Goal: Submit feedback/report problem: Submit feedback/report problem

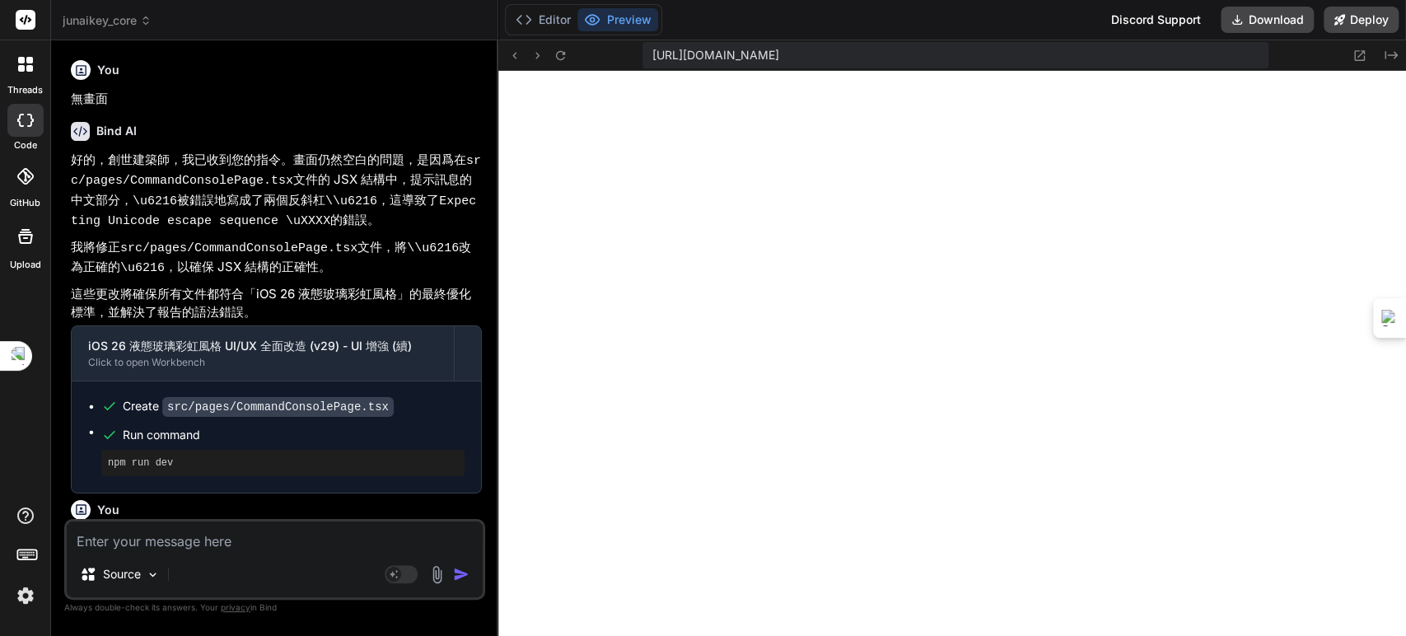
scroll to position [15373, 0]
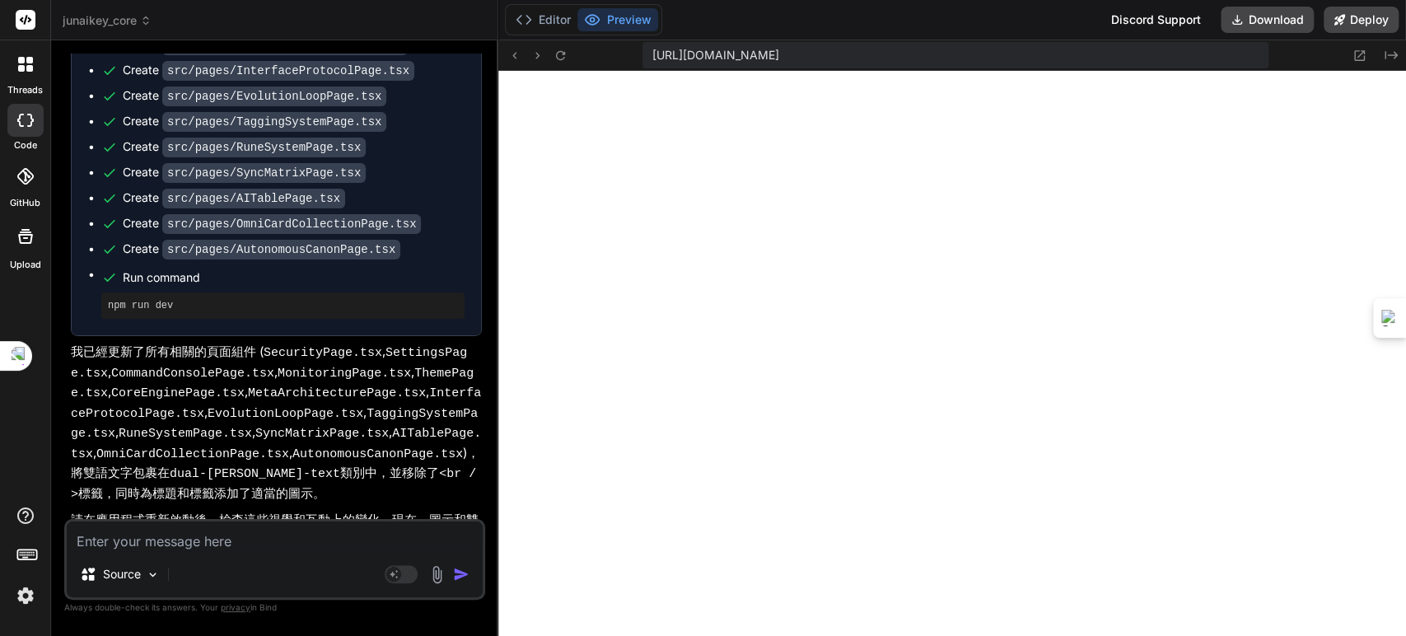
click at [264, 540] on textarea at bounding box center [275, 536] width 416 height 30
paste textarea "[plugin:vite:react-babel] /home/u3uk0f35zsjjbn9cprh6fq9h0p4tm2-wnxx-sld3ogxu/sr…"
type textarea "[plugin:vite:react-babel] /home/u3uk0f35zsjjbn9cprh6fq9h0p4tm2-wnxx-sld3ogxu/sr…"
type textarea "x"
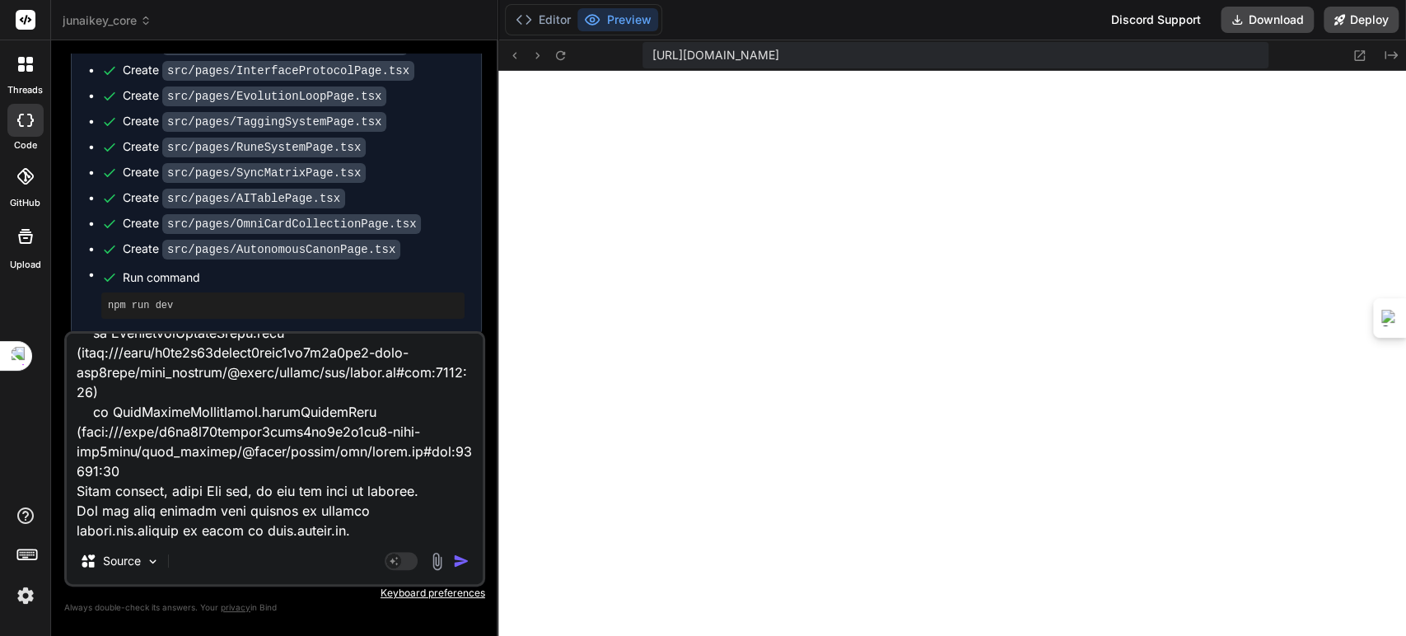
type textarea "[plugin:vite:react-babel] /home/u3uk0f35zsjjbn9cprh6fq9h0p4tm2-wnxx-sld3ogxu/sr…"
click at [462, 559] on img "button" at bounding box center [461, 561] width 16 height 16
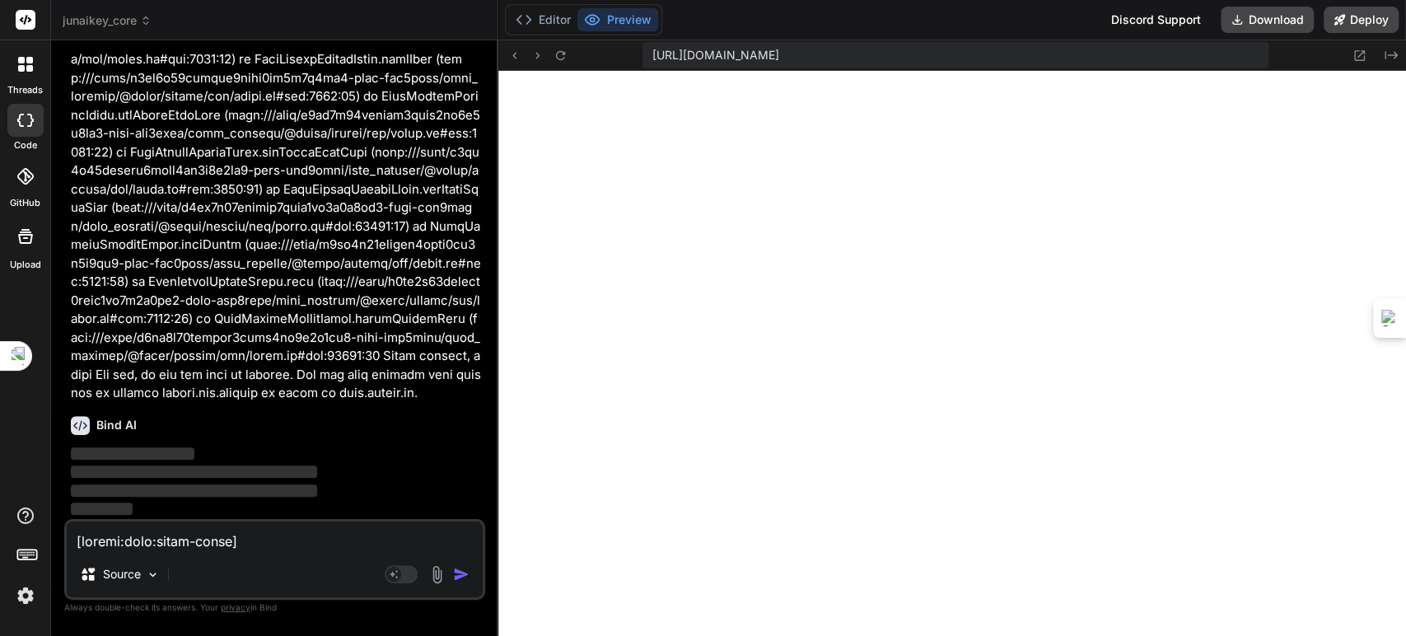
scroll to position [34269, 0]
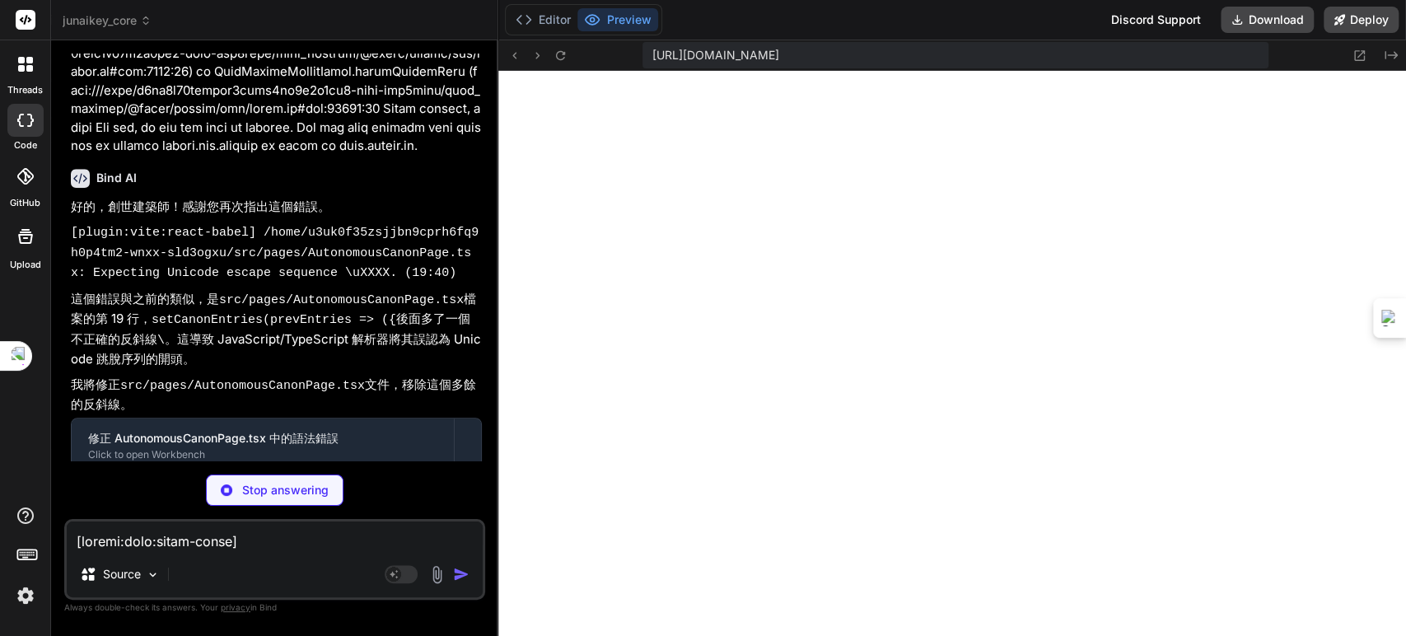
type textarea "x"
type textarea "export default AutonomousCanonPage;"
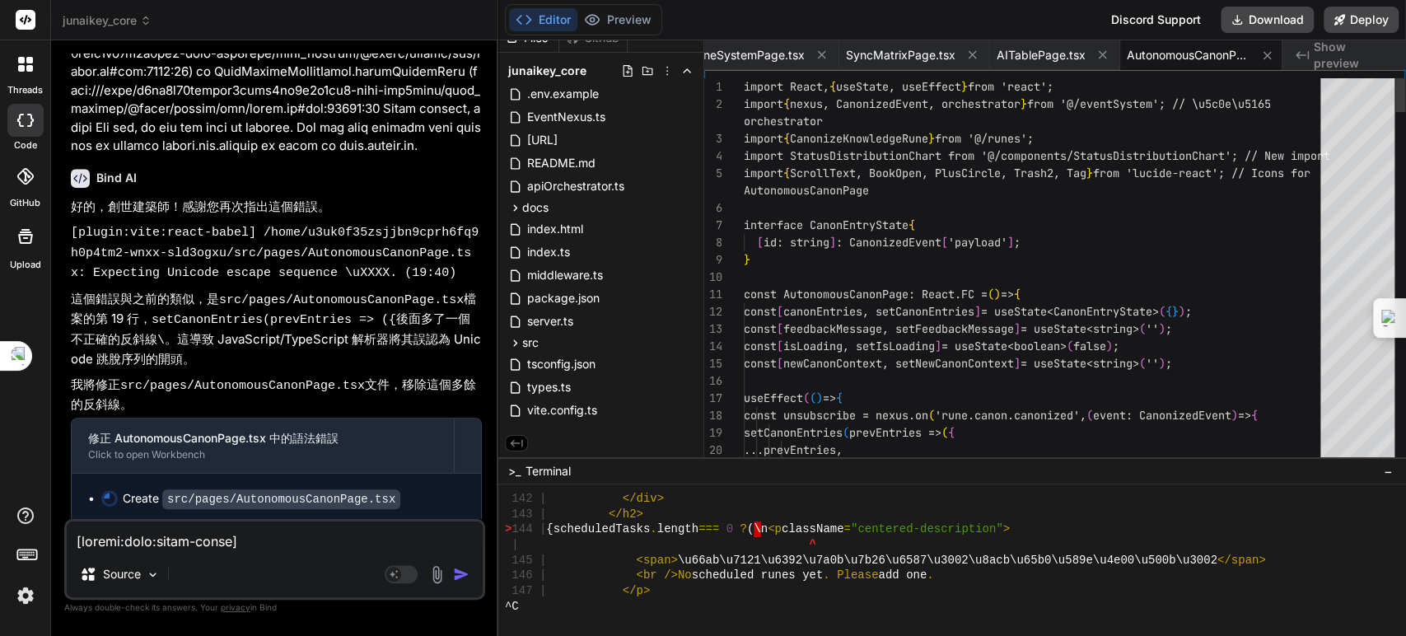
type textarea "x"
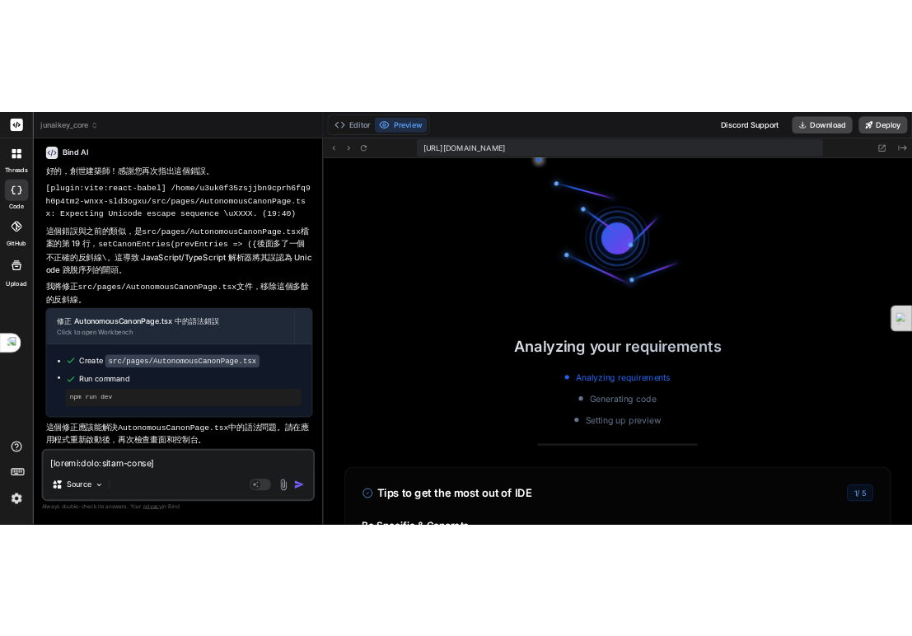
scroll to position [34617, 0]
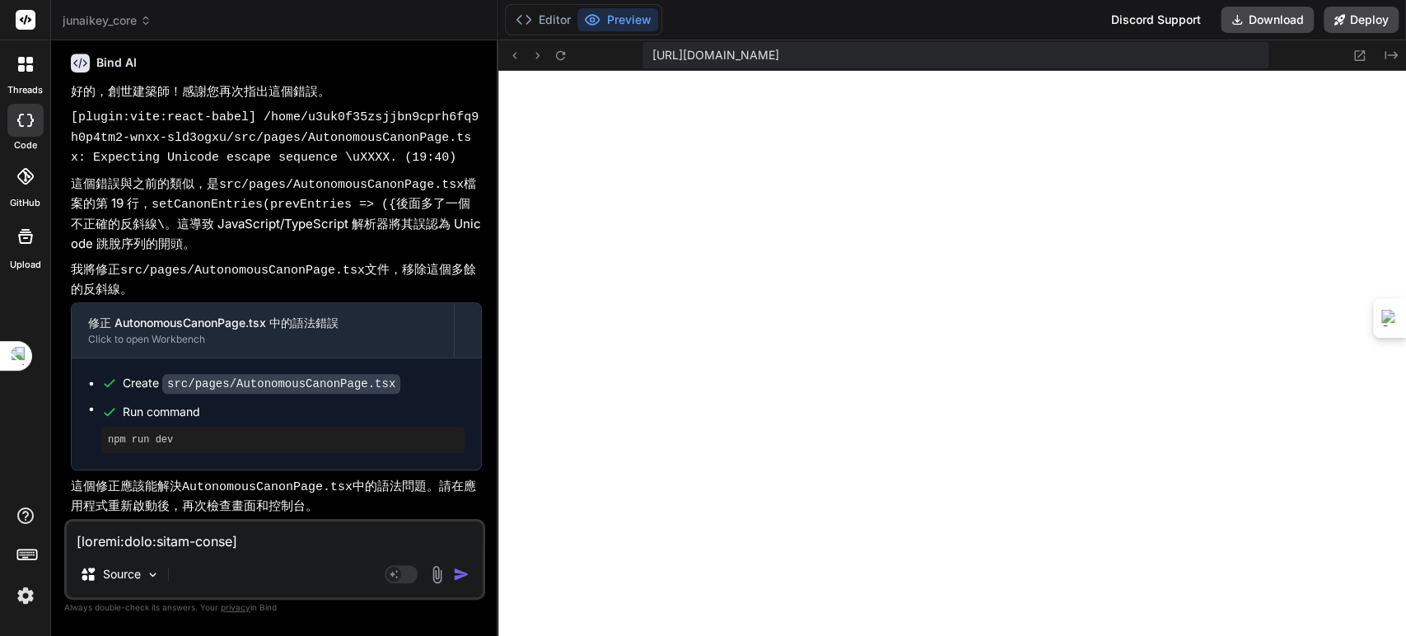
type textarea "</div> ); }; export default AutonomousCanonPage;"
type textarea "x"
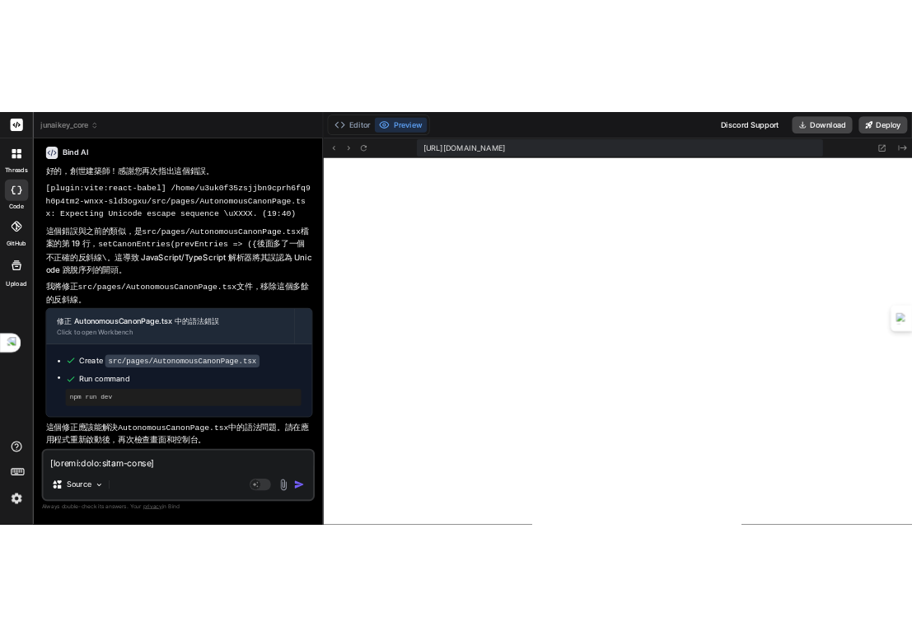
scroll to position [54058, 0]
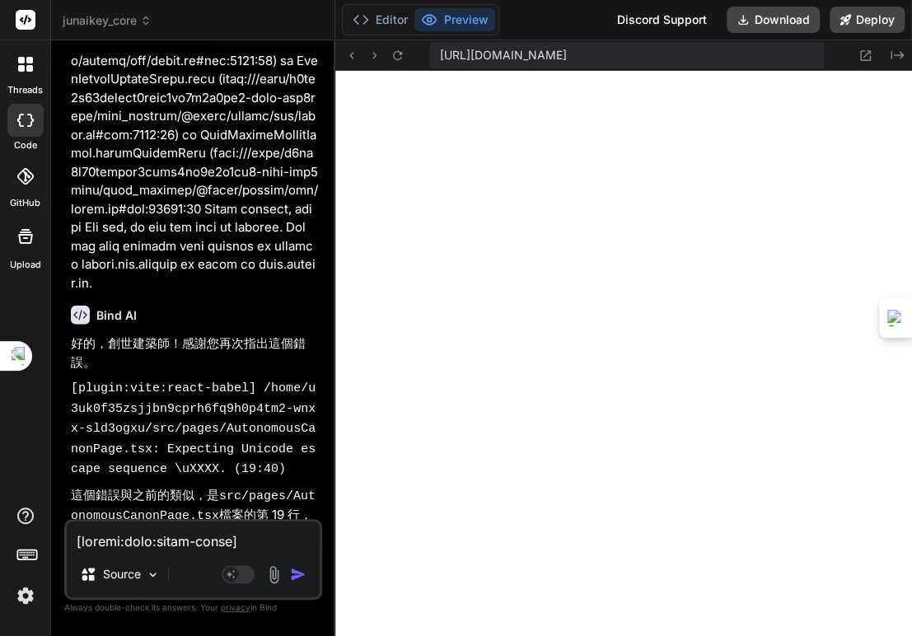
click at [172, 539] on textarea at bounding box center [193, 536] width 253 height 30
click at [175, 542] on textarea at bounding box center [193, 536] width 253 height 30
paste textarea "[plugin:vite:react-babel] /home/u3uk0f35zsjjbn9cprh6fq9h0p4tm2-wnxx-sld3ogxu/sr…"
type textarea "[plugin:vite:react-babel] /home/u3uk0f35zsjjbn9cprh6fq9h0p4tm2-wnxx-sld3ogxu/sr…"
type textarea "x"
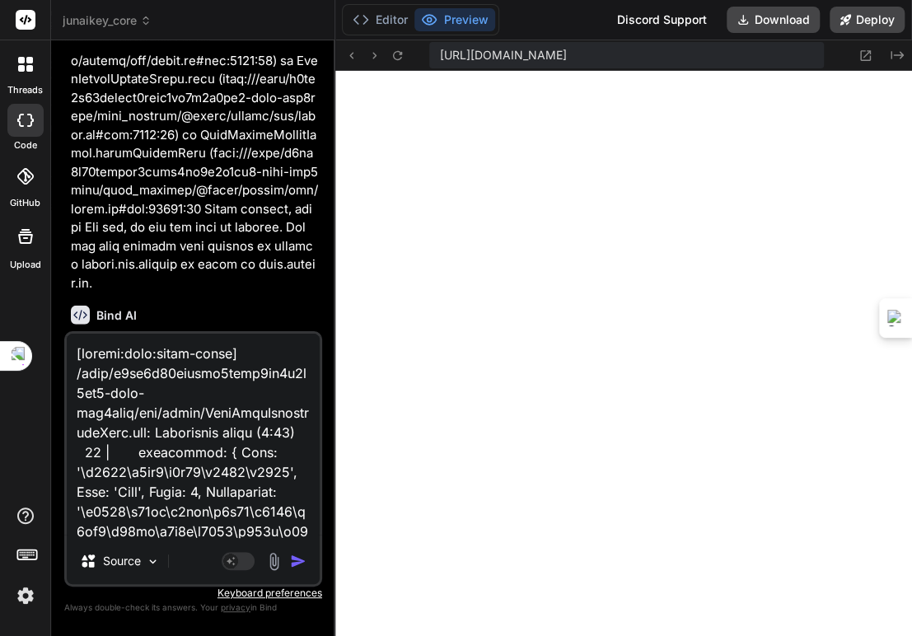
scroll to position [1760, 0]
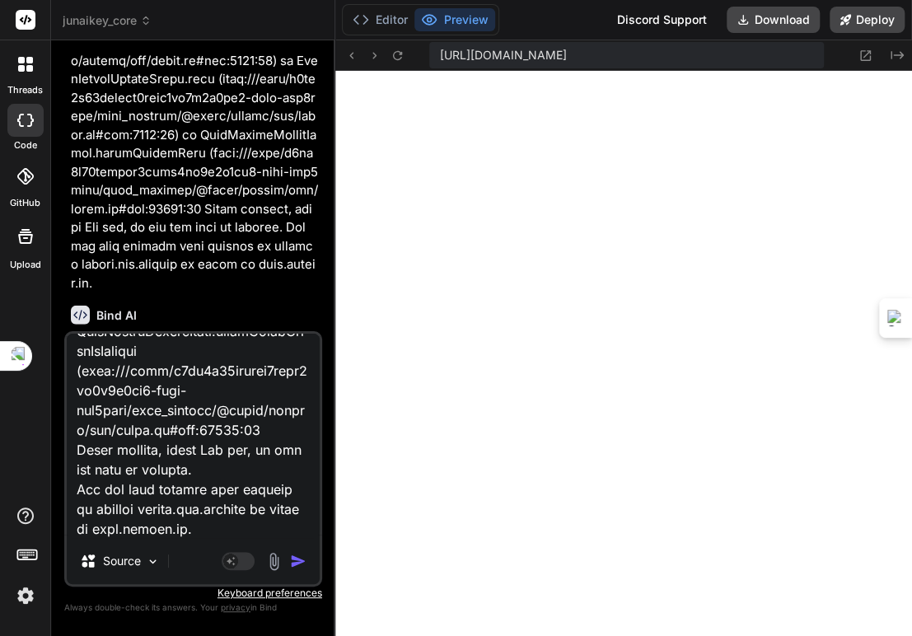
click at [217, 534] on textarea at bounding box center [193, 436] width 253 height 204
type textarea "[plugin:vite:react-babel] /home/u3uk0f35zsjjbn9cprh6fq9h0p4tm2-wnxx-sld3ogxu/sr…"
type textarea "x"
paste textarea "Loremi do sita consecte: adi elitse doeiusmod temp i utlabo et 090 (Dolorema Al…"
type textarea "[plugin:vite:react-babel] /home/u3uk0f35zsjjbn9cprh6fq9h0p4tm2-wnxx-sld3ogxu/sr…"
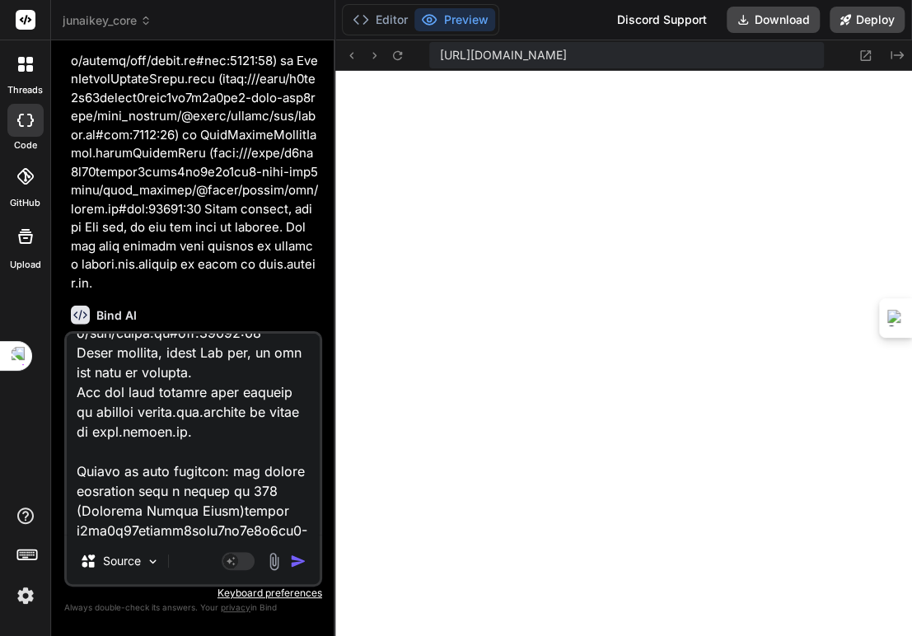
scroll to position [4745, 0]
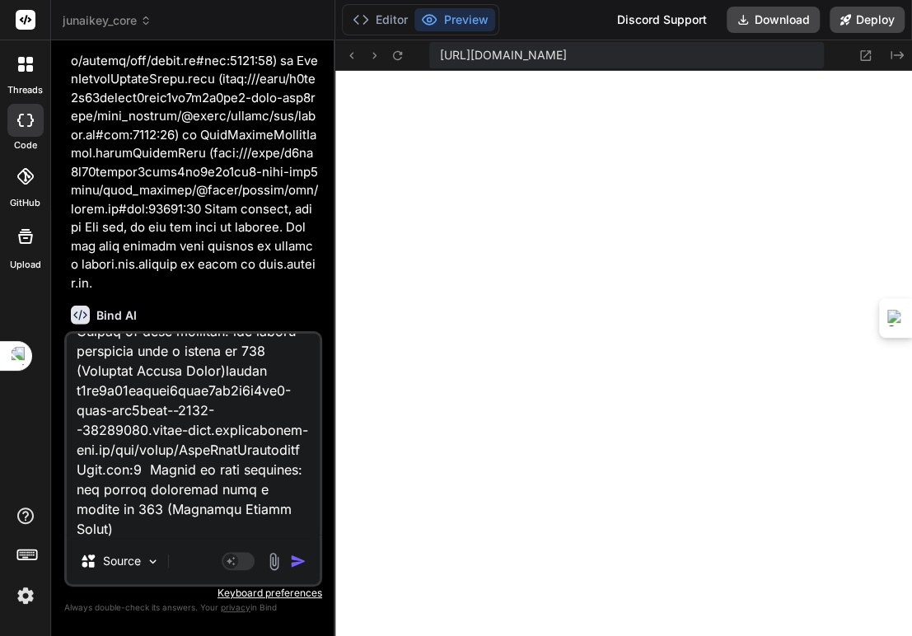
type textarea "x"
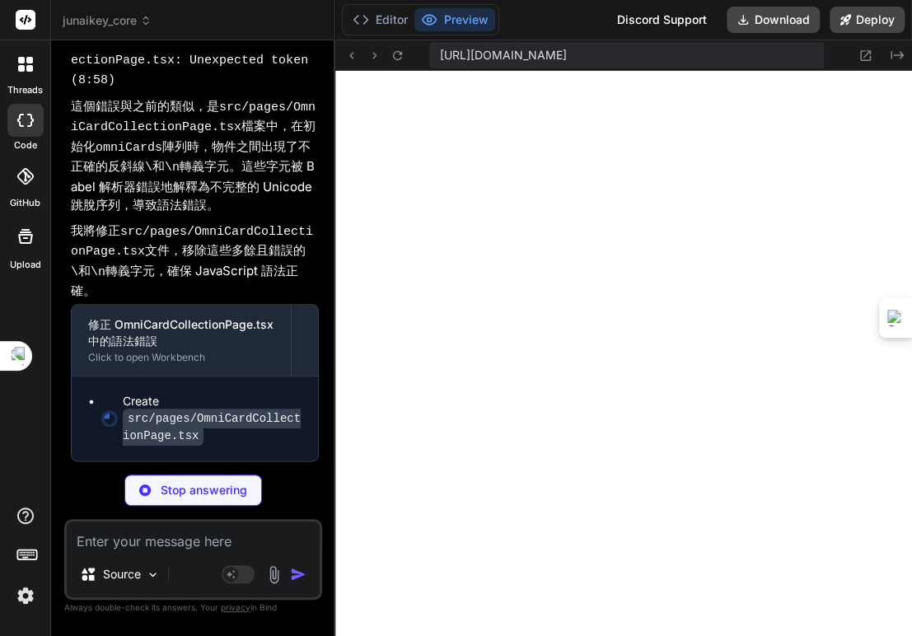
scroll to position [58126, 0]
type textarea "x"
type textarea "</div> {/* Closing div for the second data-section */} </> )} </div> ); }; expo…"
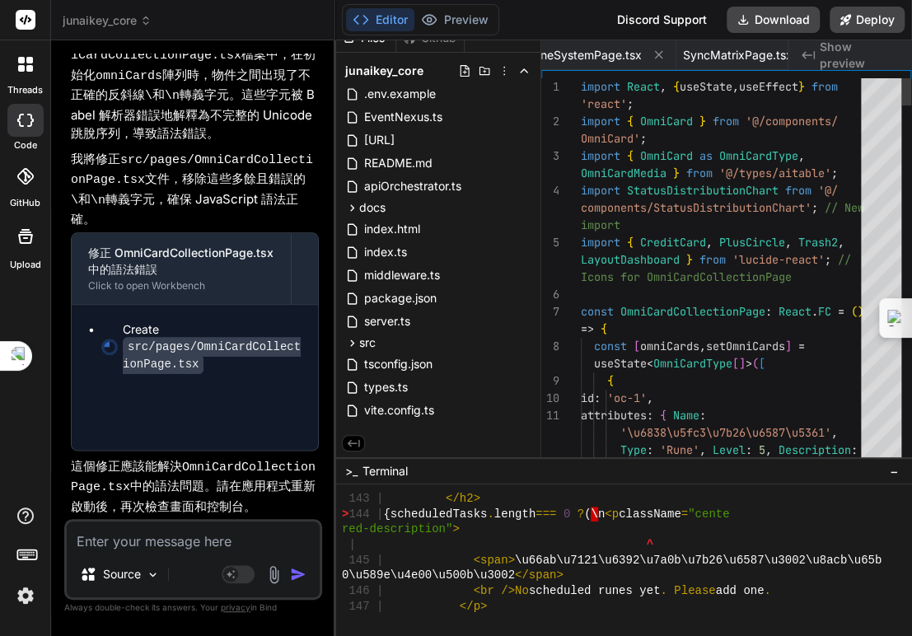
scroll to position [0, 1762]
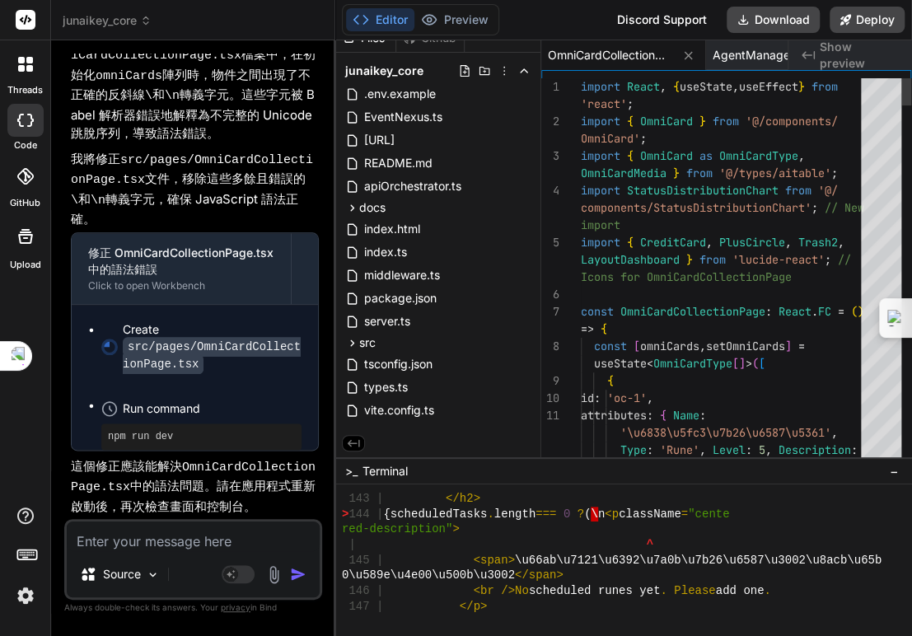
type textarea "x"
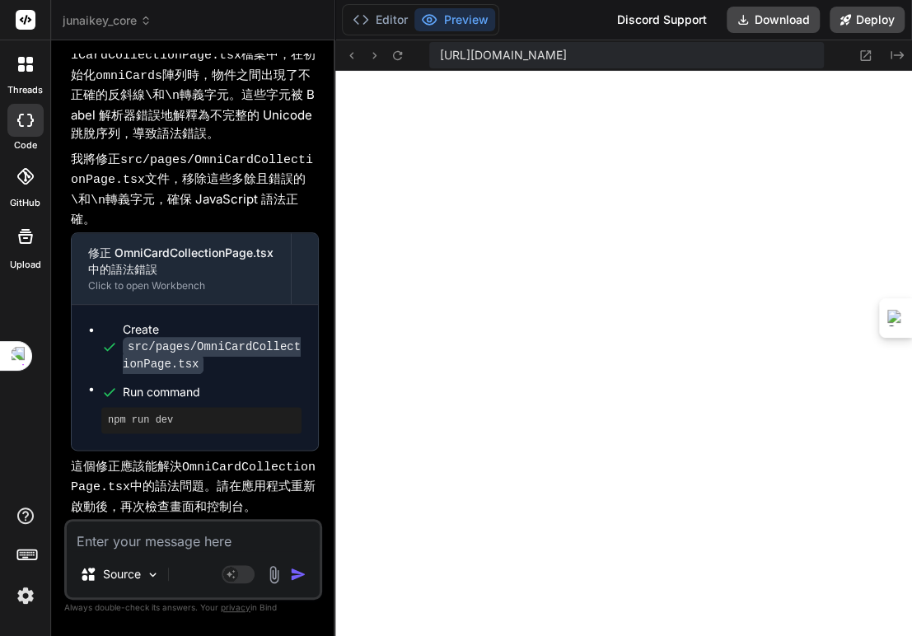
click at [149, 547] on textarea at bounding box center [193, 536] width 253 height 30
paste textarea "[plugin:vite:react-babel] /home/u3uk0f35zsjjbn9cprh6fq9h0p4tm2-wnxx-sld3ogxu/sr…"
type textarea "[plugin:vite:react-babel] /home/u3uk0f35zsjjbn9cprh6fq9h0p4tm2-wnxx-sld3ogxu/sr…"
type textarea "x"
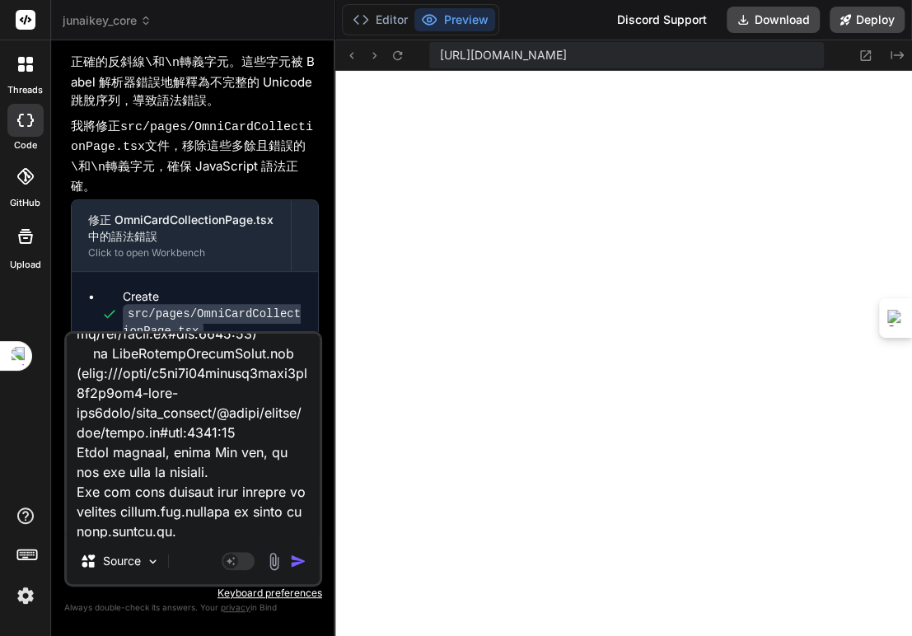
type textarea "[plugin:vite:react-babel] /home/u3uk0f35zsjjbn9cprh6fq9h0p4tm2-wnxx-sld3ogxu/sr…"
click at [295, 557] on img "button" at bounding box center [298, 561] width 16 height 16
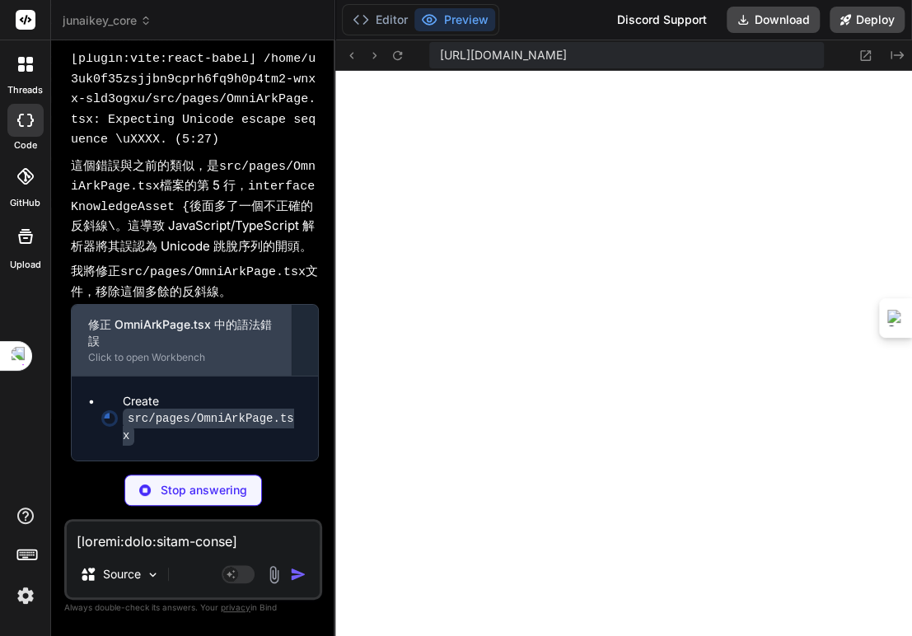
scroll to position [59734, 0]
type textarea "x"
type textarea "export default OmniArkPage;"
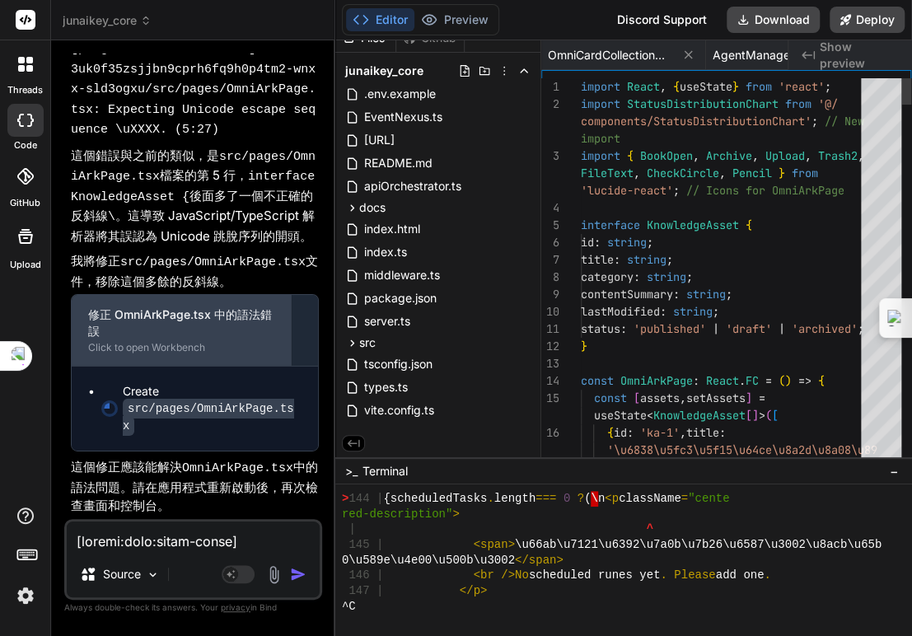
type textarea "x"
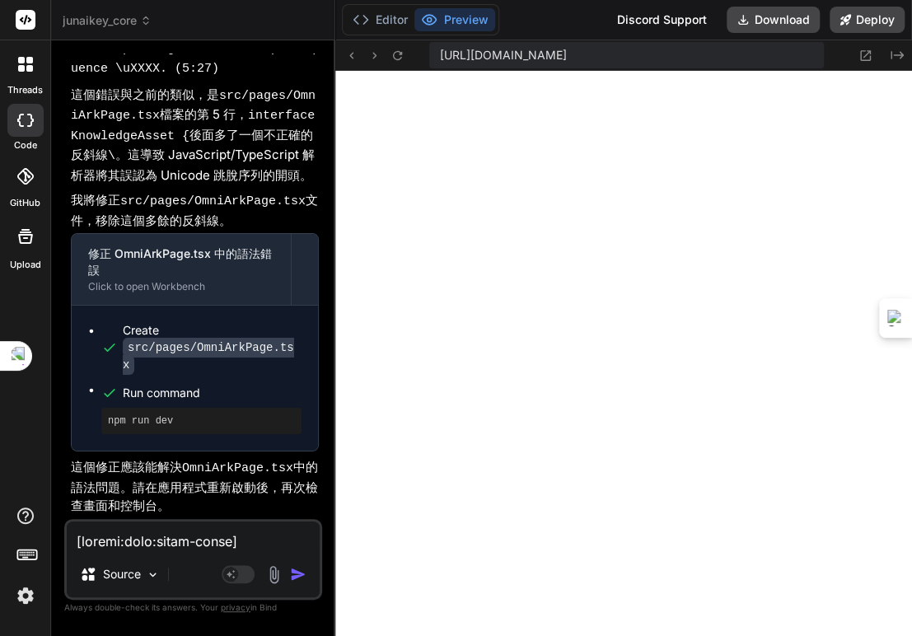
click at [167, 538] on textarea at bounding box center [193, 536] width 253 height 30
paste textarea "[plugin:vite:react-babel] /home/u3uk0f35zsjjbn9cprh6fq9h0p4tm2-wnxx-sld3ogxu/sr…"
type textarea "[plugin:vite:react-babel] /home/u3uk0f35zsjjbn9cprh6fq9h0p4tm2-wnxx-sld3ogxu/sr…"
type textarea "x"
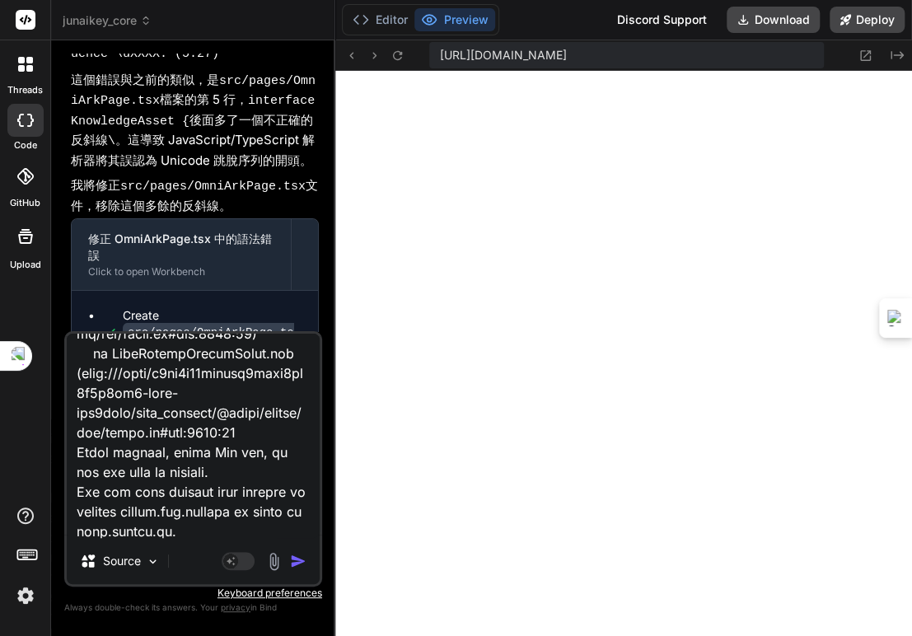
type textarea "[plugin:vite:react-babel] /home/u3uk0f35zsjjbn9cprh6fq9h0p4tm2-wnxx-sld3ogxu/sr…"
click at [297, 559] on img "button" at bounding box center [298, 561] width 16 height 16
type textarea "x"
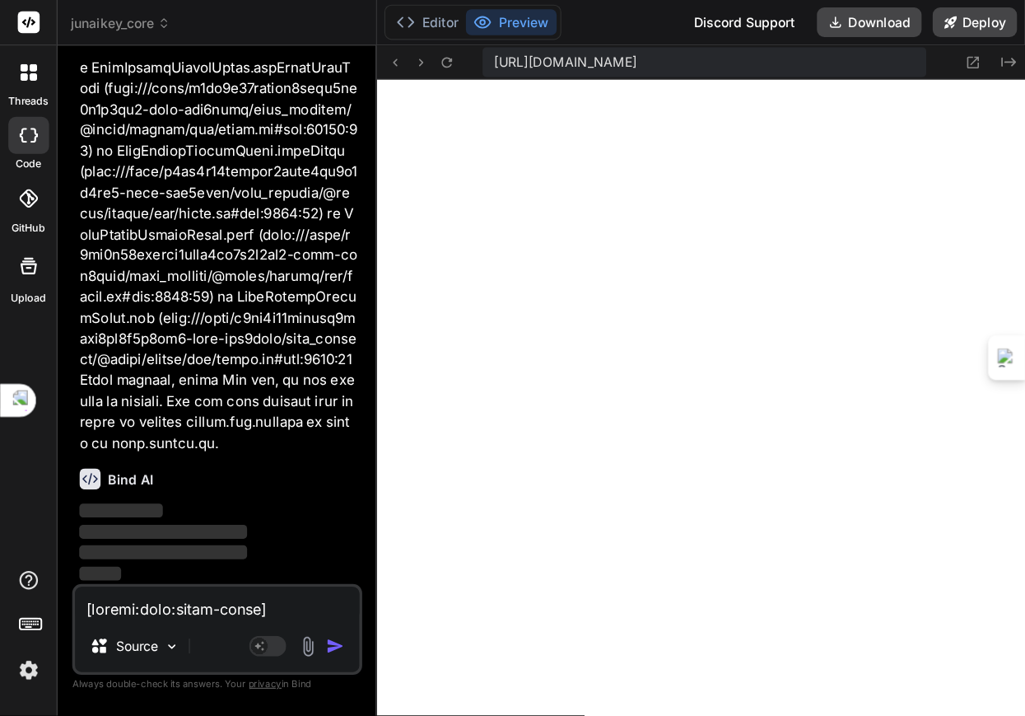
scroll to position [60938, 0]
type textarea "</div> </div> </div> ); }; export default OmniArkPage;"
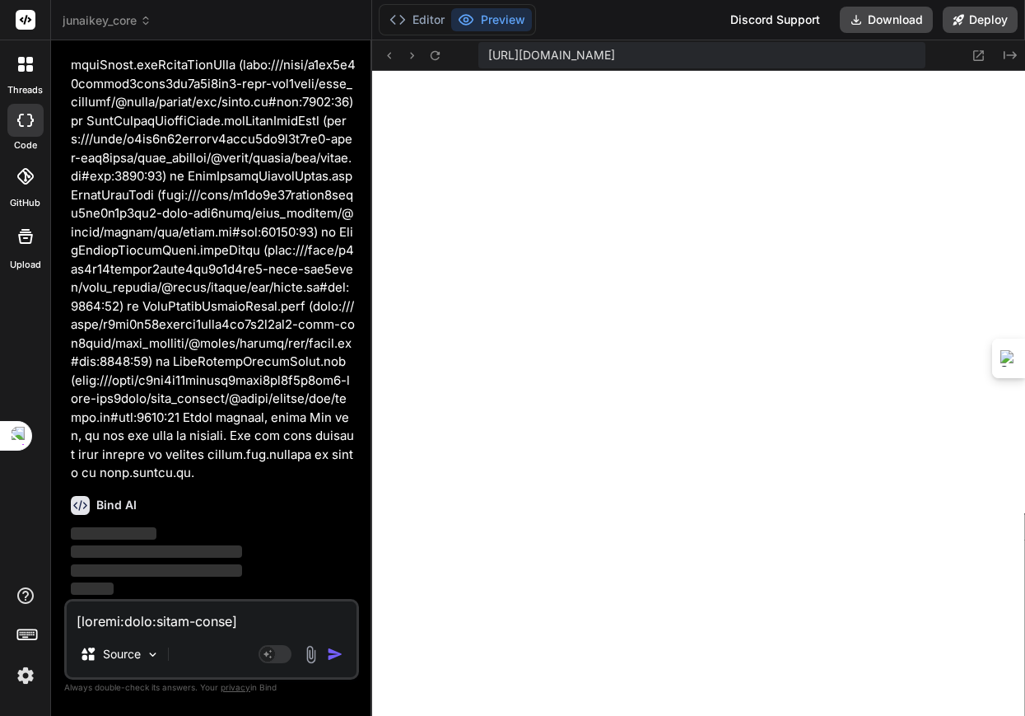
type textarea "x"
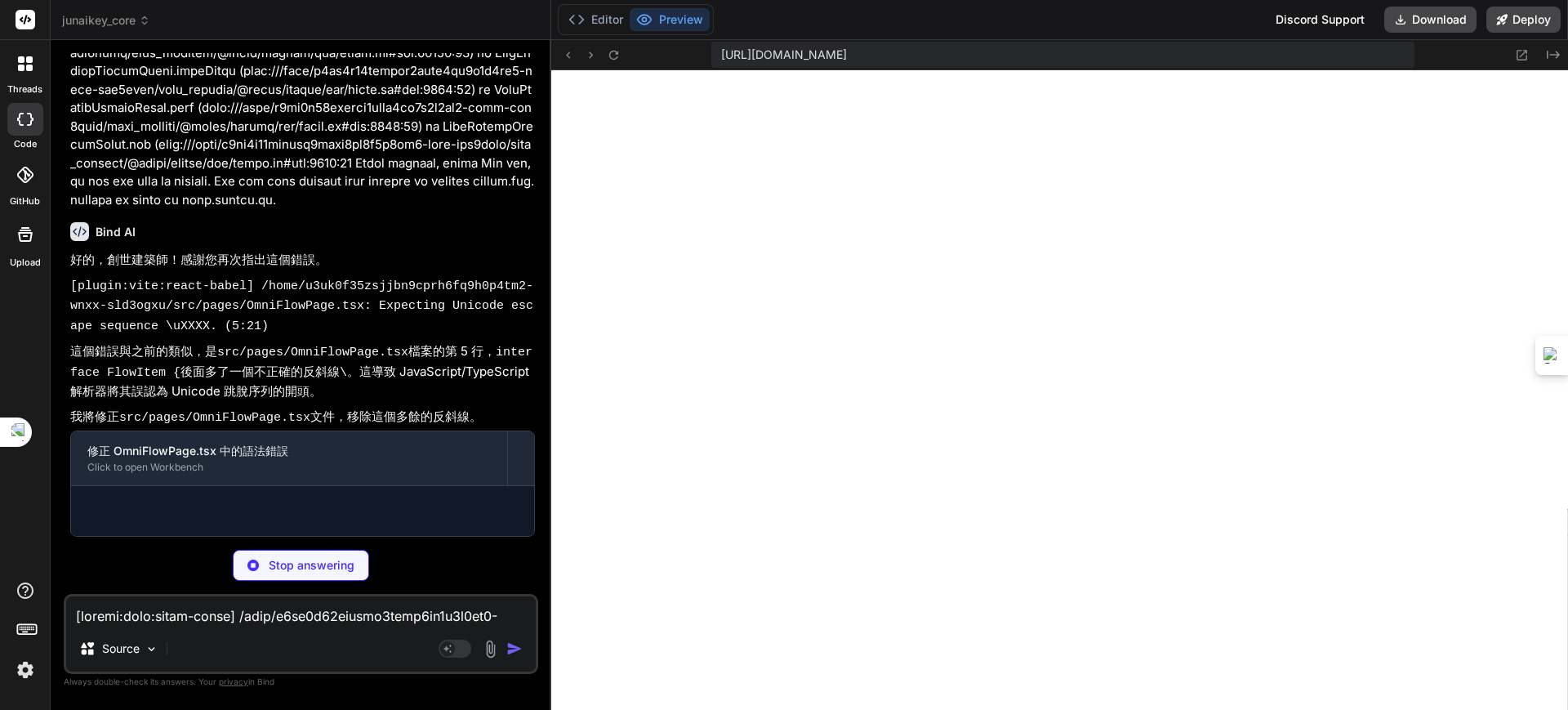
scroll to position [34735, 0]
type textarea "x"
type textarea "</div> ))} </div> </div> </div> ); }; export default OmniFlowPage;"
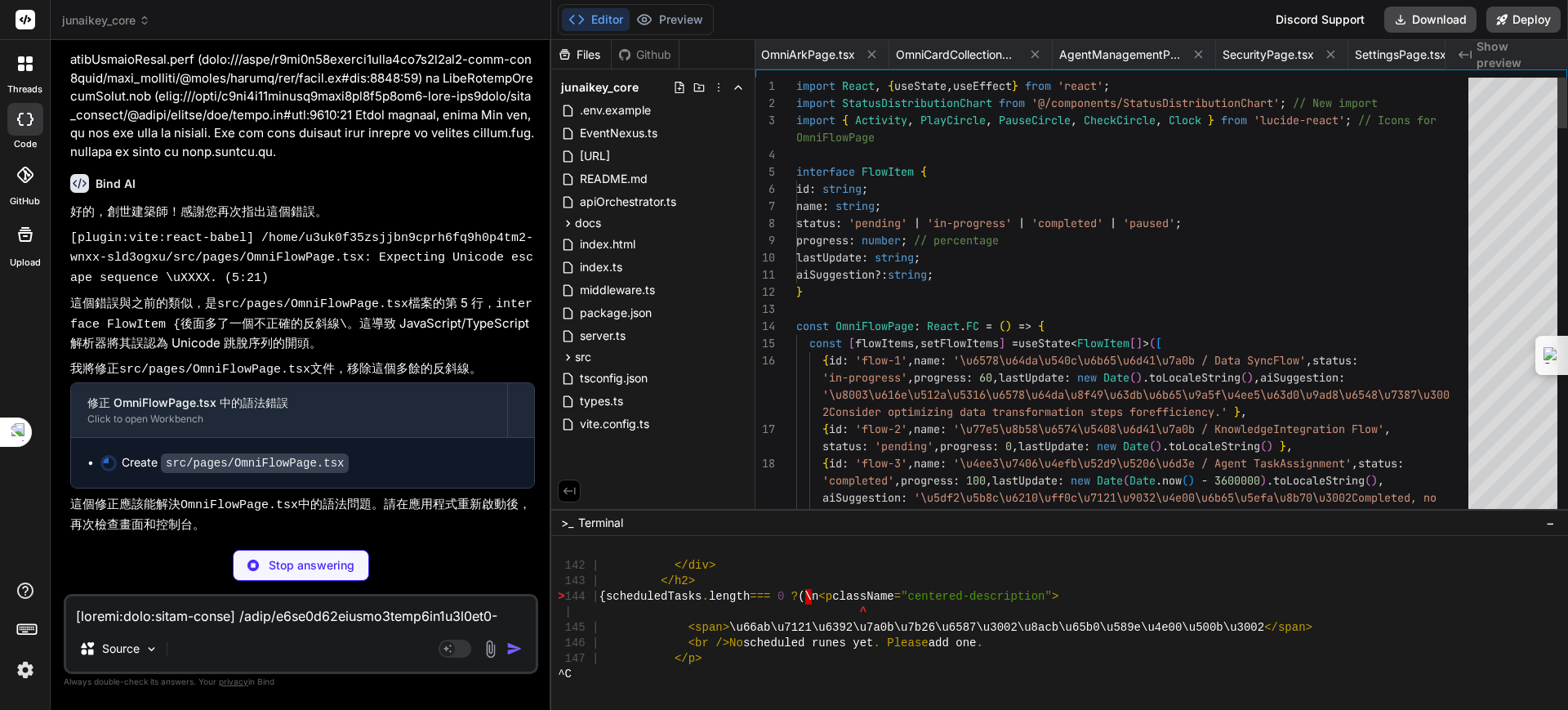
scroll to position [34726, 0]
type textarea "x"
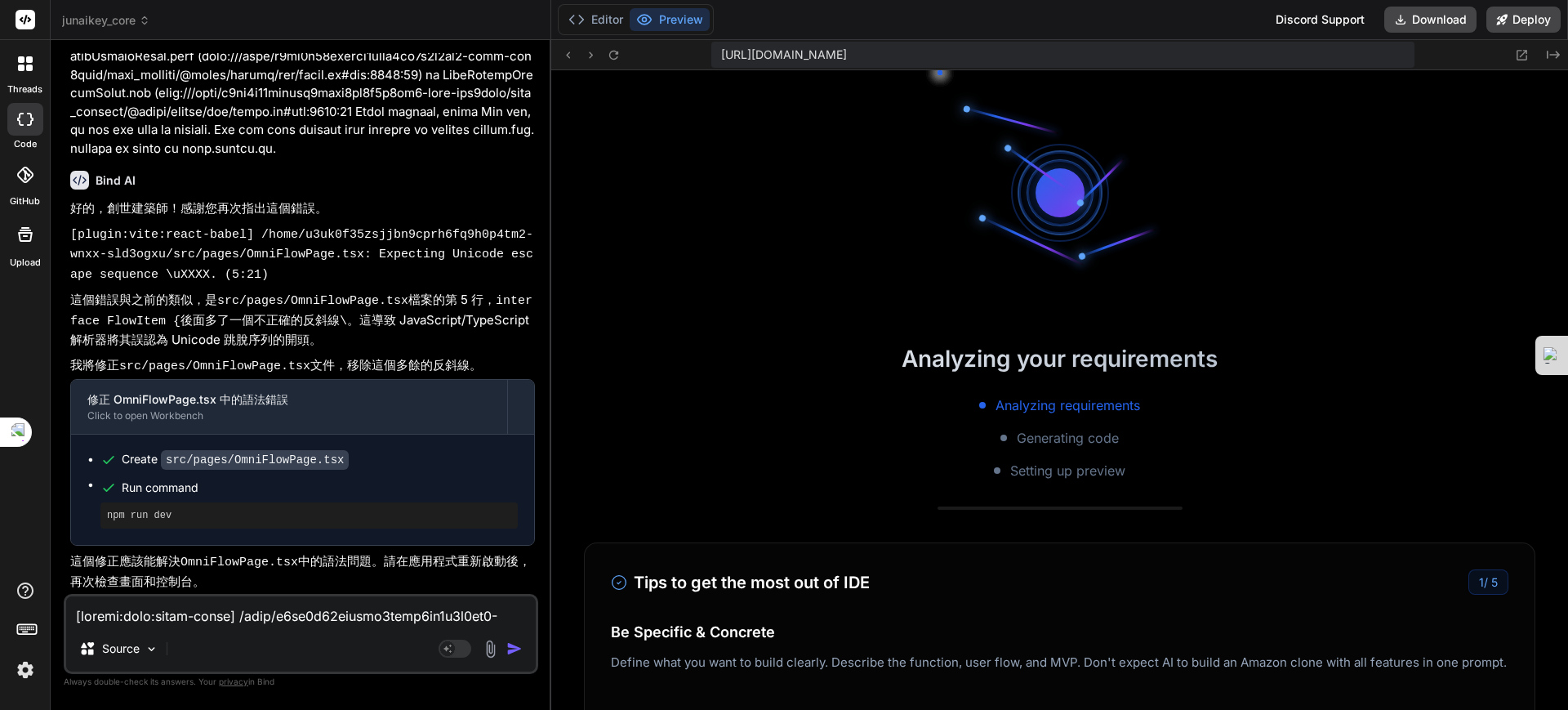
scroll to position [15517, 0]
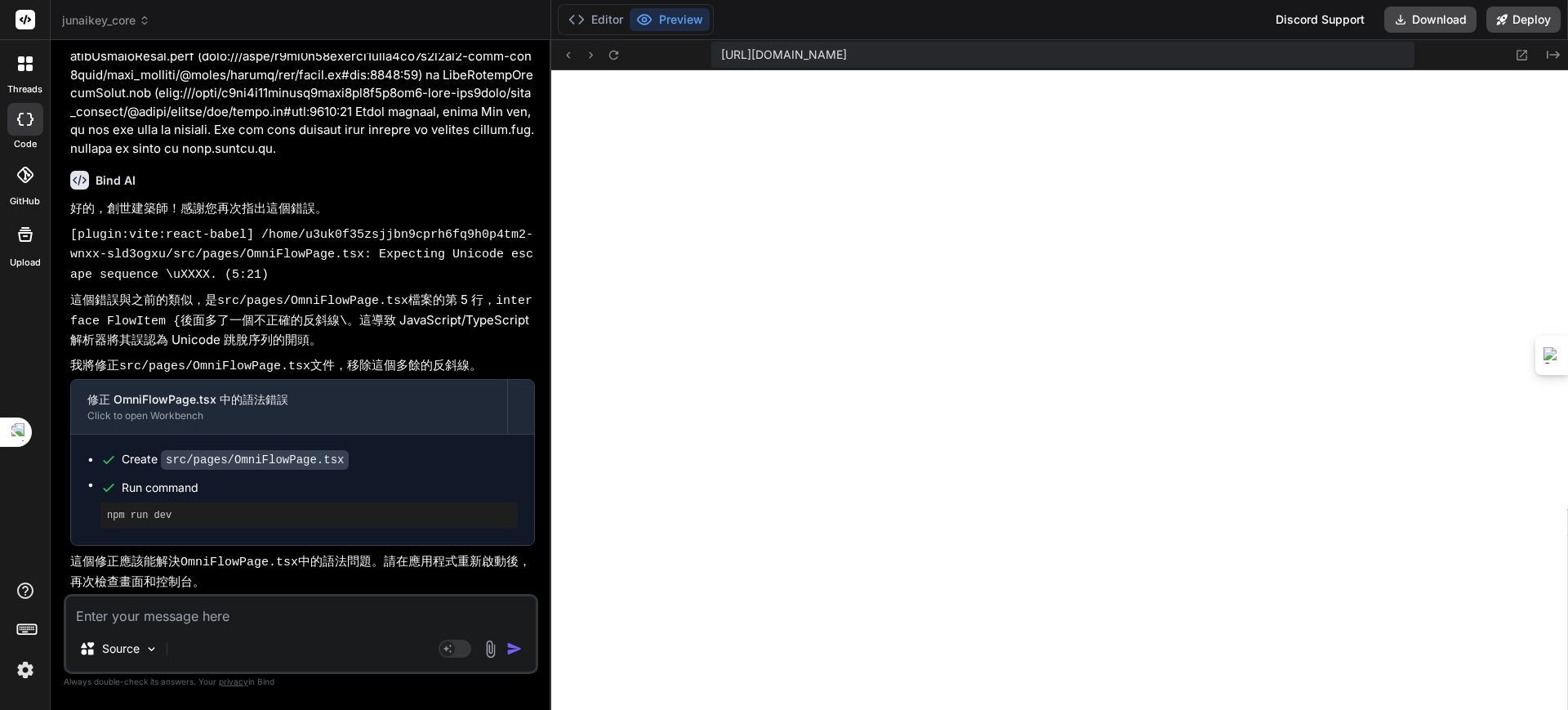
click at [284, 617] on textarea at bounding box center [302, 611] width 470 height 30
paste textarea "[plugin:vite:react-babel] /home/u3uk0f35zsjjbn9cprh6fq9h0p4tm2-wnxx-sld3ogxu/sr…"
type textarea "[plugin:vite:react-babel] /home/u3uk0f35zsjjbn9cprh6fq9h0p4tm2-wnxx-sld3ogxu/sr…"
type textarea "x"
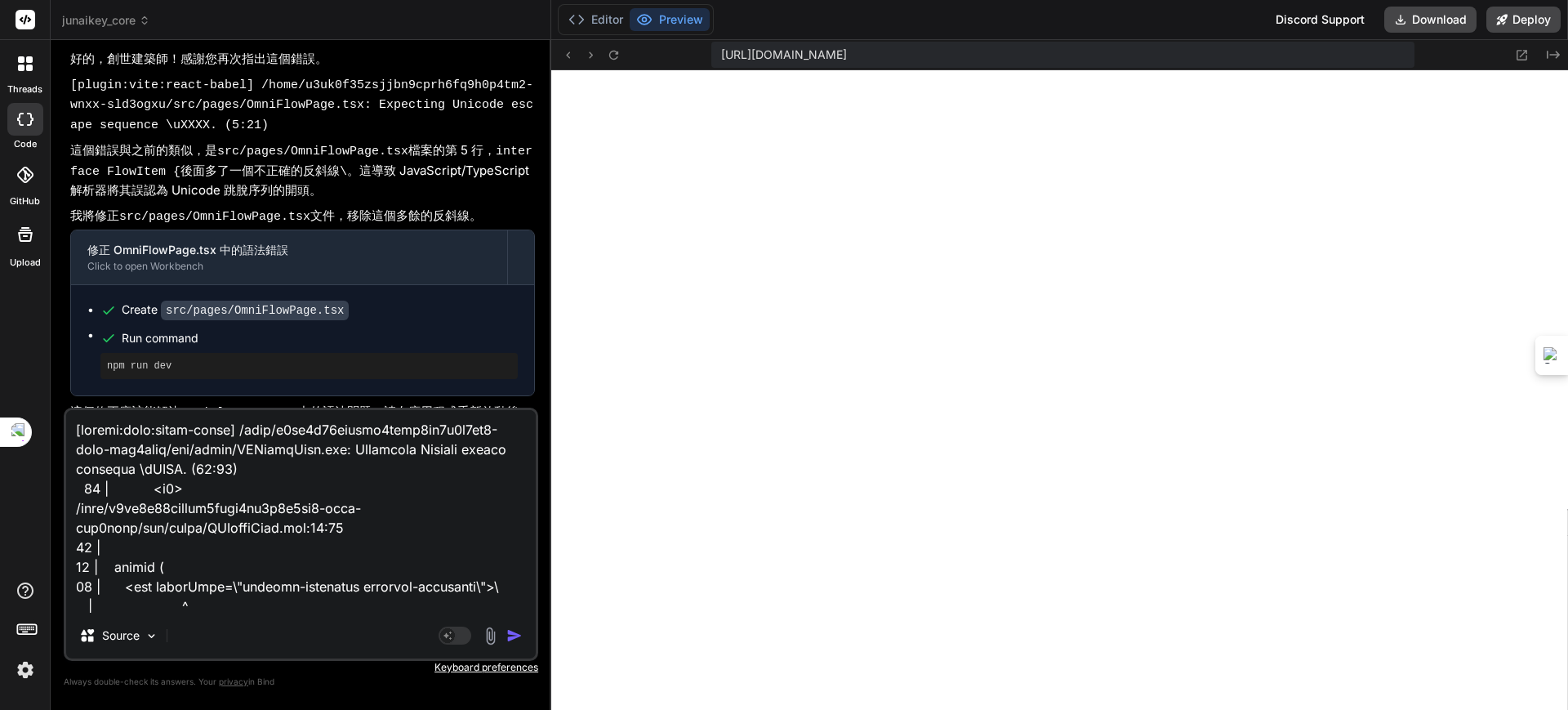
scroll to position [34807, 0]
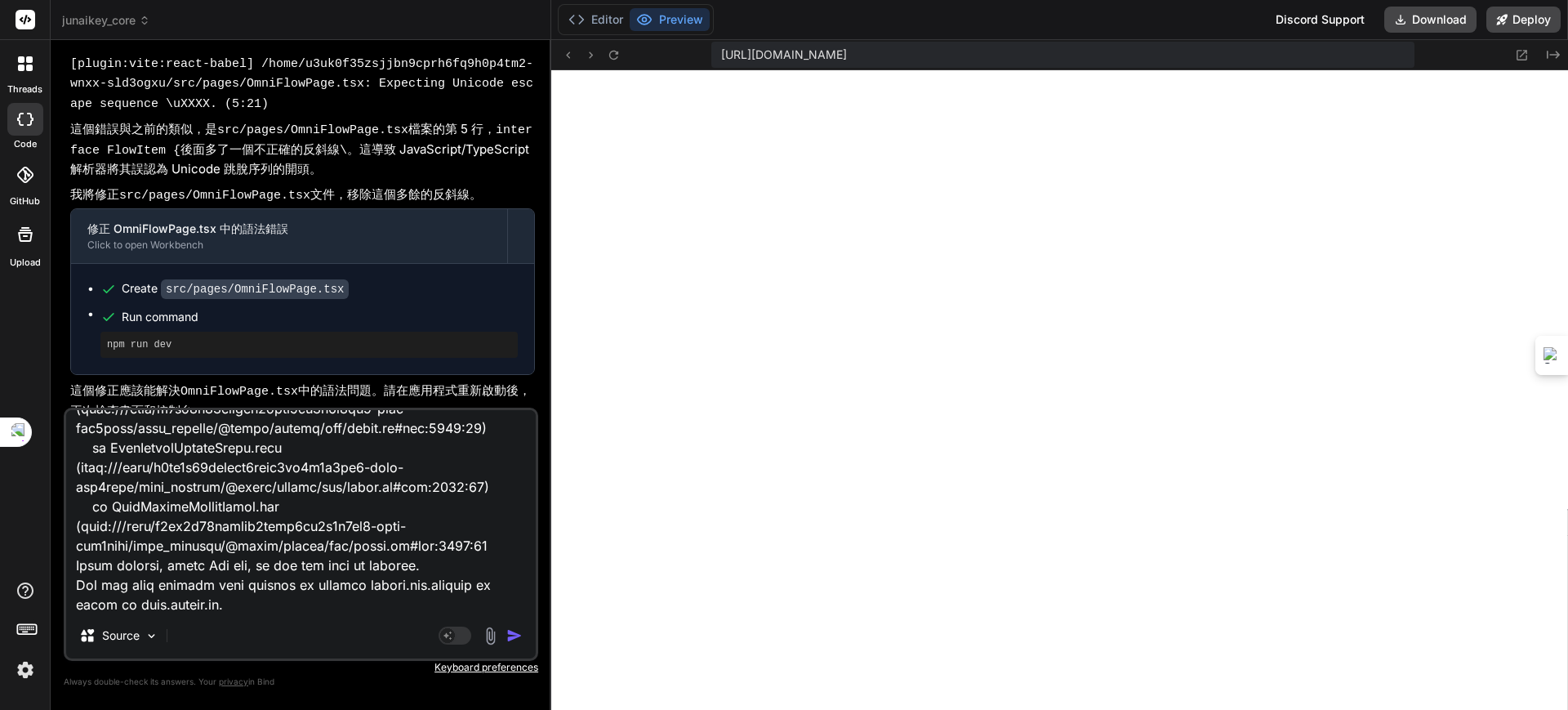
type textarea "[plugin:vite:react-babel] /home/u3uk0f35zsjjbn9cprh6fq9h0p4tm2-wnxx-sld3ogxu/sr…"
click at [514, 630] on img "button" at bounding box center [515, 635] width 16 height 16
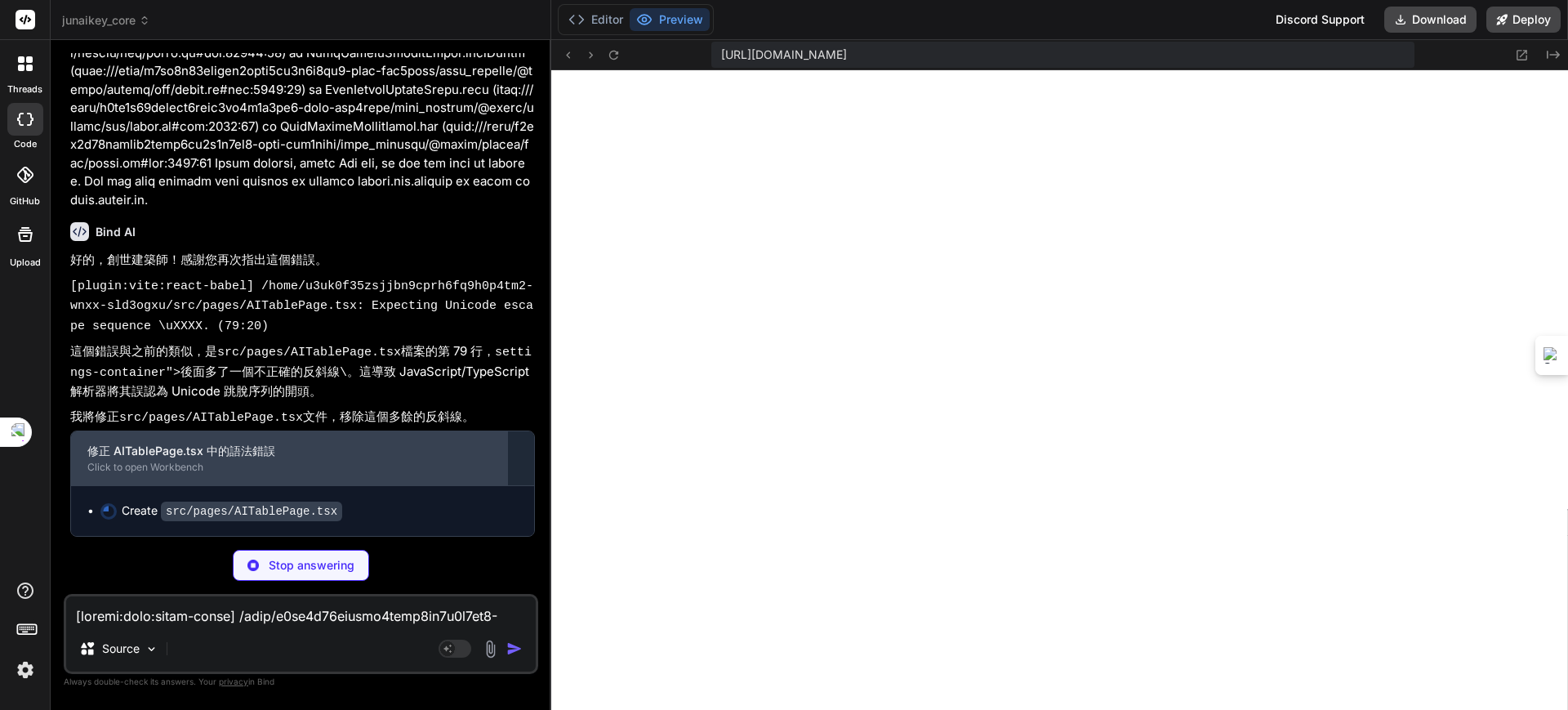
scroll to position [35711, 0]
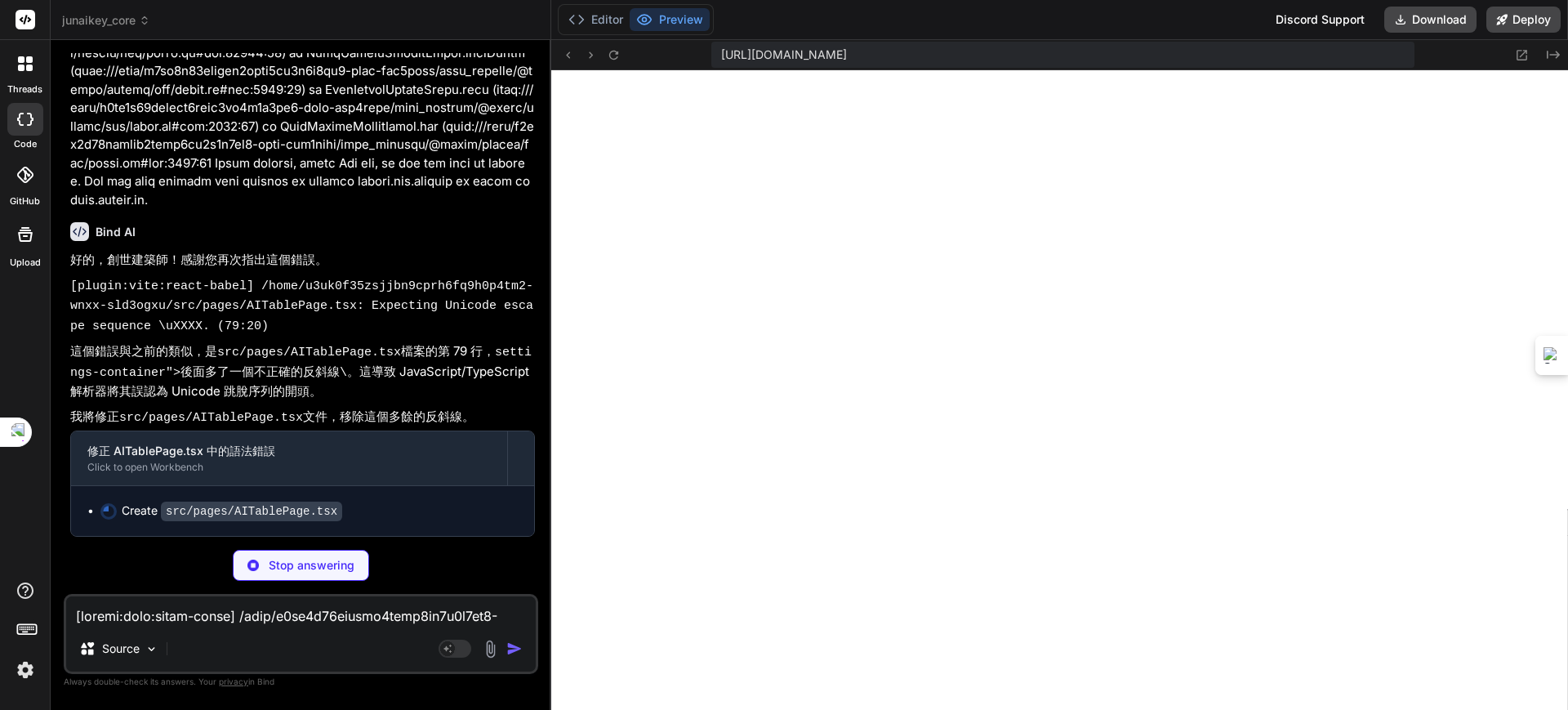
type textarea "x"
type textarea "</div> </> )} </div> ); }; export default AITablePage;"
type textarea "x"
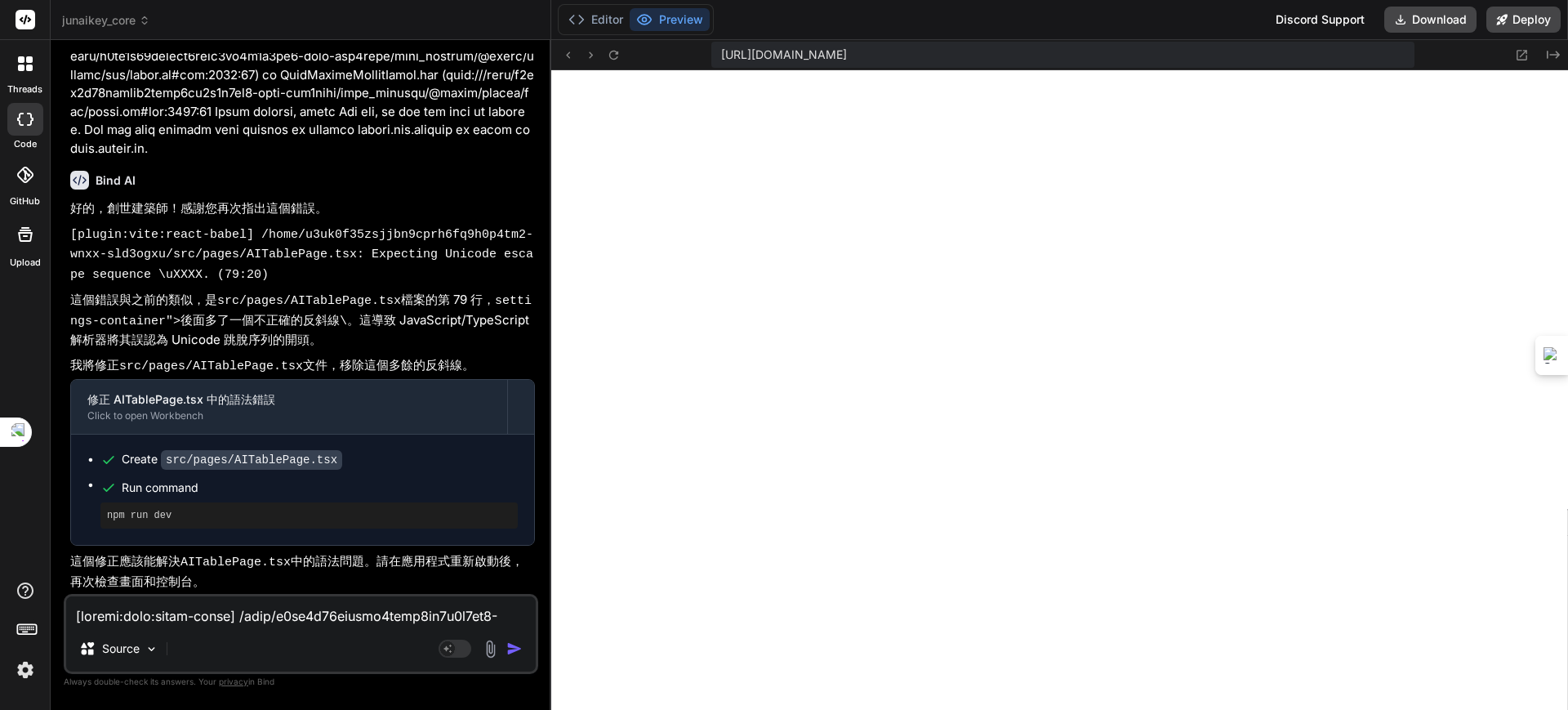
click at [299, 604] on textarea at bounding box center [302, 611] width 470 height 30
paste textarea "[plugin:vite:react-babel] /home/u3uk0f35zsjjbn9cprh6fq9h0p4tm2-wnxx-sld3ogxu/sr…"
type textarea "[plugin:vite:react-babel] /home/u3uk0f35zsjjbn9cprh6fq9h0p4tm2-wnxx-sld3ogxu/sr…"
type textarea "x"
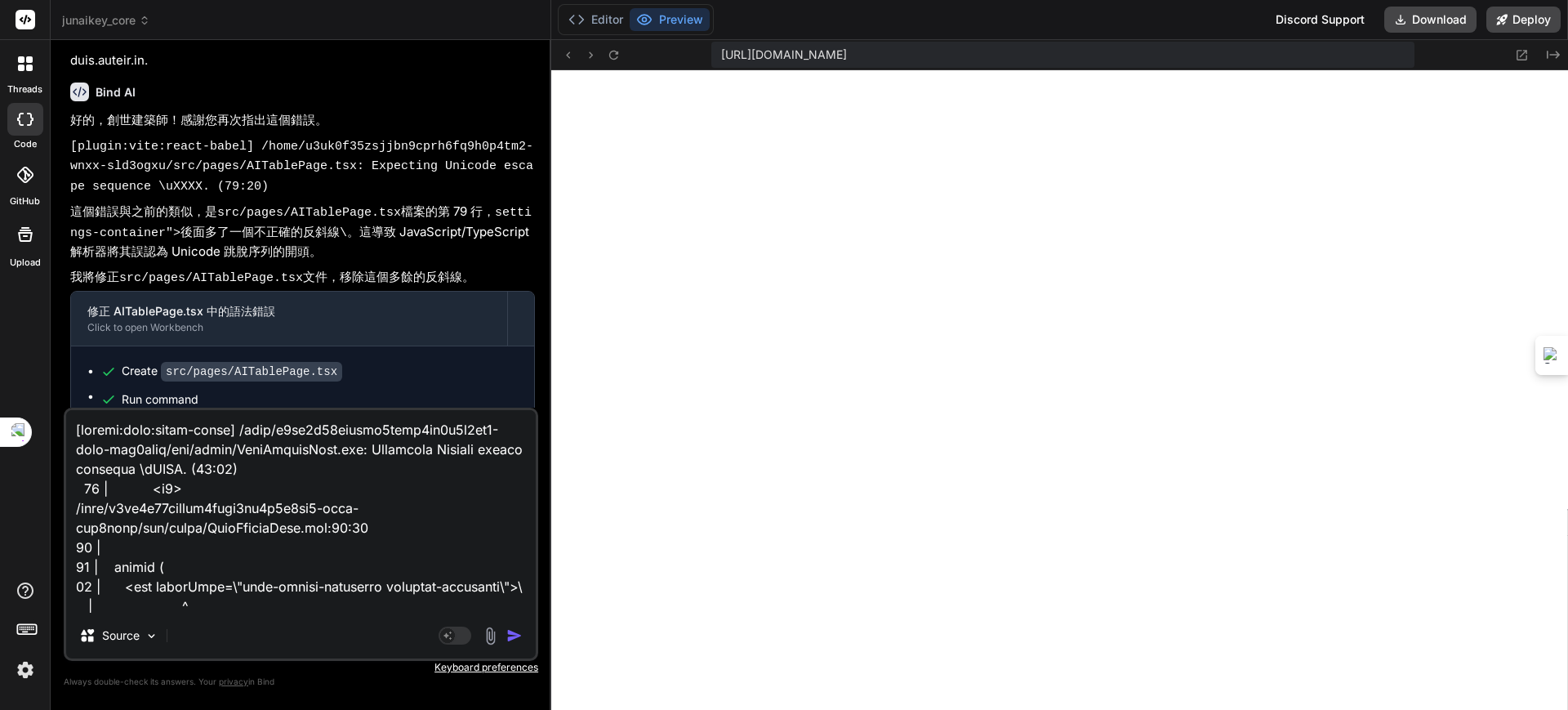
scroll to position [668, 0]
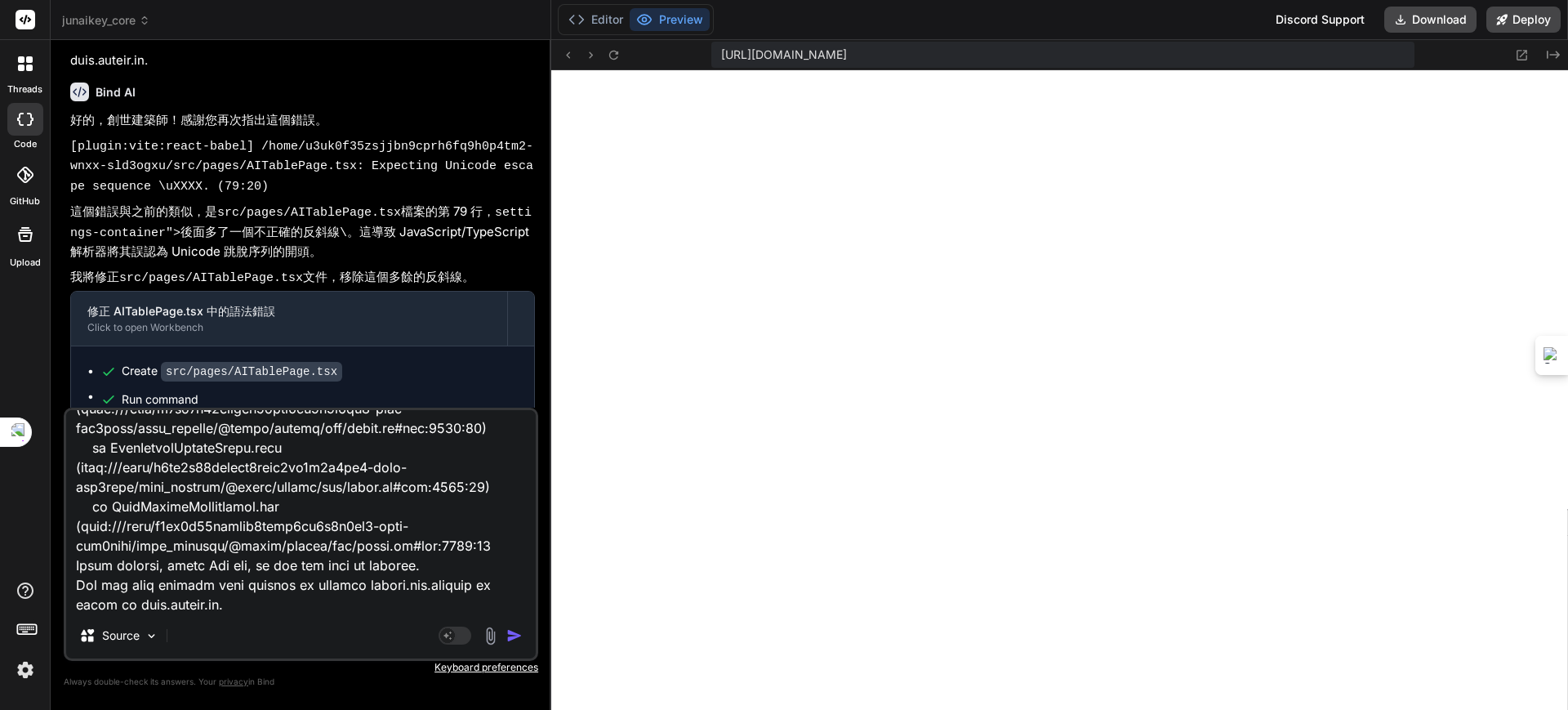
type textarea "[plugin:vite:react-babel] /home/u3uk0f35zsjjbn9cprh6fq9h0p4tm2-wnxx-sld3ogxu/sr…"
click at [517, 630] on img "button" at bounding box center [515, 635] width 16 height 16
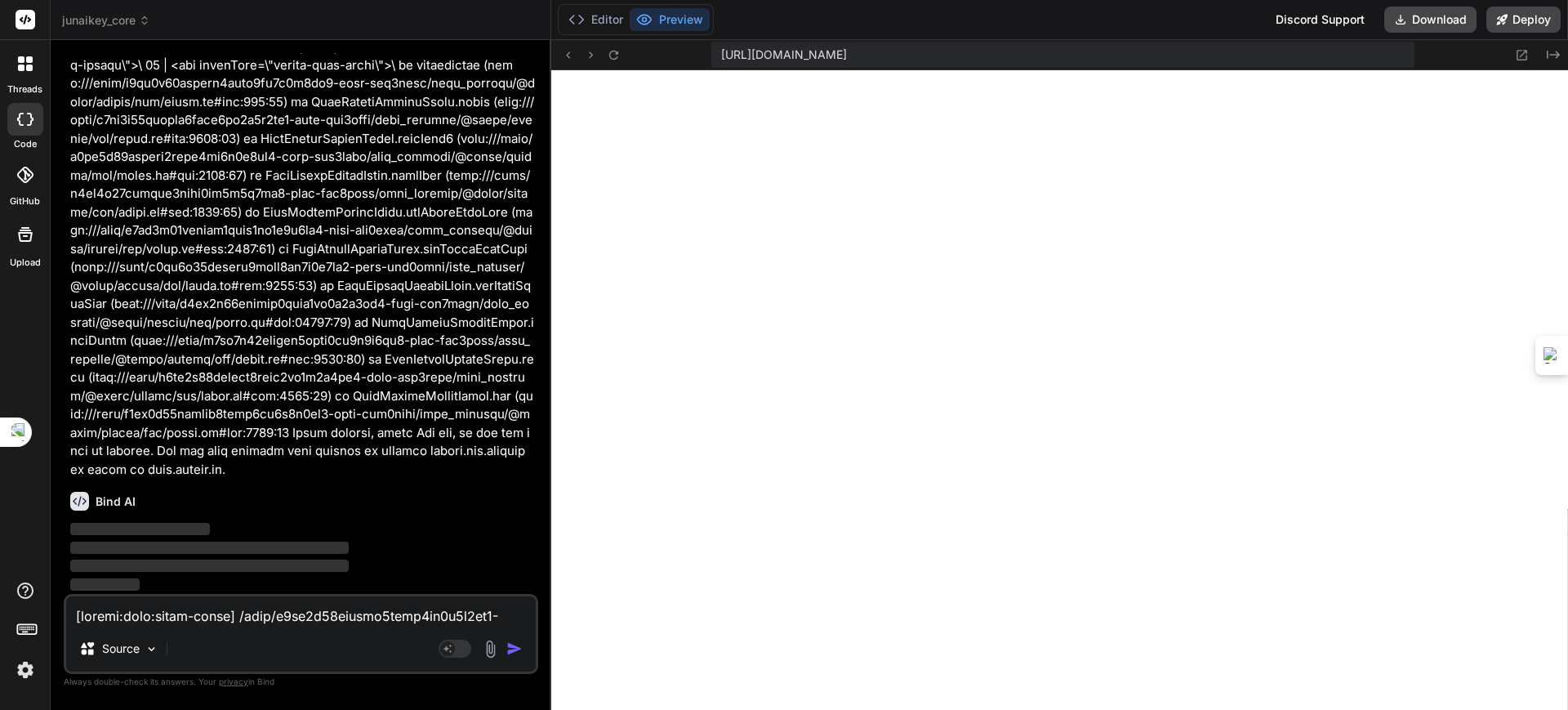
scroll to position [36426, 0]
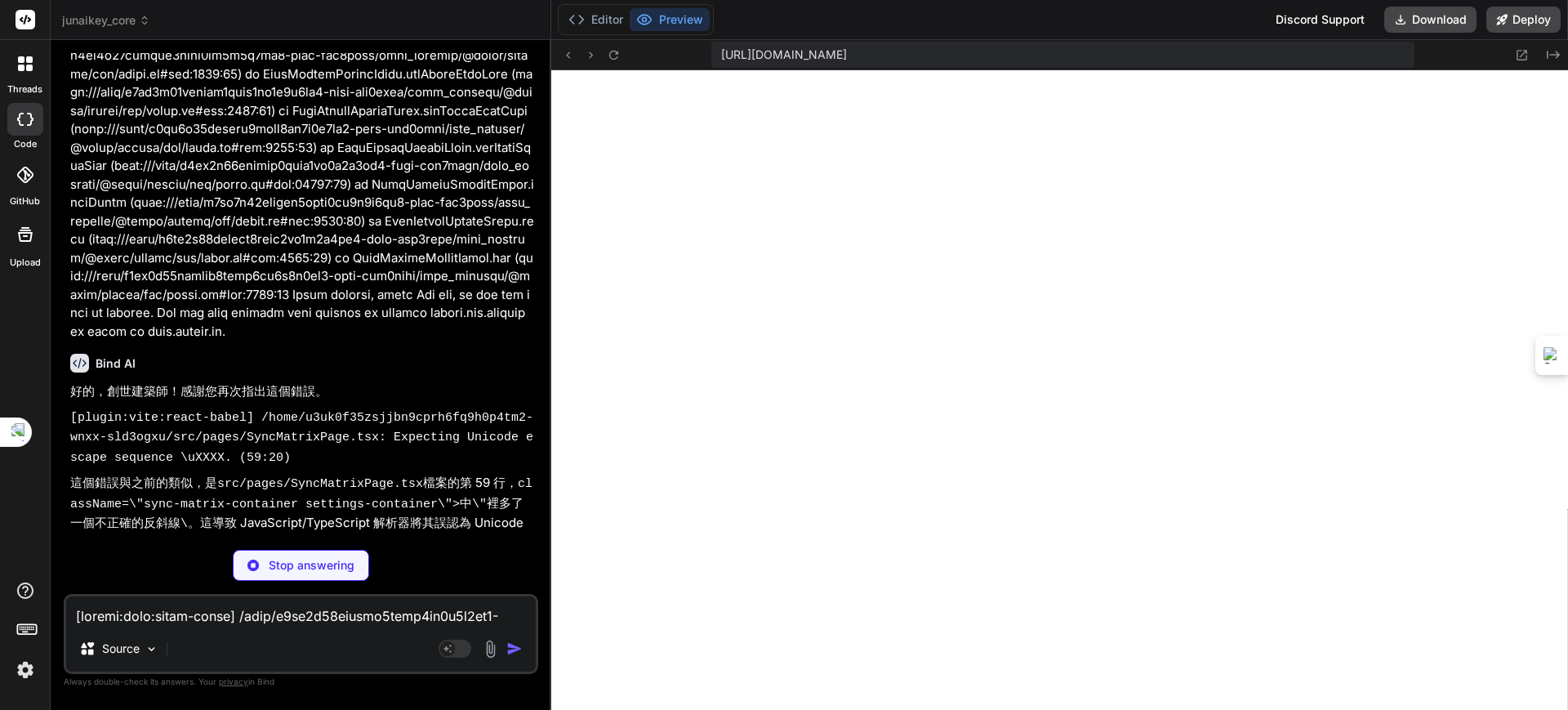
type textarea "x"
type textarea "))} </div> )} </div> </div> ); }; export default SyncMatrixPage;"
type textarea "x"
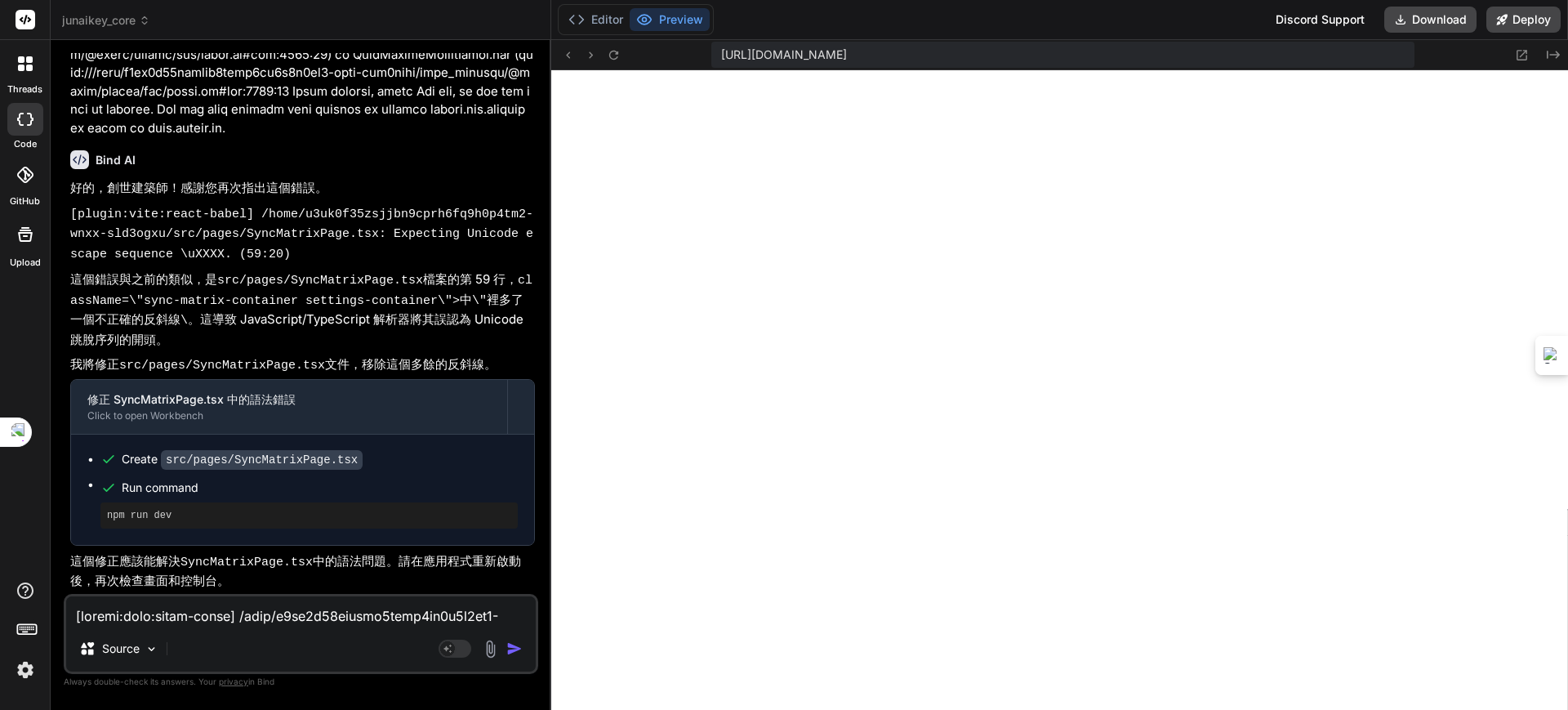
scroll to position [36754, 0]
click at [182, 618] on textarea at bounding box center [302, 611] width 470 height 30
paste textarea "[plugin:vite:react-babel] /home/u3uk0f35zsjjbn9cprh6fq9h0p4tm2-wnxx-sld3ogxu/sr…"
type textarea "[plugin:vite:react-babel] /home/u3uk0f35zsjjbn9cprh6fq9h0p4tm2-wnxx-sld3ogxu/sr…"
type textarea "x"
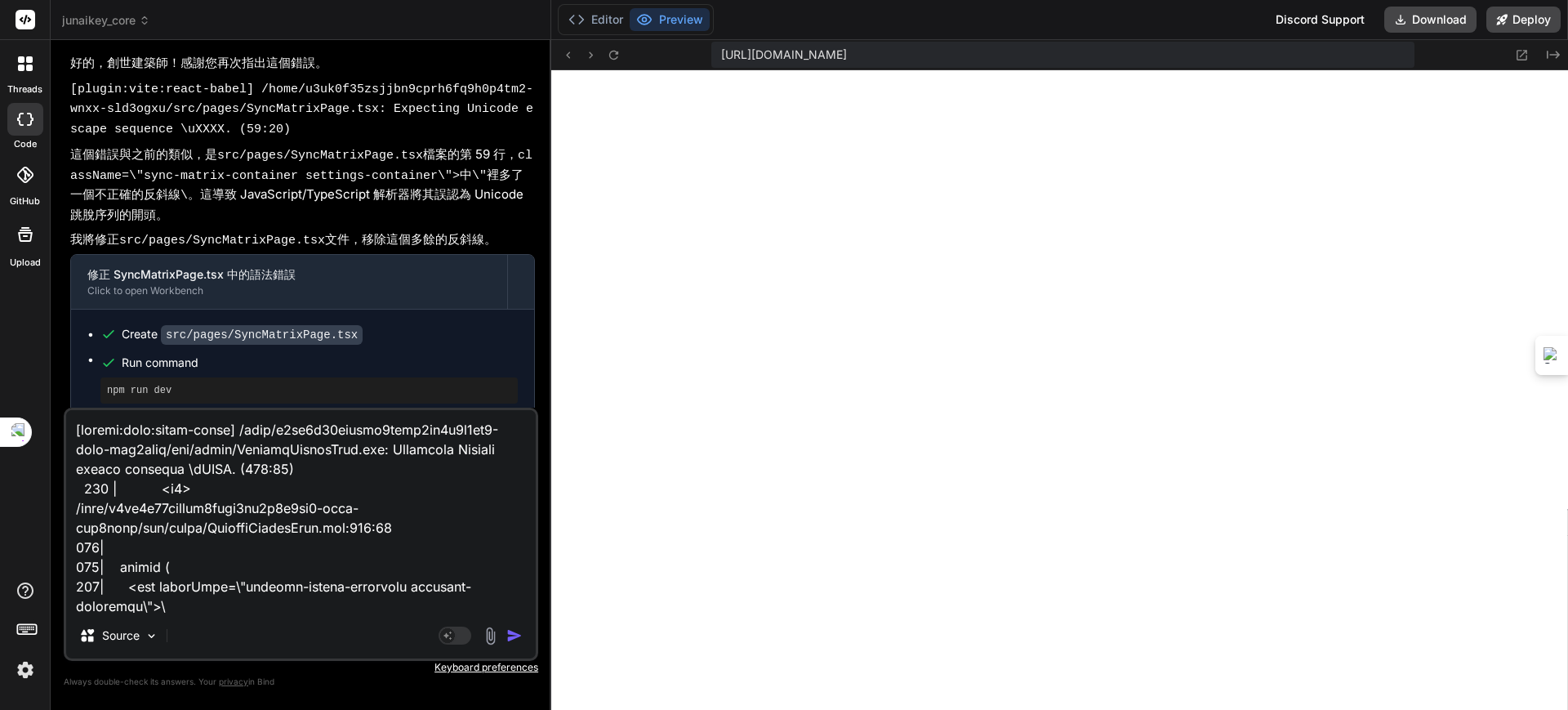
scroll to position [687, 0]
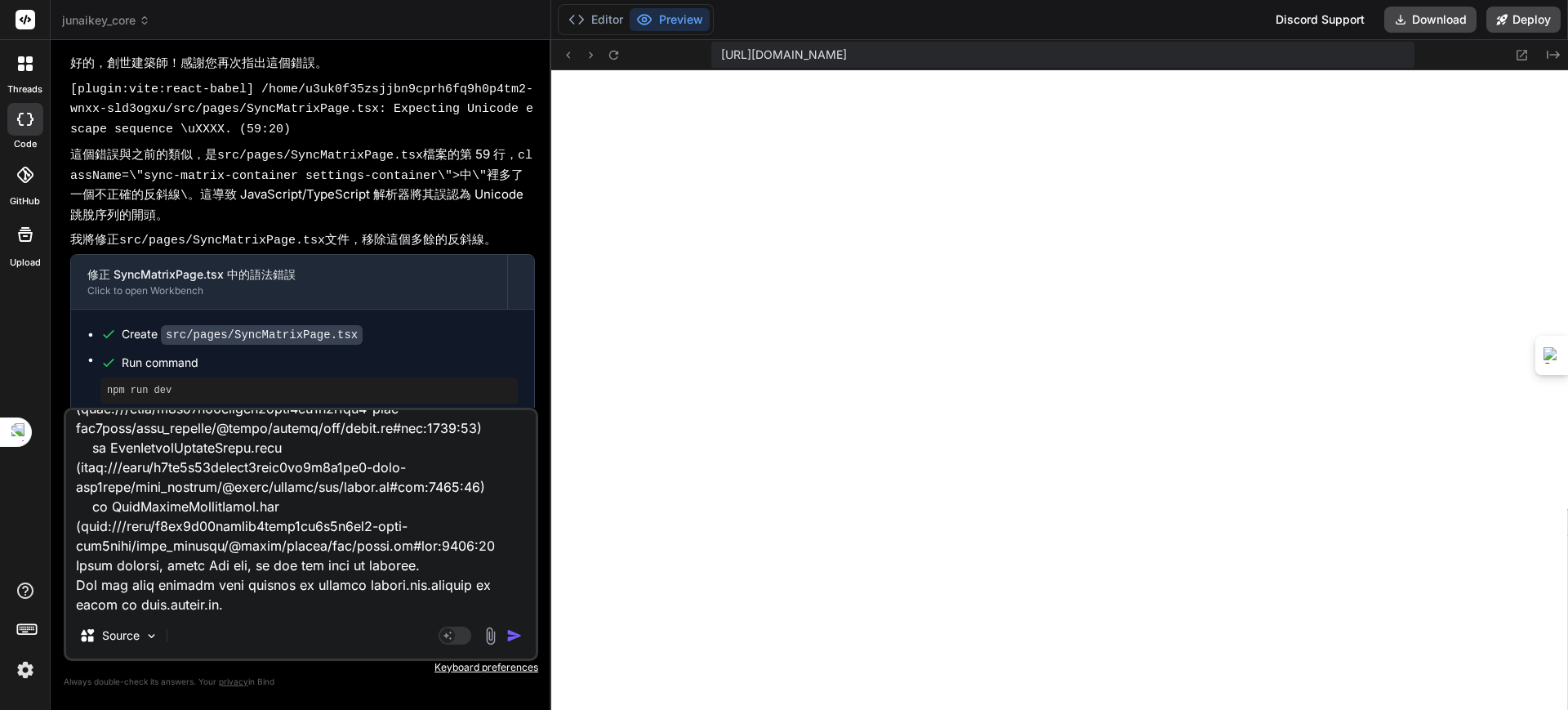
type textarea "[plugin:vite:react-babel] /home/u3uk0f35zsjjbn9cprh6fq9h0p4tm2-wnxx-sld3ogxu/sr…"
click at [516, 630] on img "button" at bounding box center [515, 635] width 16 height 16
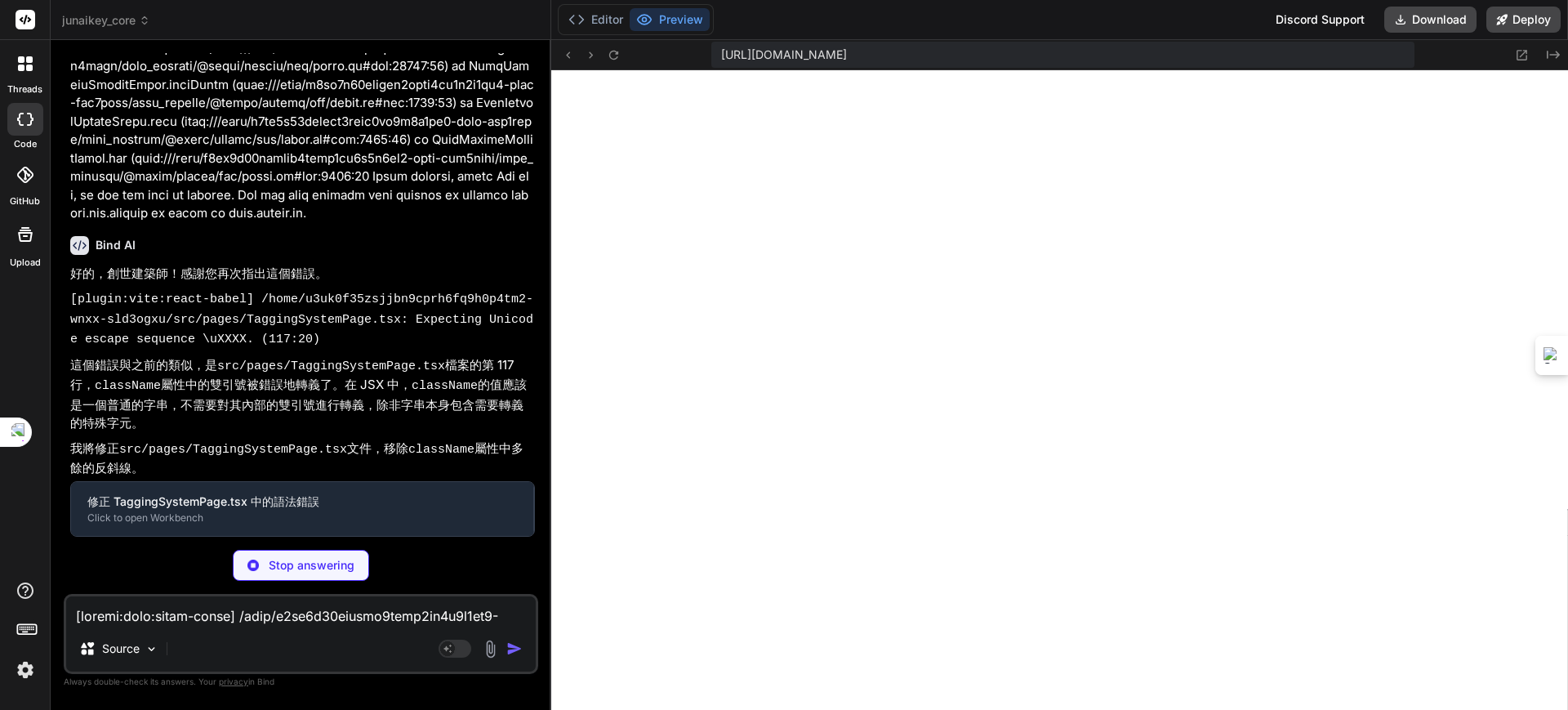
scroll to position [37666, 0]
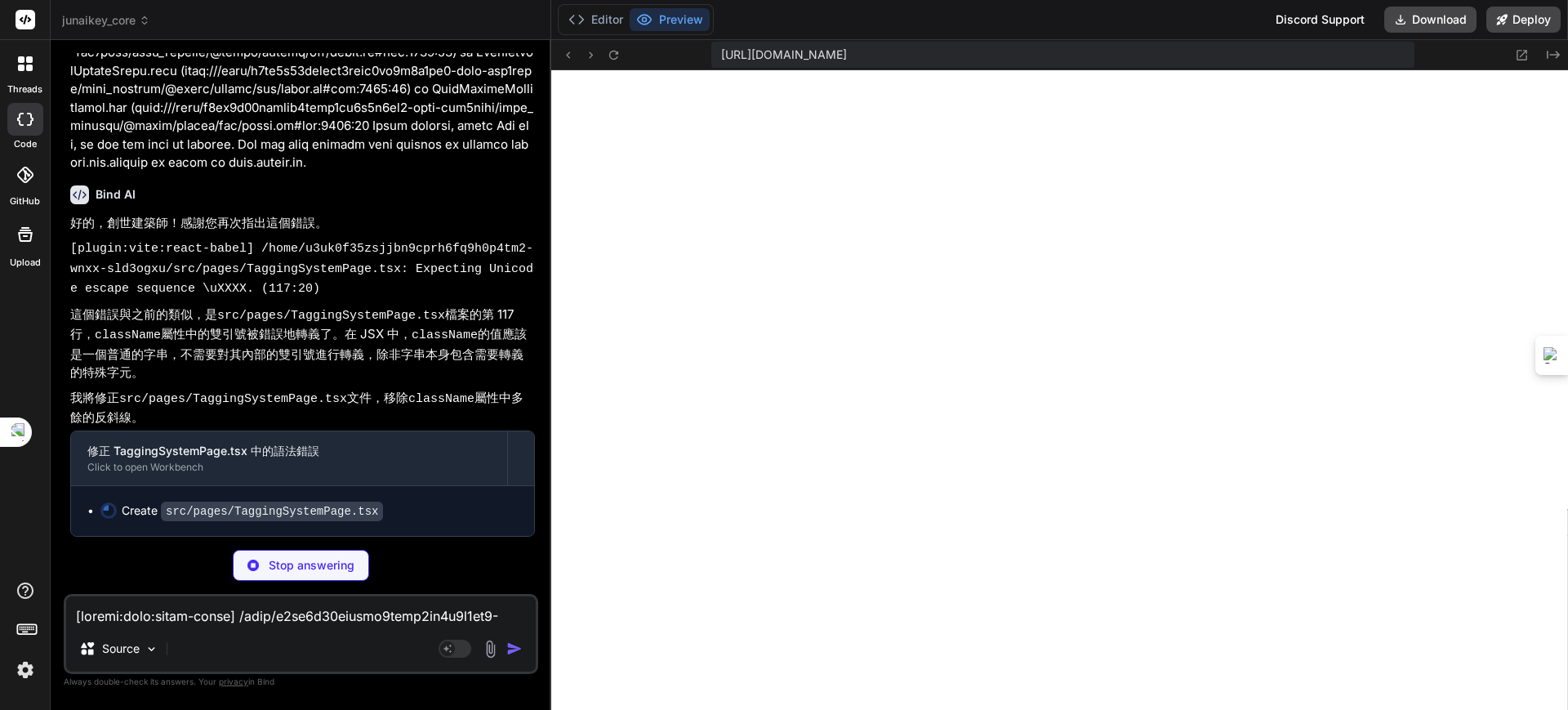
type textarea "x"
type textarea "</div> )} </div> </div> ); }; export default TaggingSystemPage;"
type textarea "x"
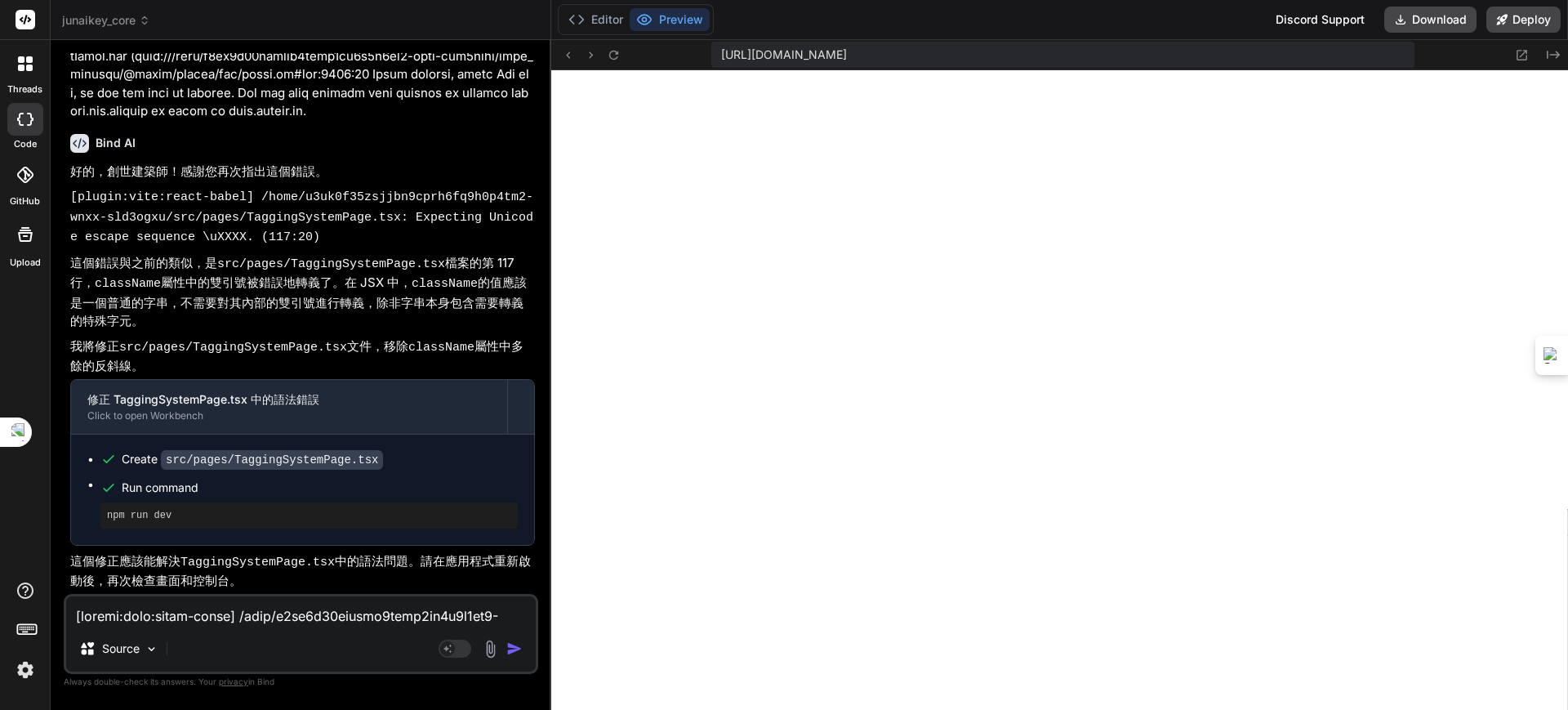
click at [231, 630] on div "Source Agent Mode. When this toggle is activated, AI automatically makes decisi…" at bounding box center [301, 634] width 474 height 80
click at [221, 615] on textarea at bounding box center [302, 611] width 470 height 30
paste textarea "[plugin:vite:react-babel] /home/u3uk0f35zsjjbn9cprh6fq9h0p4tm2-wnxx-sld3ogxu/sr…"
type textarea "[plugin:vite:react-babel] /home/u3uk0f35zsjjbn9cprh6fq9h0p4tm2-wnxx-sld3ogxu/sr…"
type textarea "x"
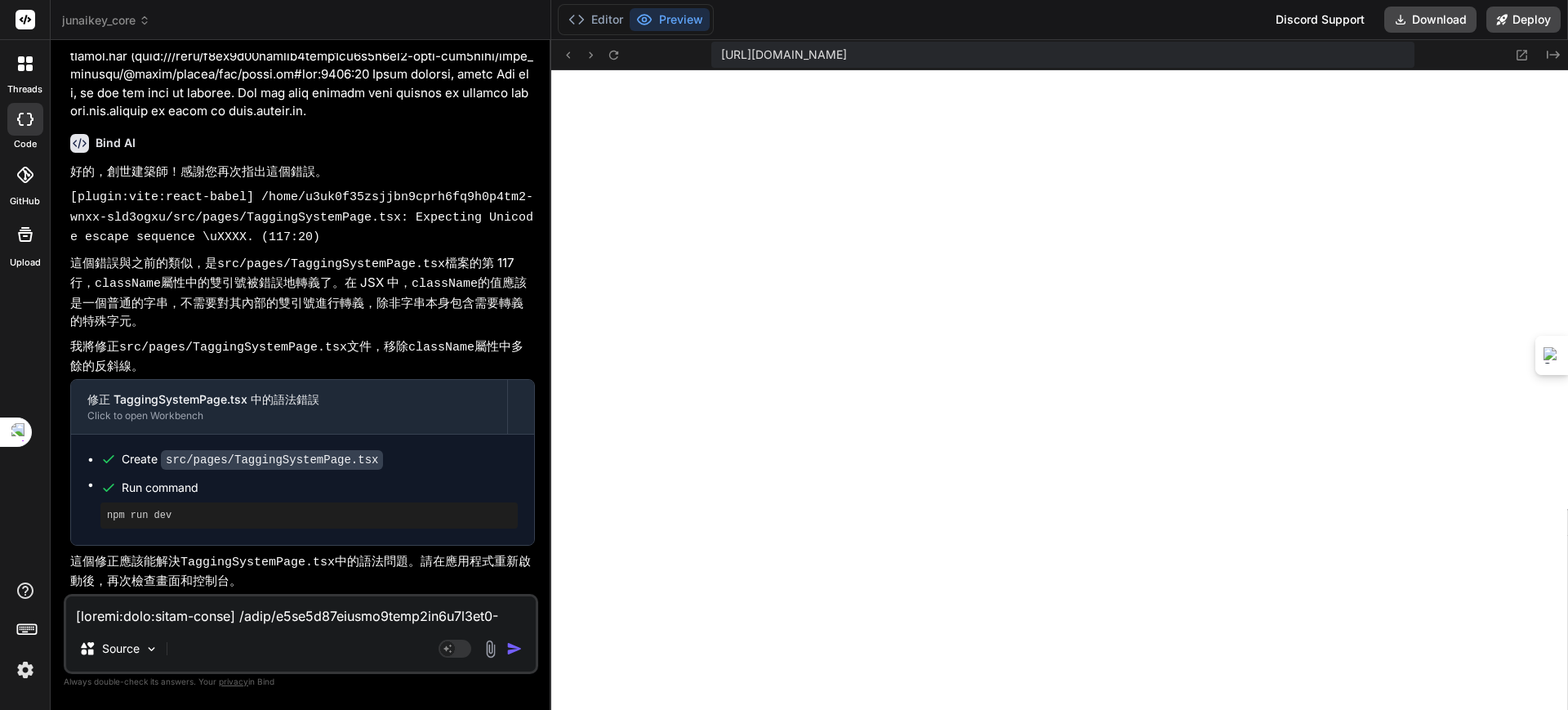
scroll to position [668, 0]
drag, startPoint x: 250, startPoint y: 620, endPoint x: 413, endPoint y: 640, distance: 164.2
click at [387, 630] on div "Source Agent Mode. When this toggle is activated, AI automatically makes decisi…" at bounding box center [301, 634] width 474 height 80
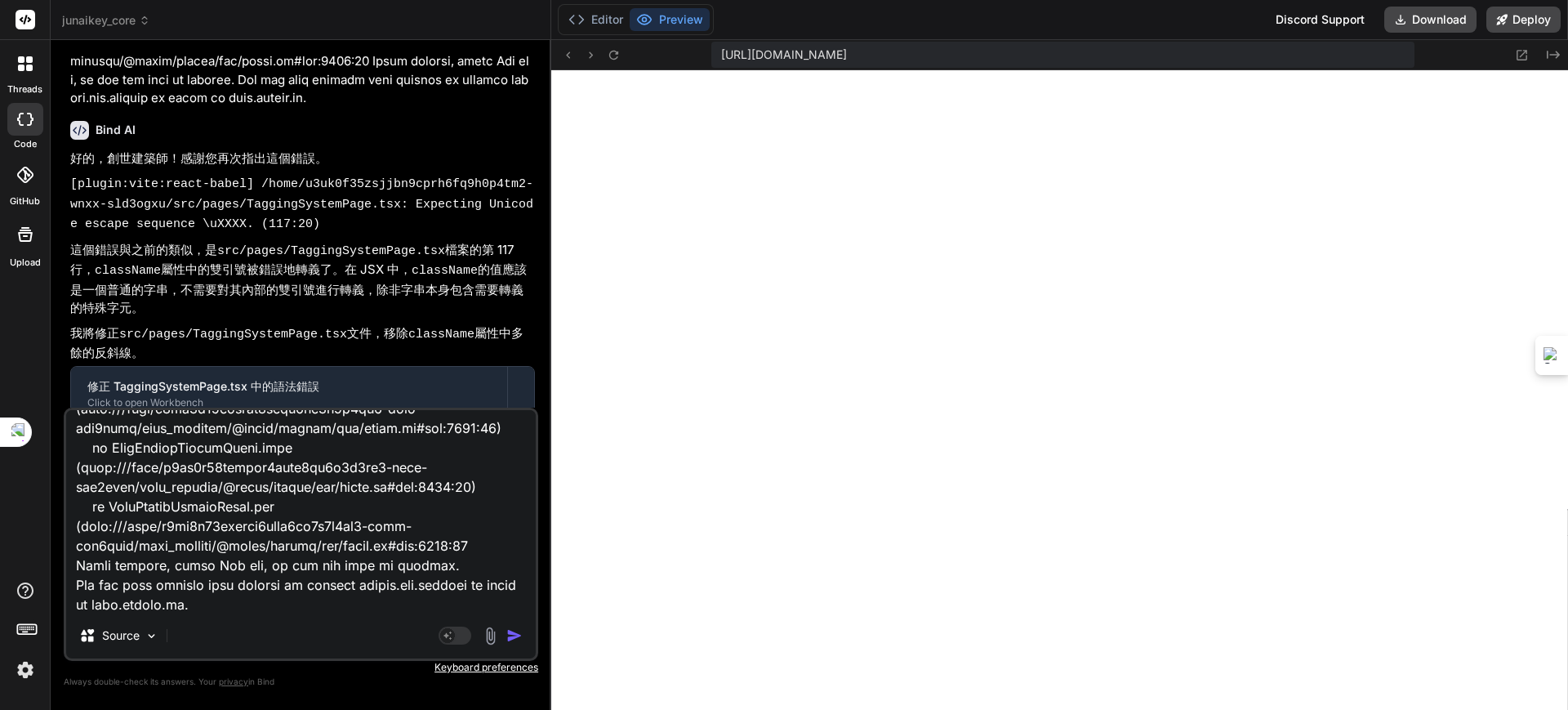
type textarea "[plugin:vite:react-babel] /home/u3uk0f35zsjjbn9cprh6fq9h0p4tm2-wnxx-sld3ogxu/sr…"
click at [506, 630] on div "Agent Mode. When this toggle is activated, AI automatically makes decisions, re…" at bounding box center [482, 636] width 94 height 20
click at [512, 630] on img "button" at bounding box center [515, 635] width 16 height 16
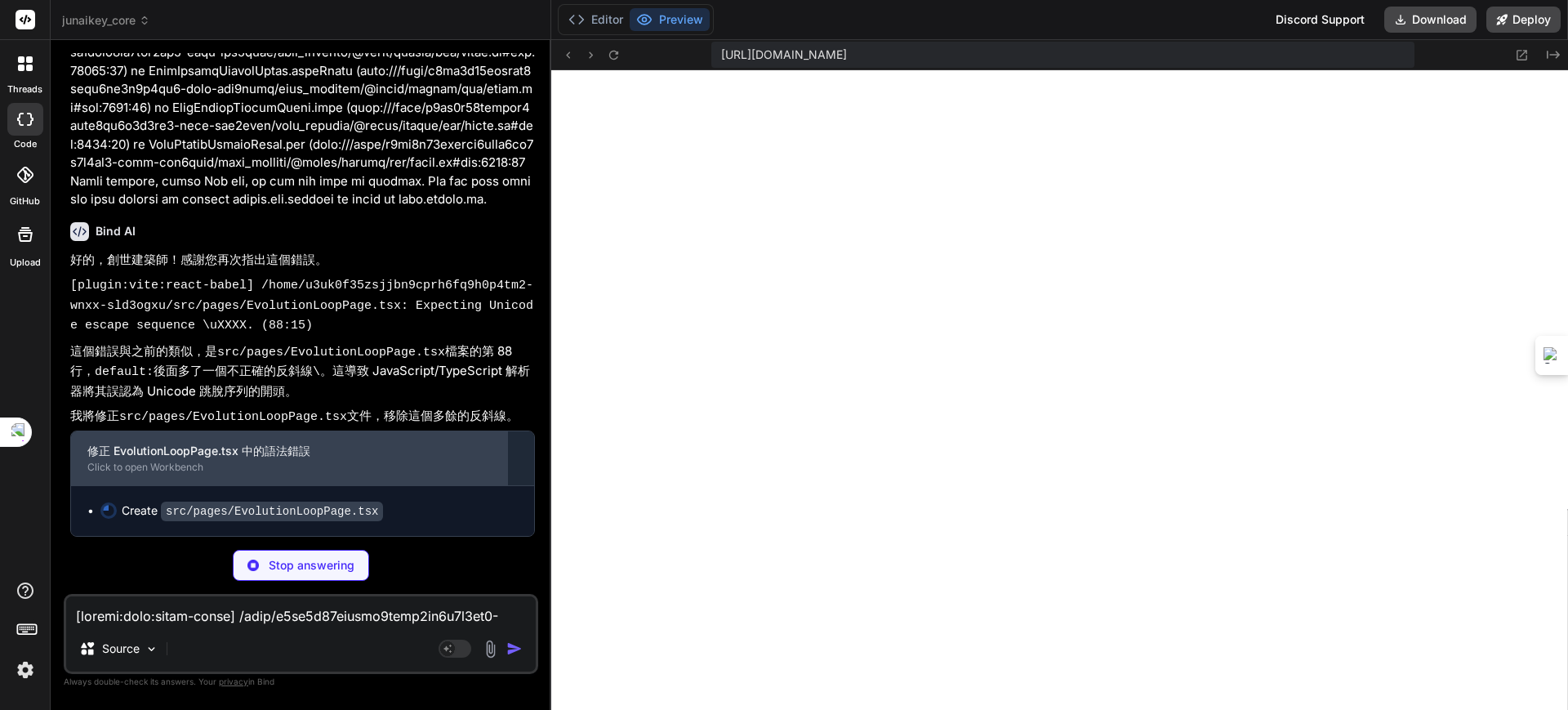
scroll to position [38654, 0]
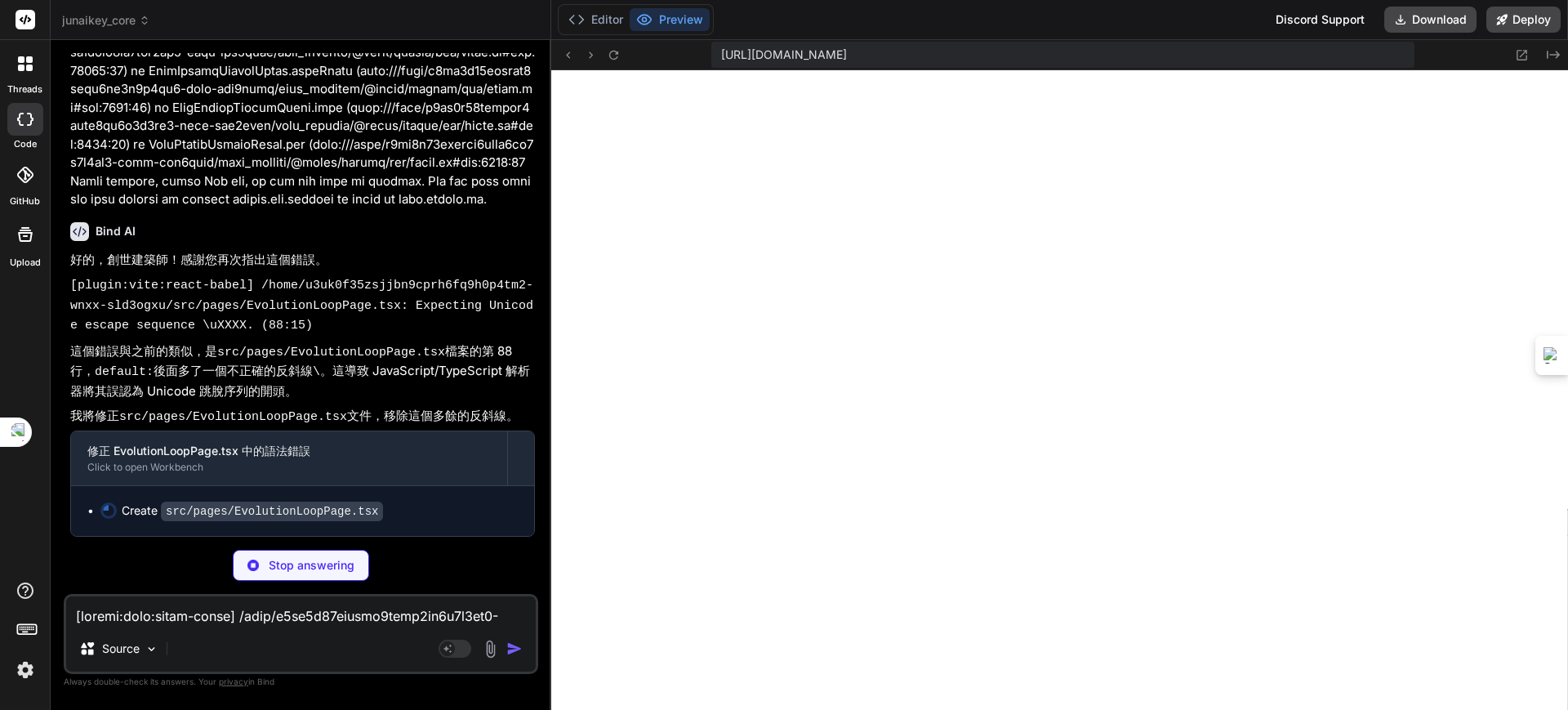
type textarea "x"
type textarea "</div> ))} </div> </div> </div> ); }; export default EvolutionLoopPage;"
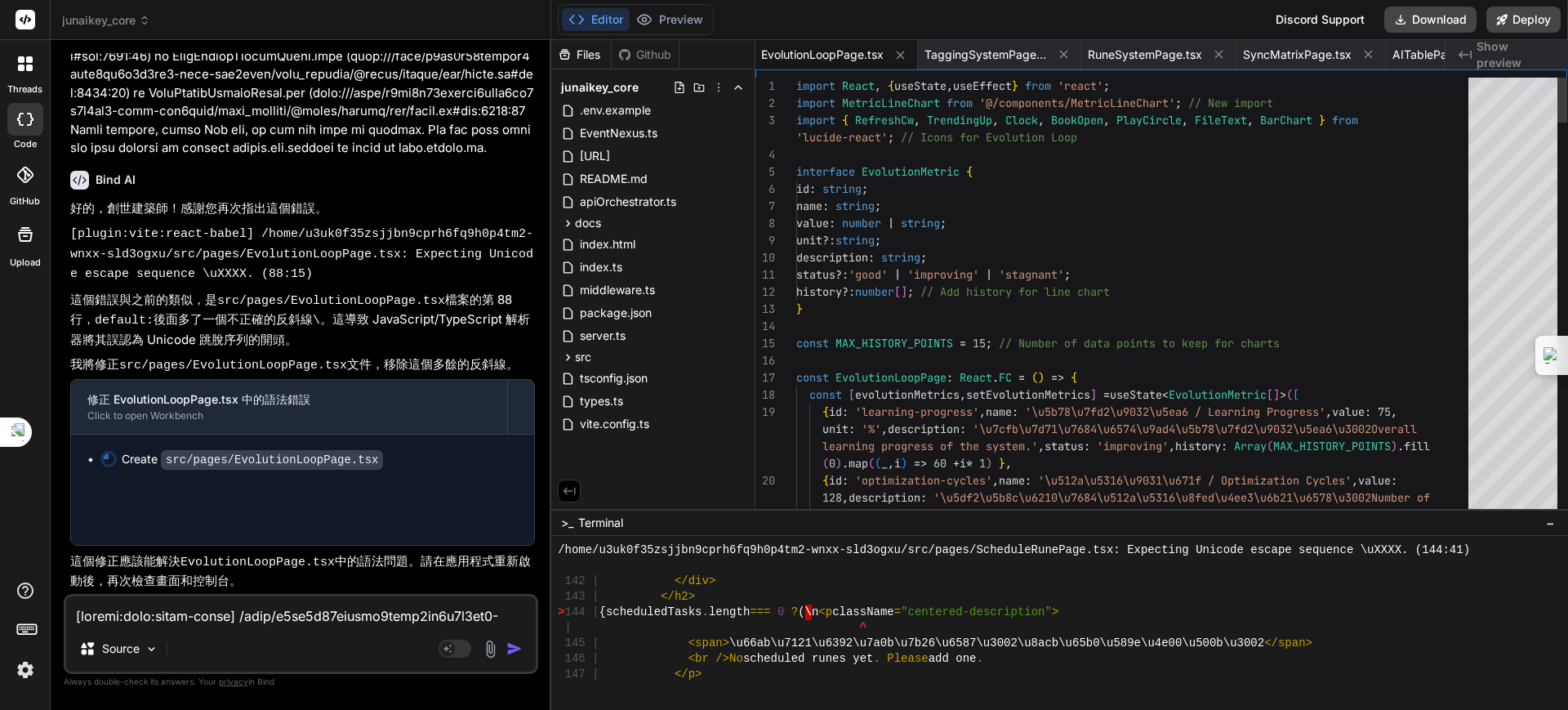
type textarea "x"
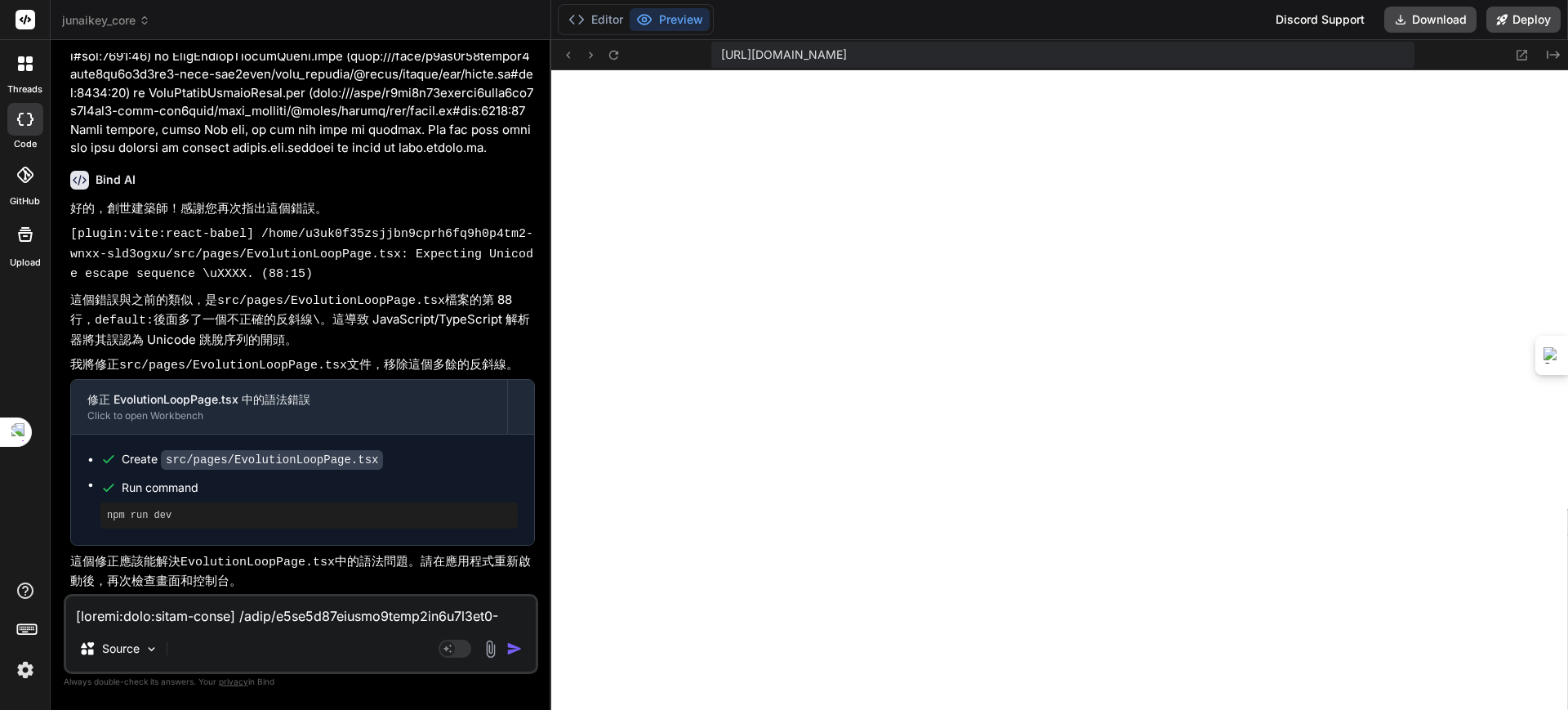
click at [256, 623] on textarea at bounding box center [302, 611] width 470 height 30
paste textarea "[plugin:vite:react-babel] /home/u3uk0f35zsjjbn9cprh6fq9h0p4tm2-wnxx-sld3ogxu/sr…"
type textarea "[plugin:vite:react-babel] /home/u3uk0f35zsjjbn9cprh6fq9h0p4tm2-wnxx-sld3ogxu/sr…"
type textarea "x"
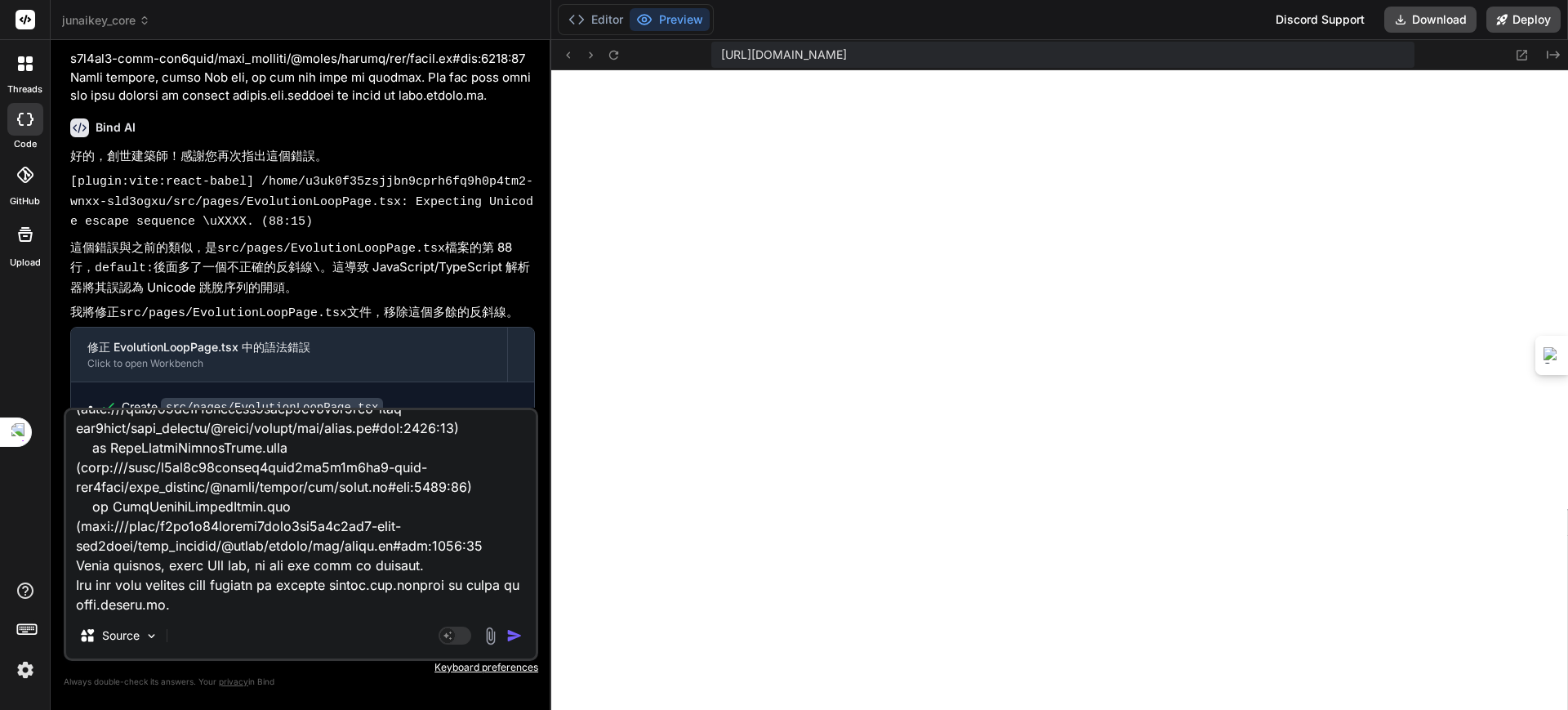
type textarea "[plugin:vite:react-babel] /home/u3uk0f35zsjjbn9cprh6fq9h0p4tm2-wnxx-sld3ogxu/sr…"
click at [507, 630] on img "button" at bounding box center [515, 635] width 16 height 16
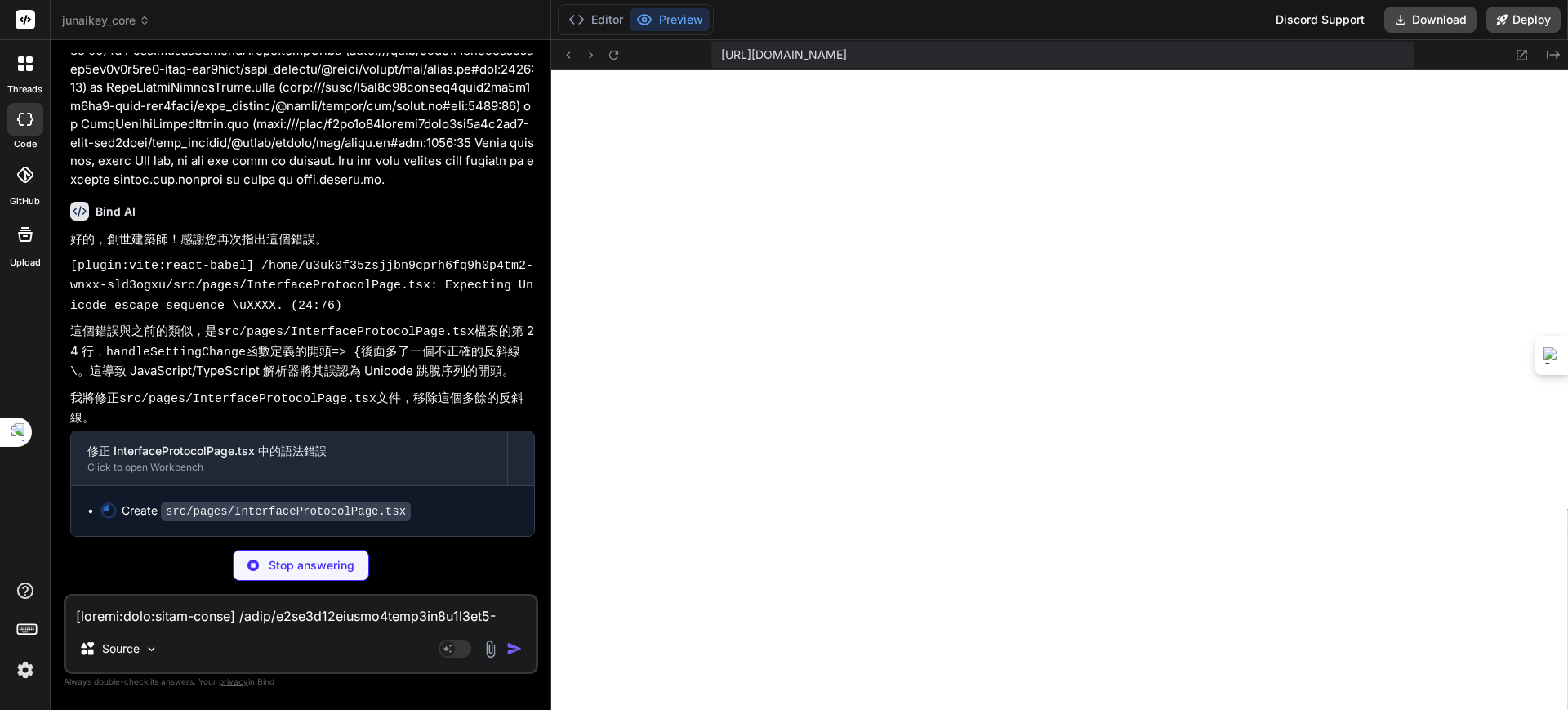
scroll to position [39648, 0]
type textarea "x"
type textarea "); }; export default InterfaceProtocolPage;"
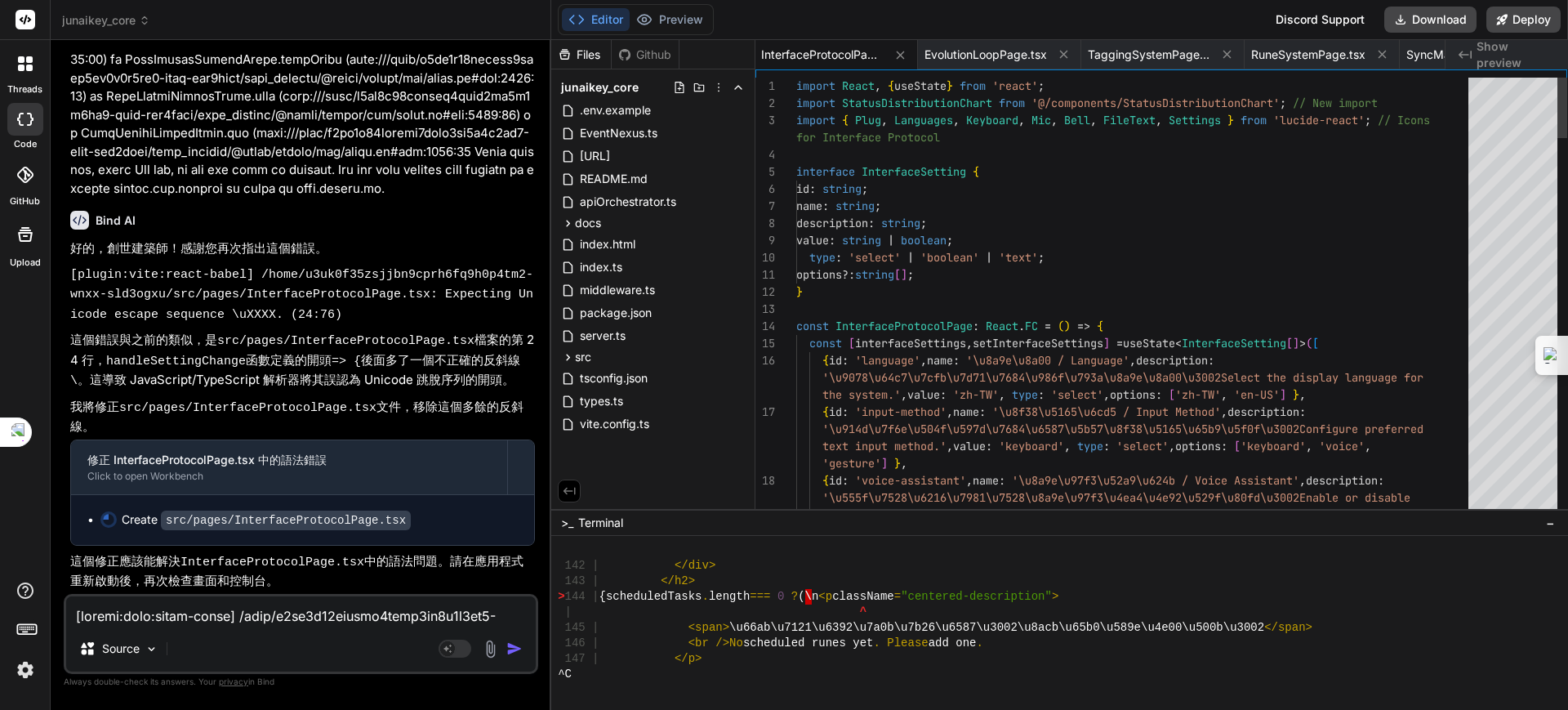
type textarea "x"
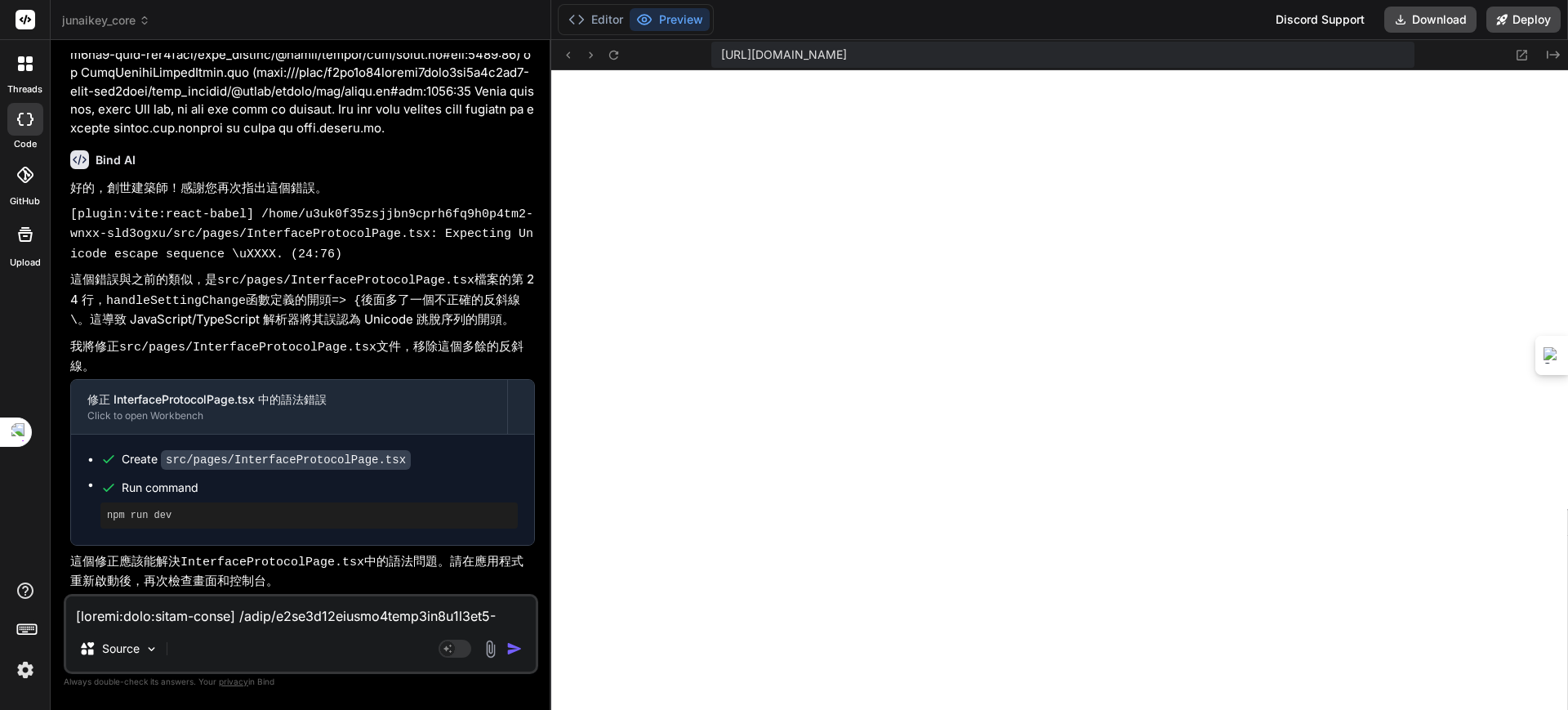
click at [283, 608] on textarea at bounding box center [302, 611] width 470 height 30
paste textarea "[plugin:vite:react-babel] /home/u3uk0f35zsjjbn9cprh6fq9h0p4tm2-wnxx-sld3ogxu/sr…"
type textarea "[plugin:vite:react-babel] /home/u3uk0f35zsjjbn9cprh6fq9h0p4tm2-wnxx-sld3ogxu/sr…"
type textarea "x"
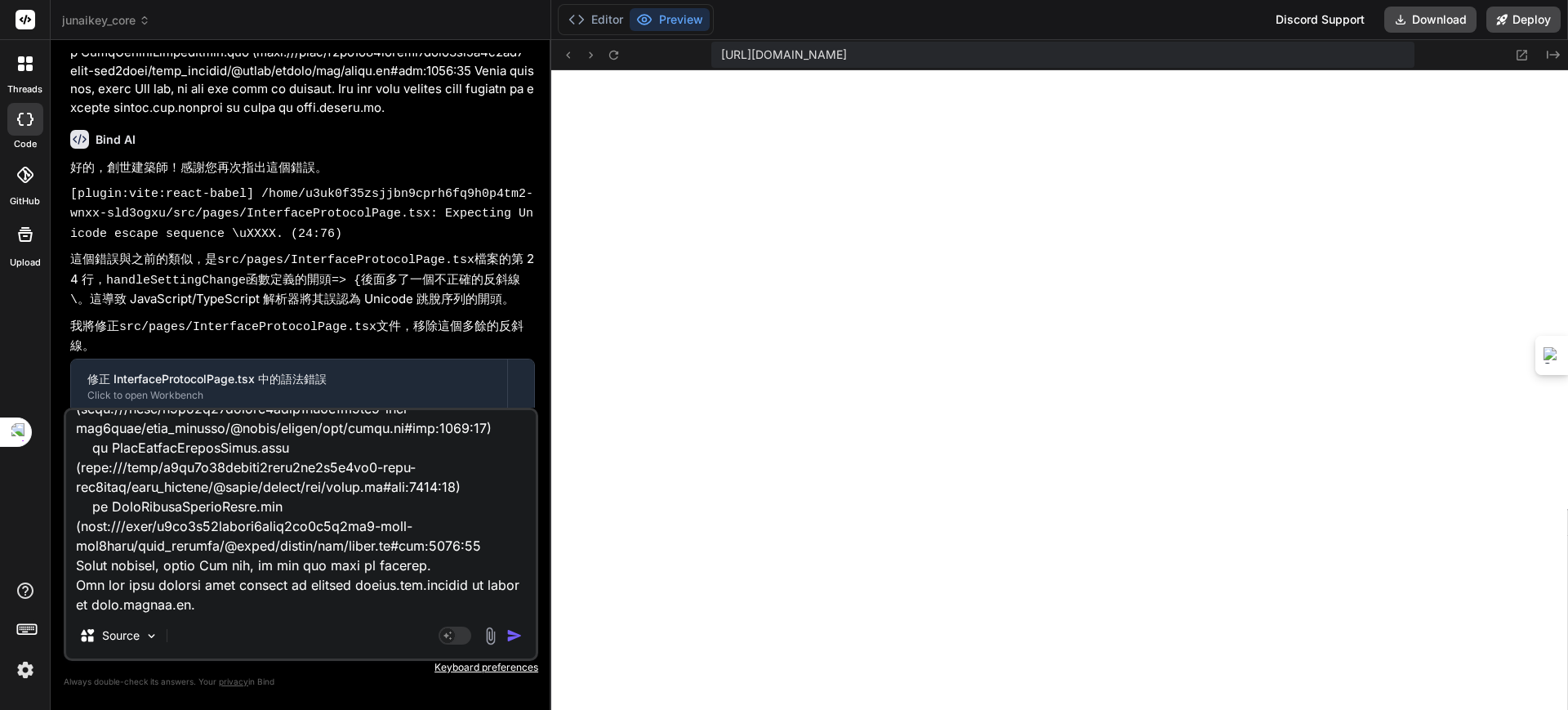
type textarea "[plugin:vite:react-babel] /home/u3uk0f35zsjjbn9cprh6fq9h0p4tm2-wnxx-sld3ogxu/sr…"
click at [515, 630] on img "button" at bounding box center [515, 635] width 16 height 16
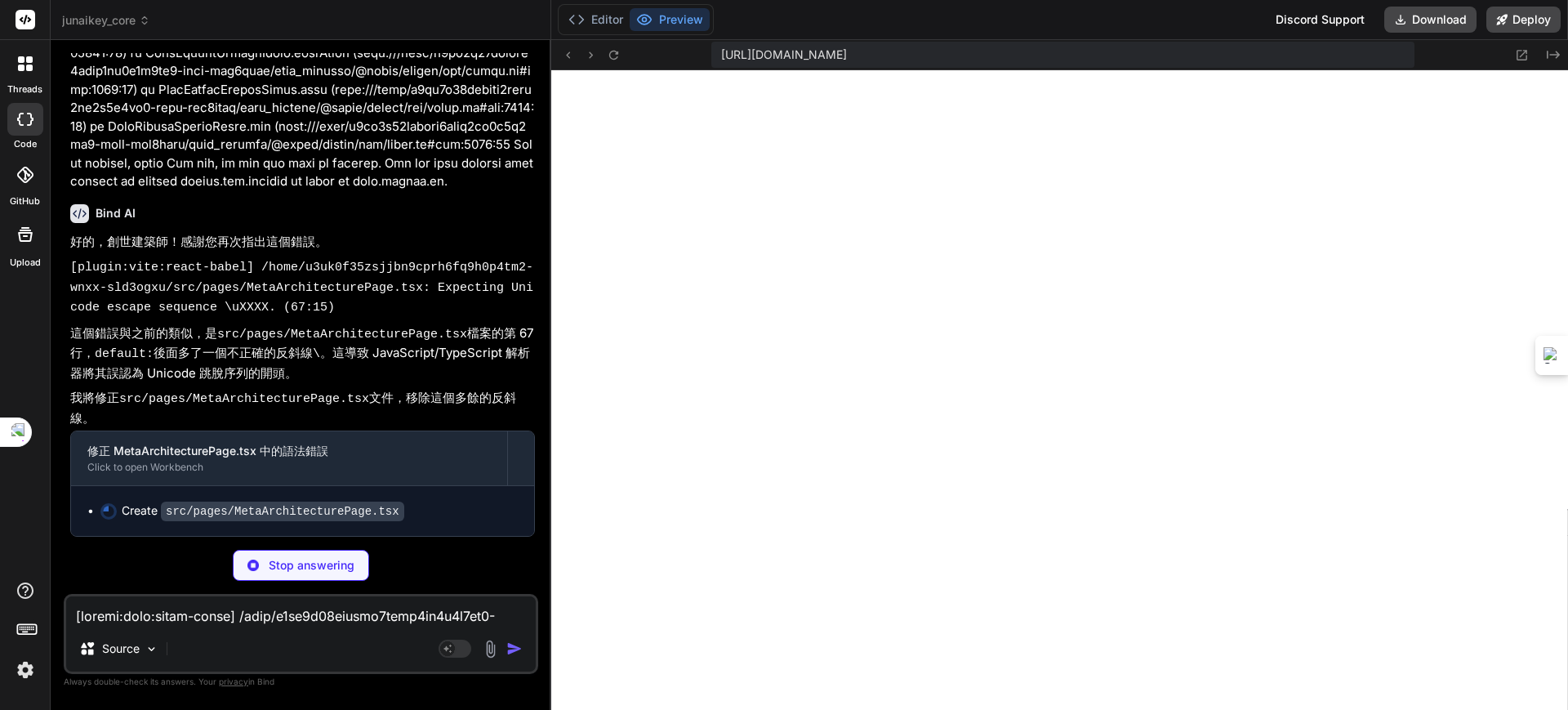
scroll to position [40586, 0]
type textarea "x"
type textarea "export default MetaArchitecturePage;"
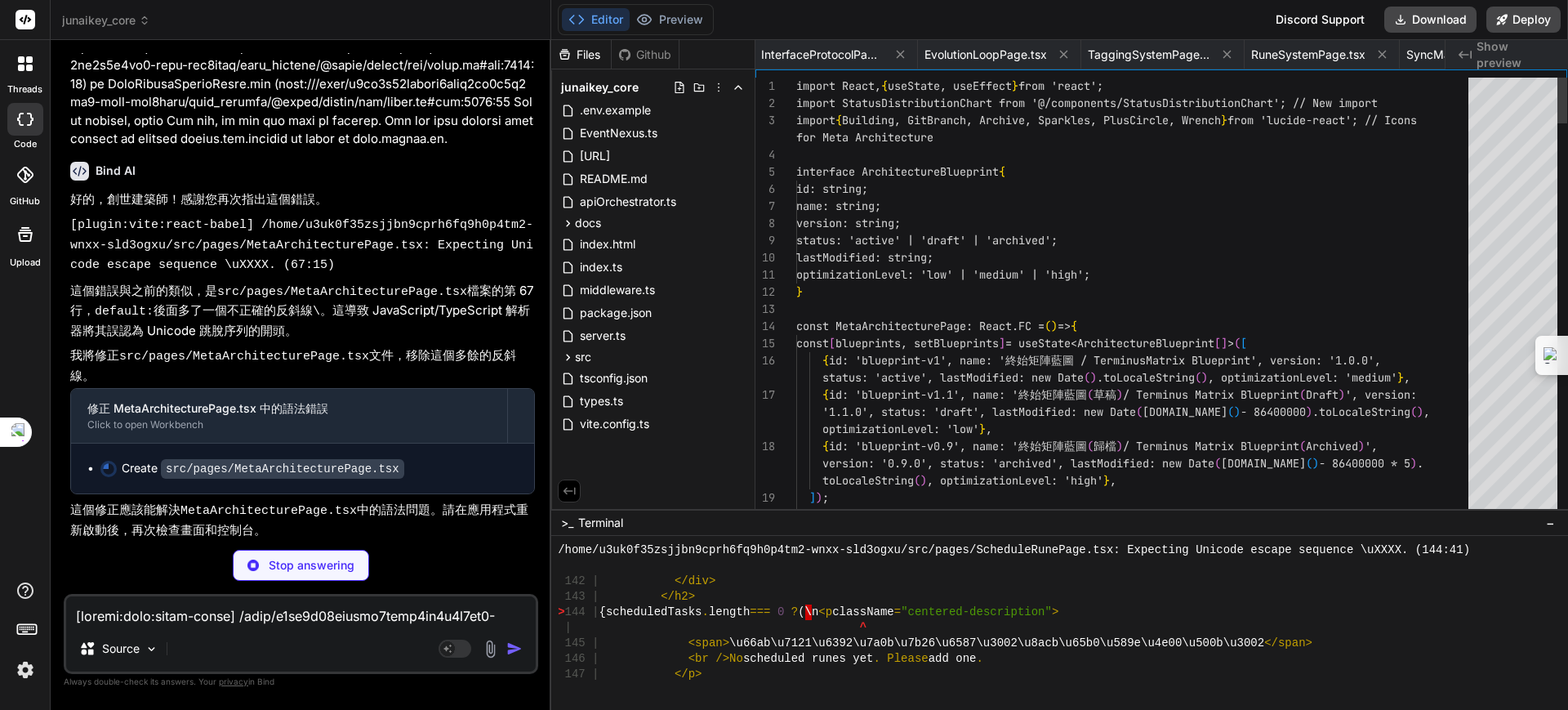
scroll to position [0, 2777]
type textarea "x"
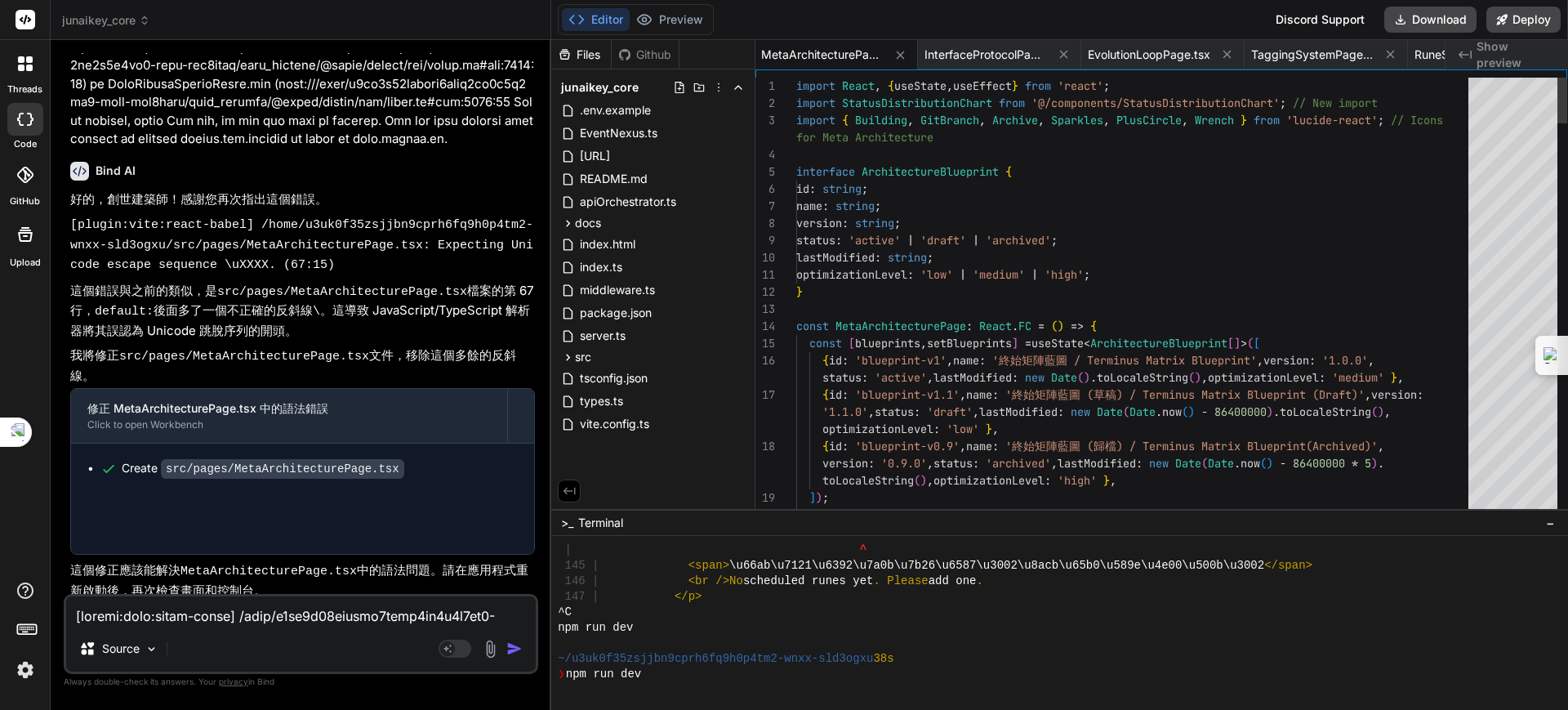
scroll to position [40586, 0]
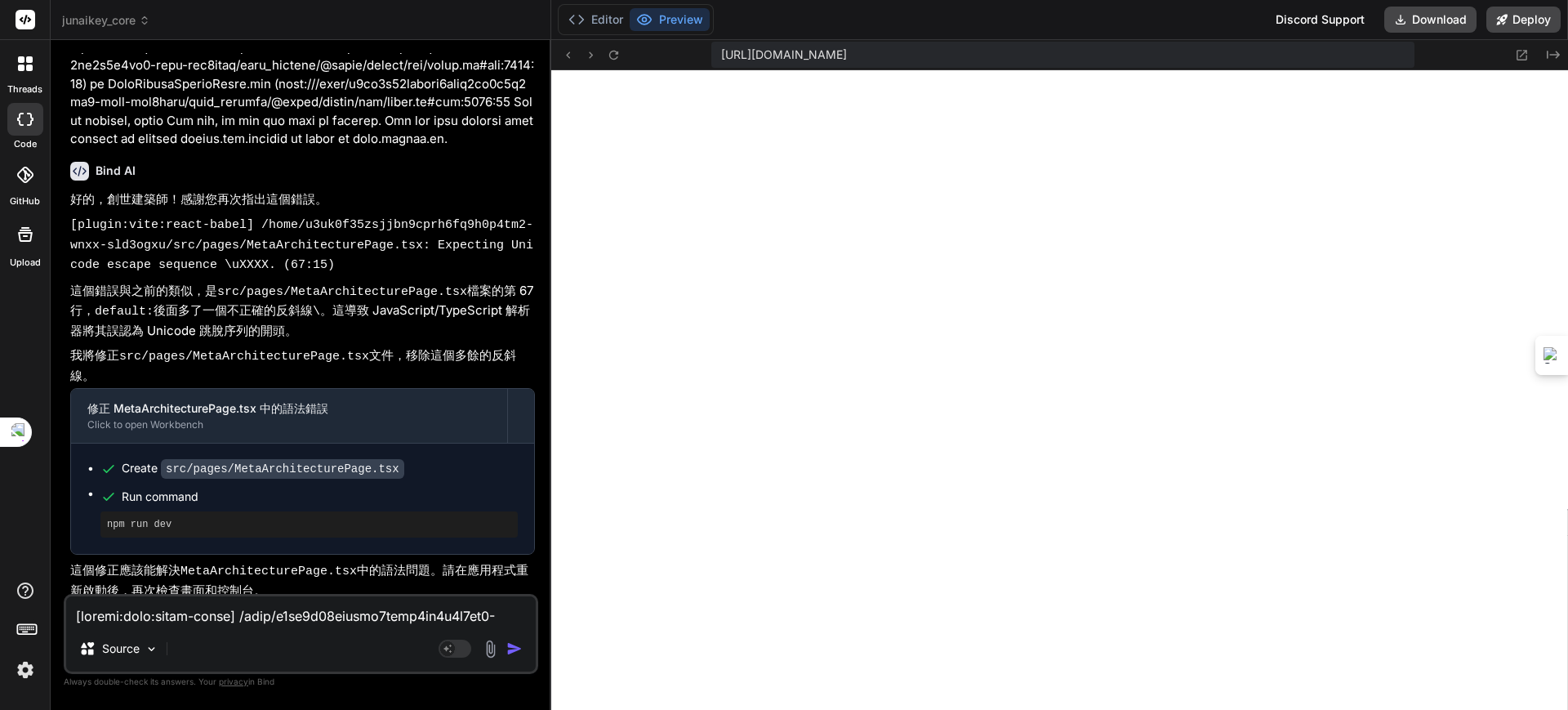
click at [299, 613] on textarea at bounding box center [302, 611] width 470 height 30
paste textarea "[plugin:vite:react-babel] /home/u3uk0f35zsjjbn9cprh6fq9h0p4tm2-wnxx-sld3ogxu/sr…"
type textarea "[plugin:vite:react-babel] /home/u3uk0f35zsjjbn9cprh6fq9h0p4tm2-wnxx-sld3ogxu/sr…"
type textarea "x"
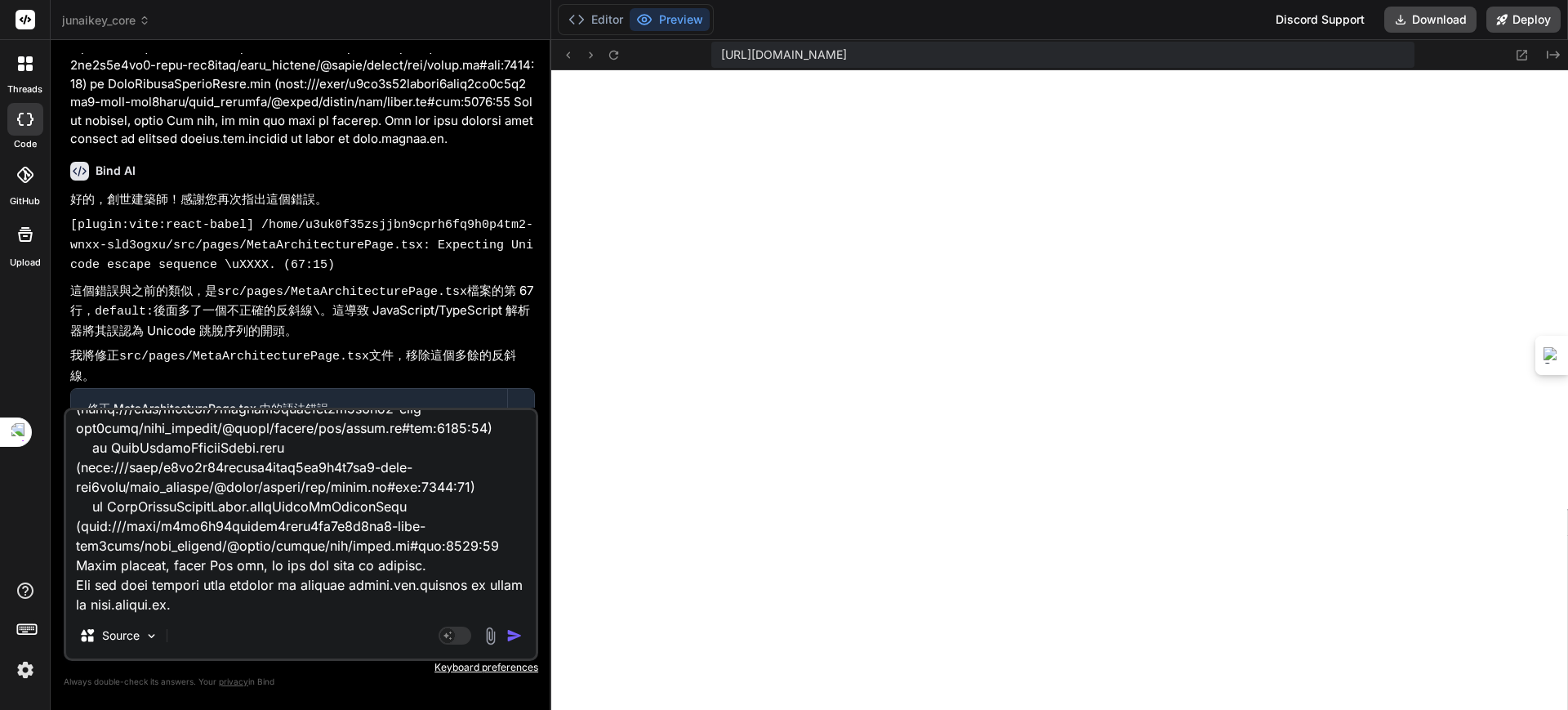
type textarea "[plugin:vite:react-babel] /home/u3uk0f35zsjjbn9cprh6fq9h0p4tm2-wnxx-sld3ogxu/sr…"
click at [519, 630] on img "button" at bounding box center [515, 635] width 16 height 16
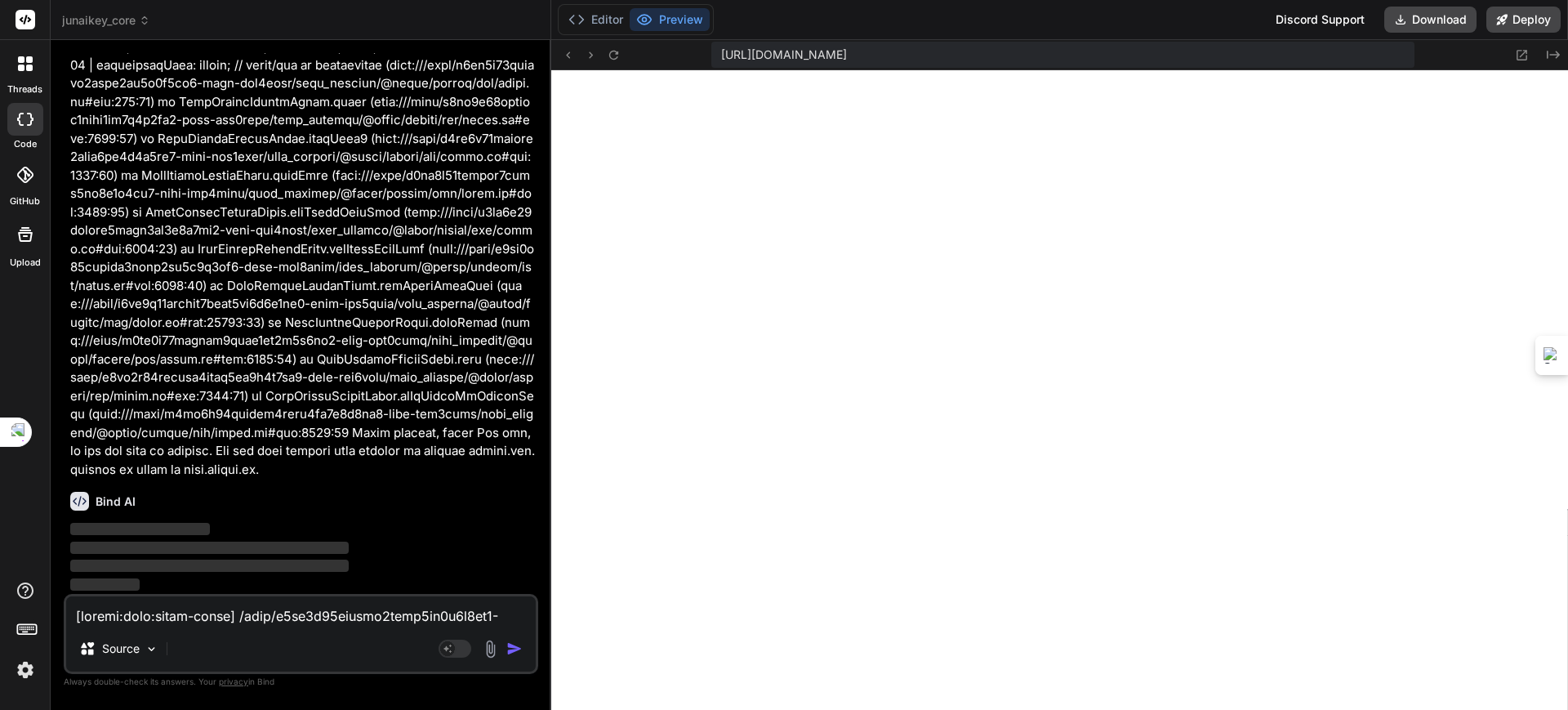
scroll to position [41302, 0]
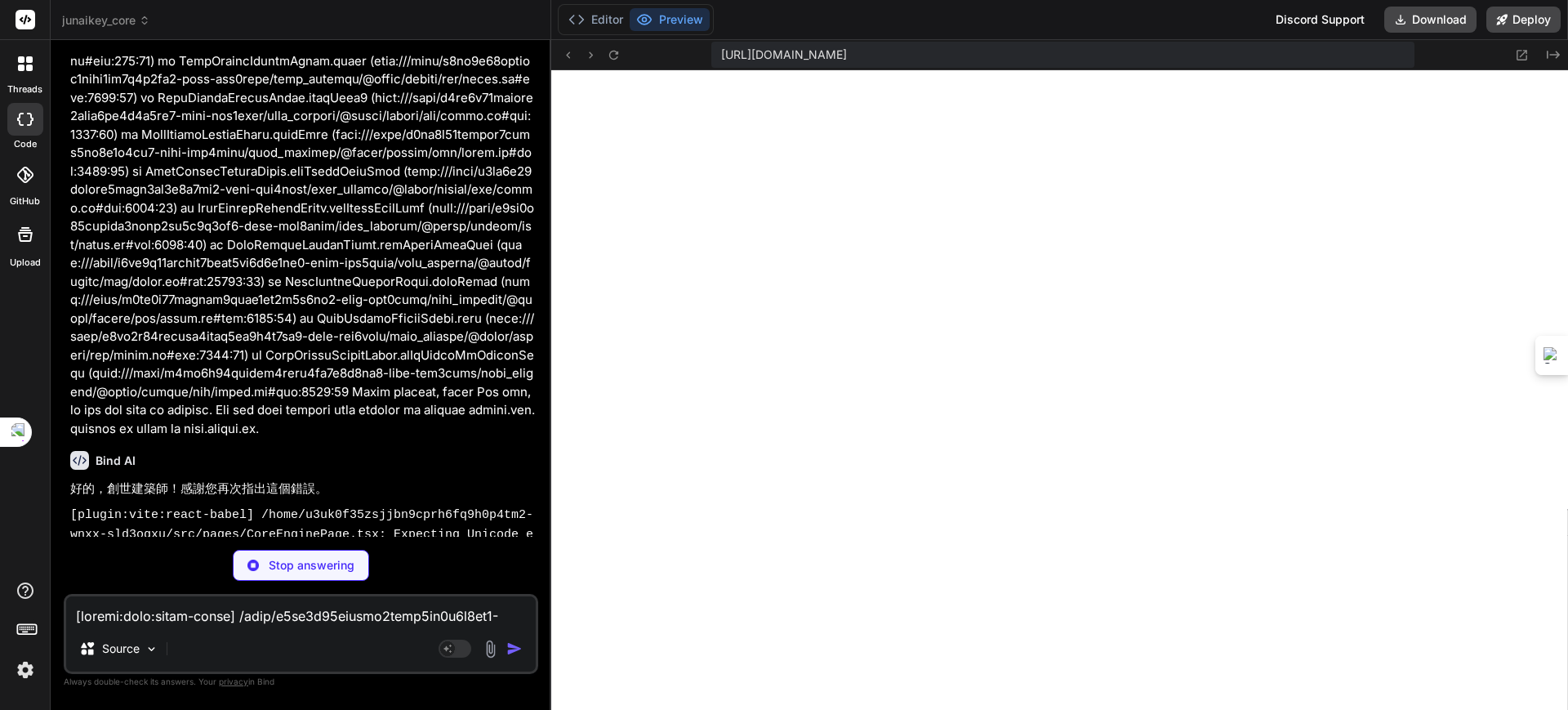
type textarea "x"
type textarea "</div> </div> </div> ); }; export default CoreEnginePage;"
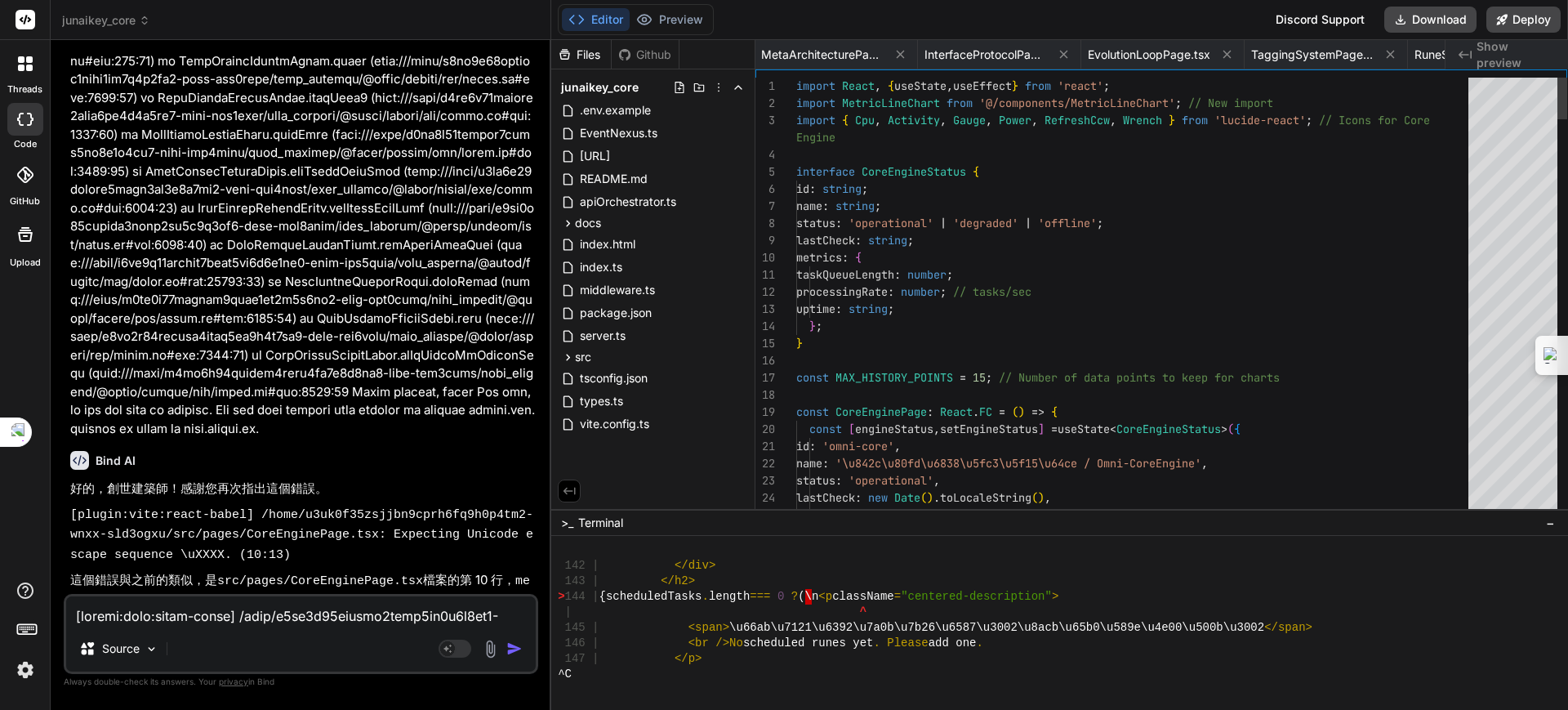
type textarea "x"
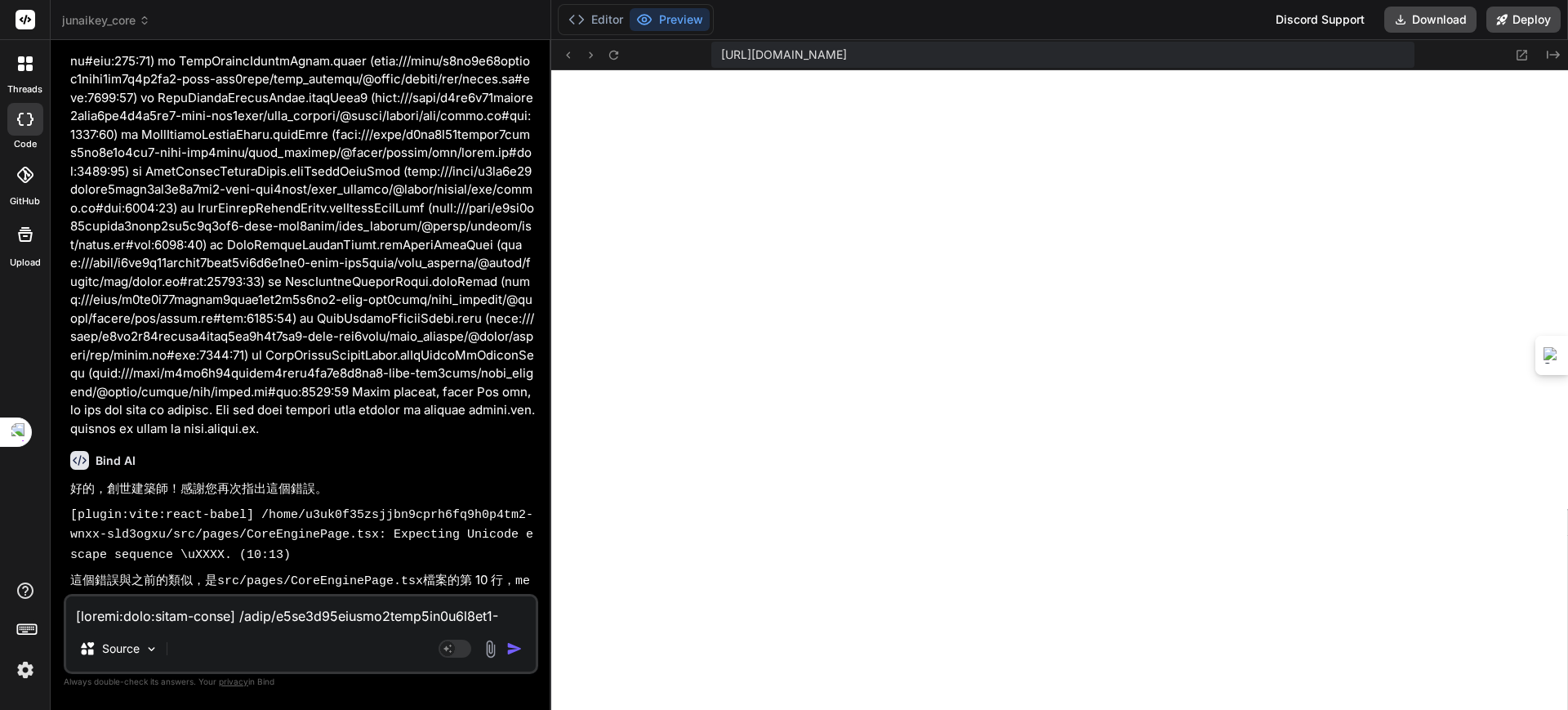
click at [246, 618] on textarea at bounding box center [302, 611] width 470 height 30
paste textarea "[plugin:vite:react-babel] /home/u3uk0f35zsjjbn9cprh6fq9h0p4tm2-wnxx-sld3ogxu/sr…"
type textarea "[plugin:vite:react-babel] /home/u3uk0f35zsjjbn9cprh6fq9h0p4tm2-wnxx-sld3ogxu/sr…"
type textarea "x"
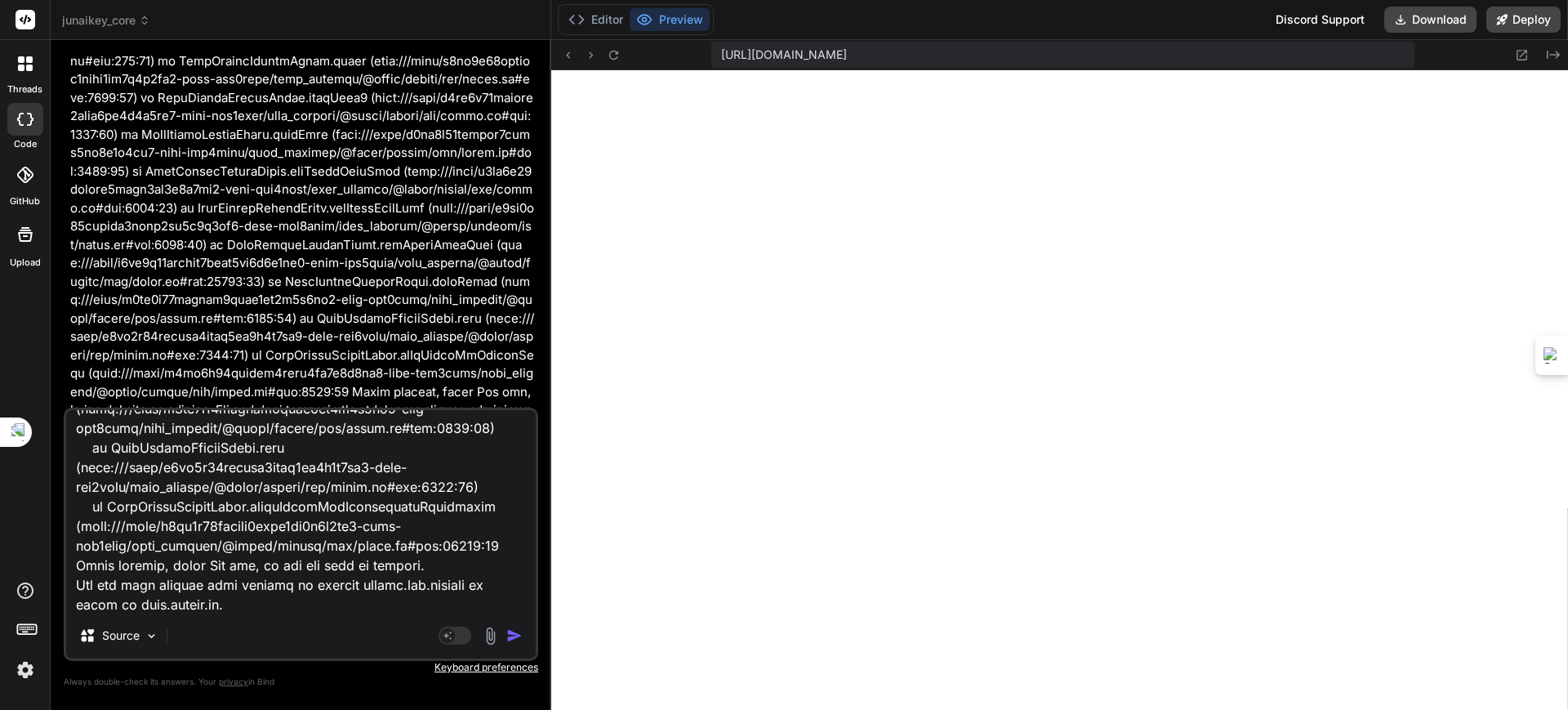
type textarea "[plugin:vite:react-babel] /home/u3uk0f35zsjjbn9cprh6fq9h0p4tm2-wnxx-sld3ogxu/sr…"
click at [512, 630] on img "button" at bounding box center [515, 635] width 16 height 16
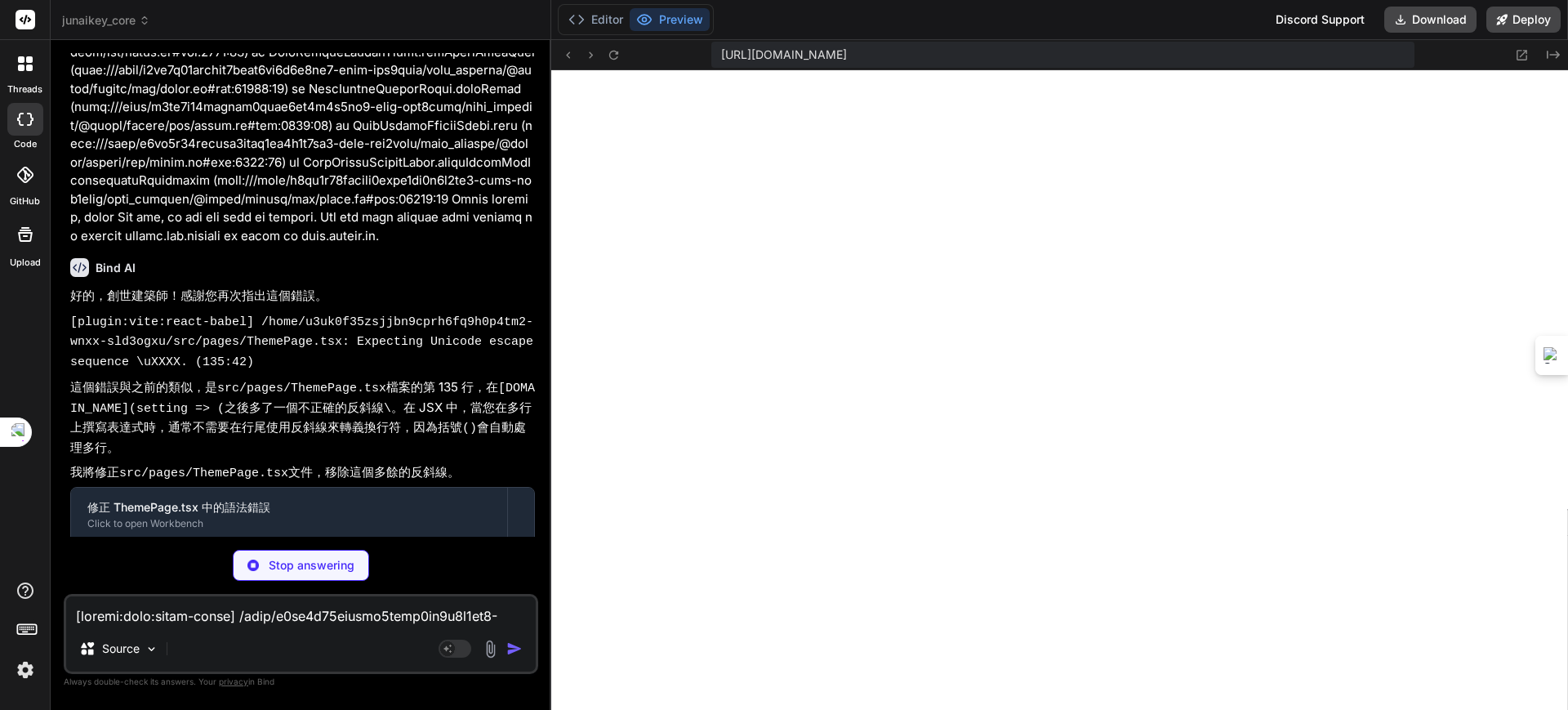
scroll to position [42555, 0]
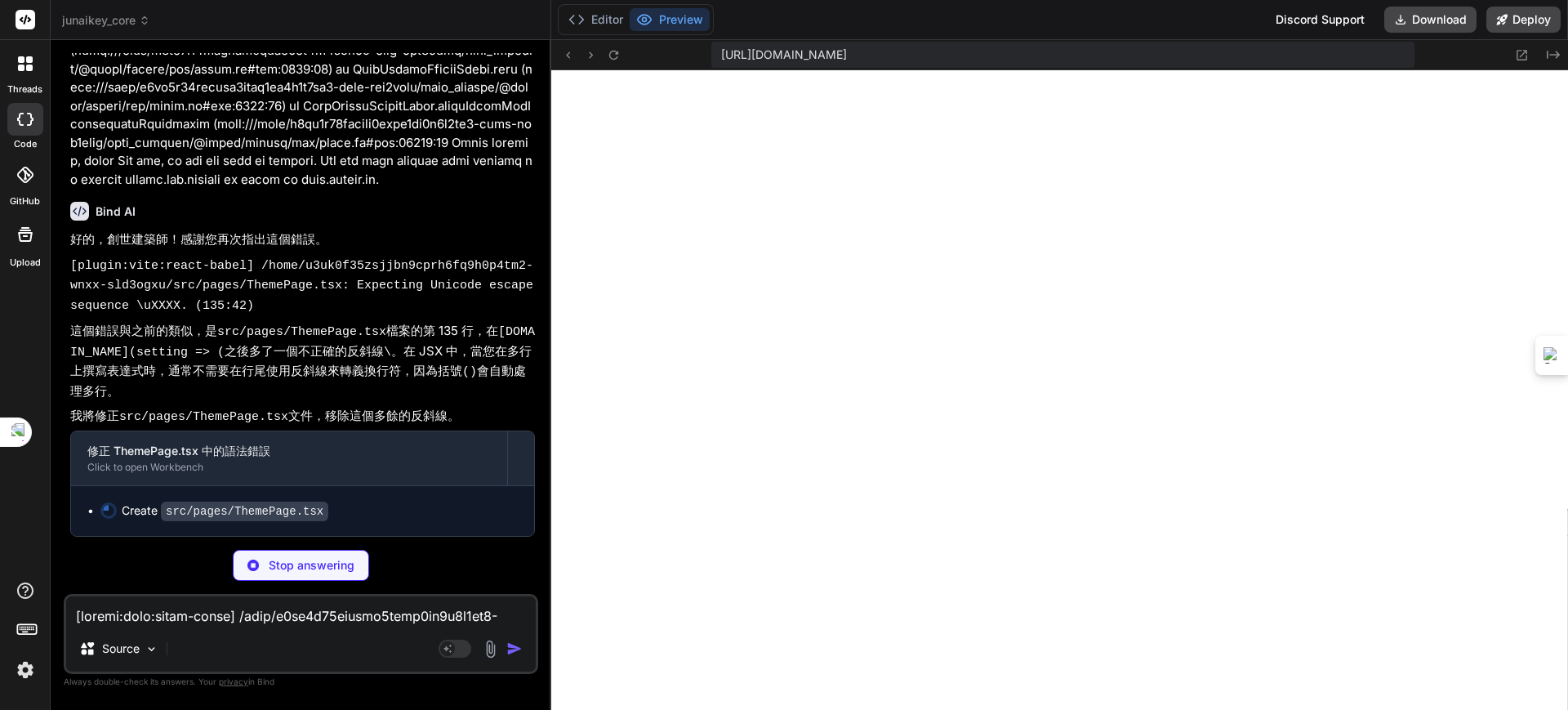
type textarea "x"
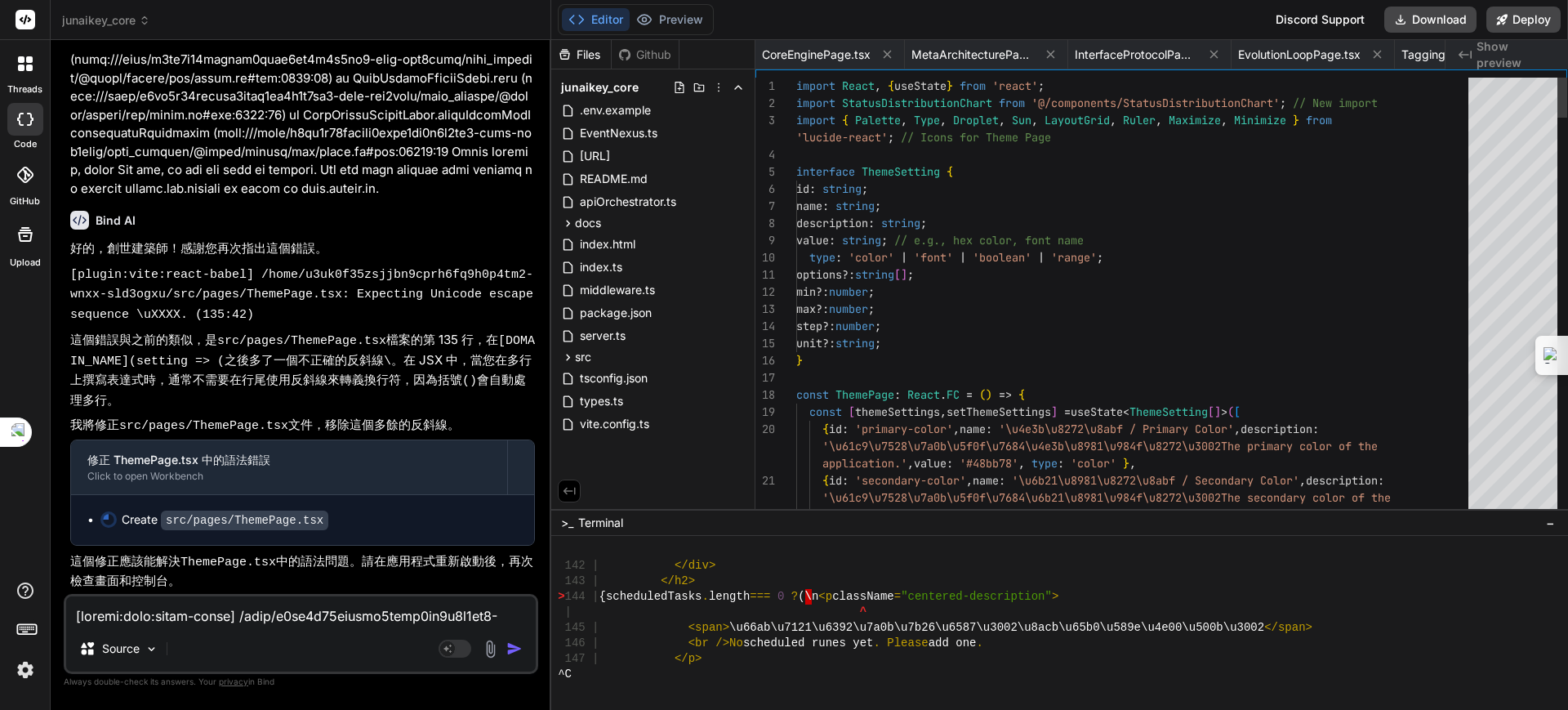
type textarea "x"
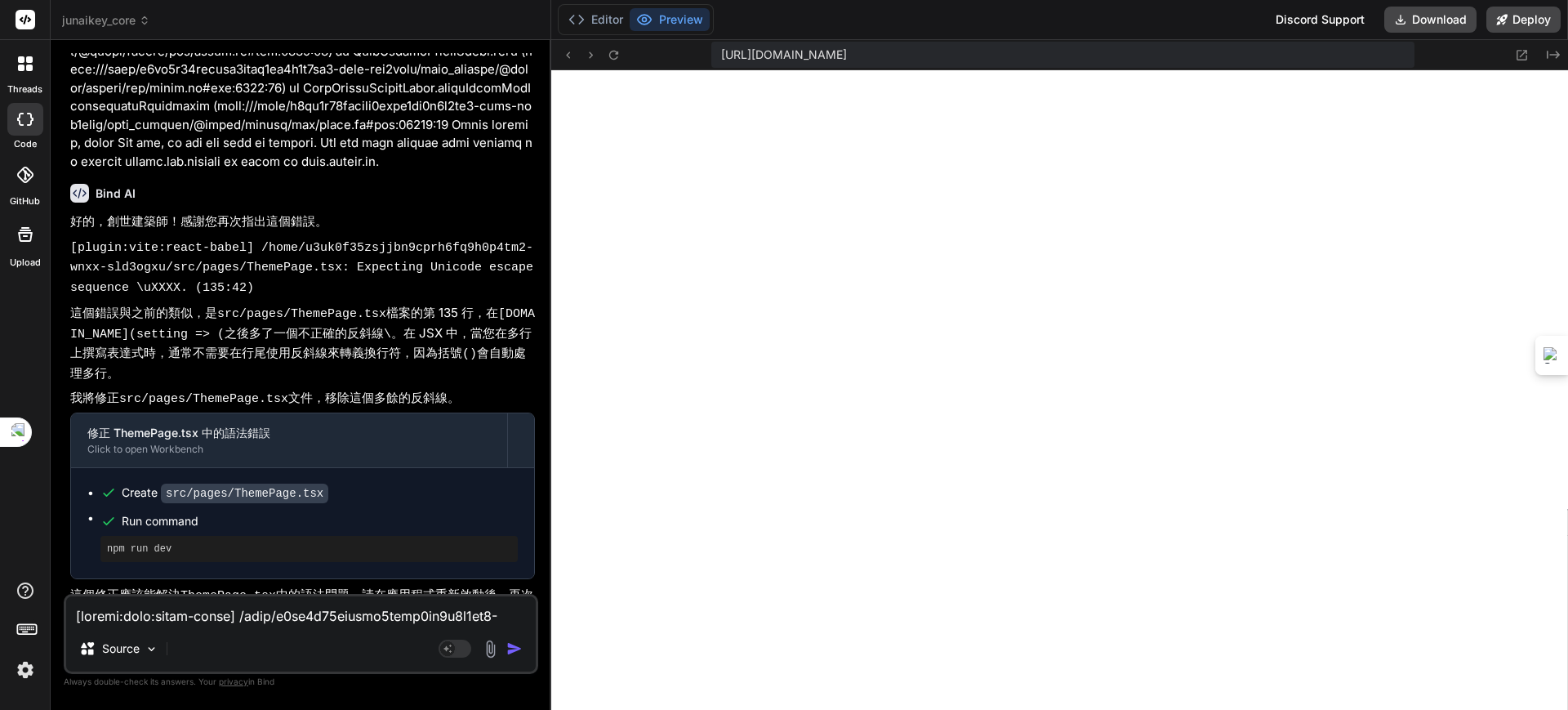
click at [210, 624] on textarea at bounding box center [302, 611] width 470 height 30
paste textarea "[plugin:vite:react-babel] /home/u3uk0f35zsjjbn9cprh6fq9h0p4tm2-wnxx-sld3ogxu/sr…"
type textarea "[plugin:vite:react-babel] /home/u3uk0f35zsjjbn9cprh6fq9h0p4tm2-wnxx-sld3ogxu/sr…"
type textarea "x"
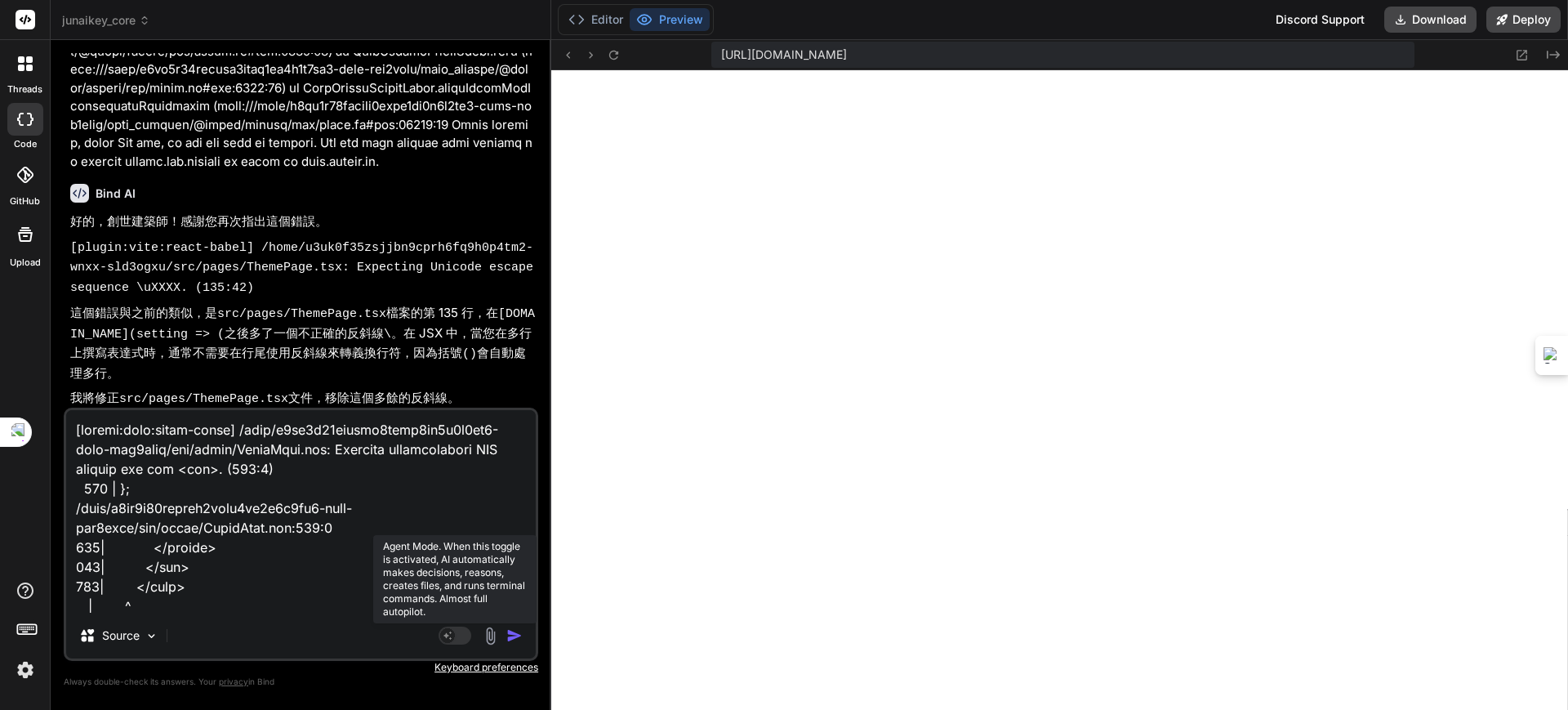
scroll to position [668, 0]
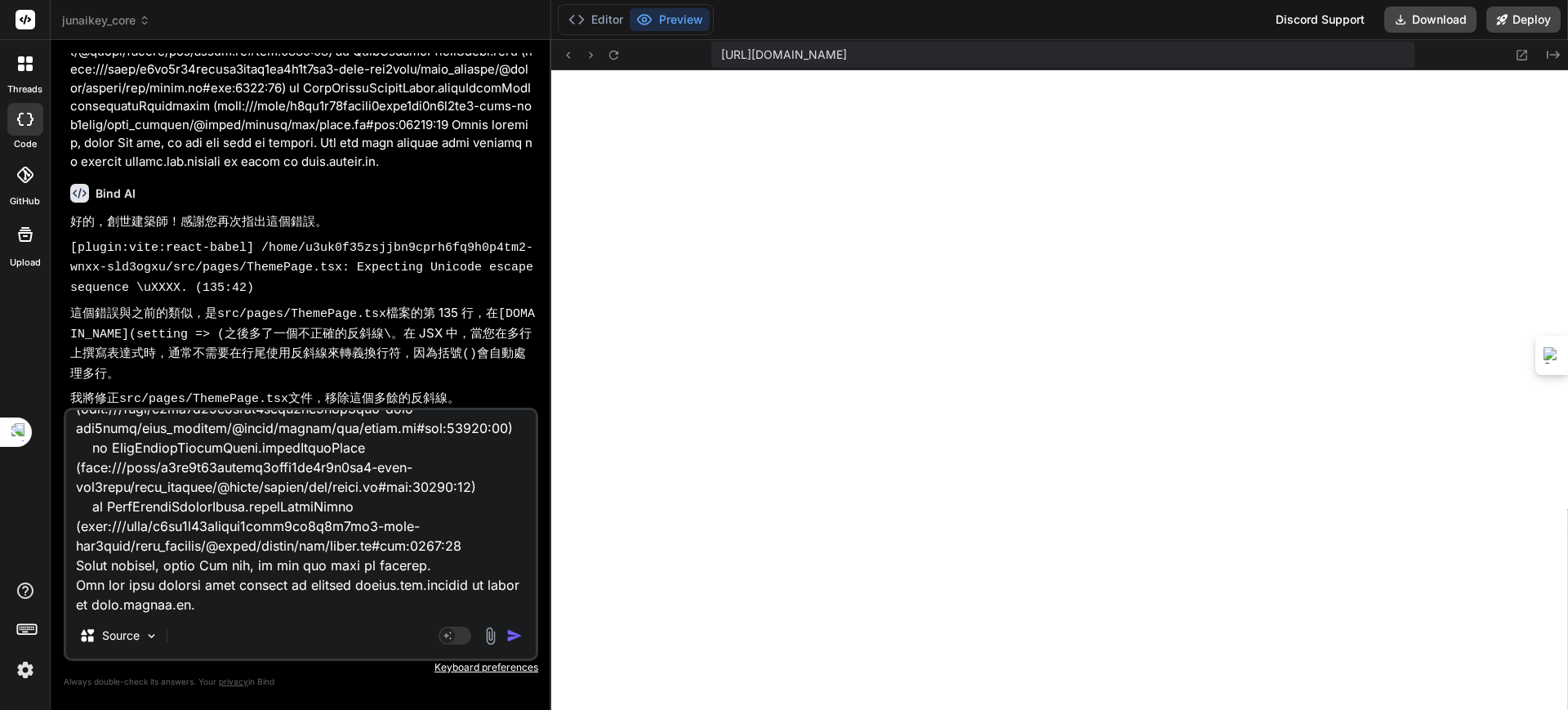
type textarea "[plugin:vite:react-babel] /home/u3uk0f35zsjjbn9cprh6fq9h0p4tm2-wnxx-sld3ogxu/sr…"
click at [512, 630] on img "button" at bounding box center [515, 635] width 16 height 16
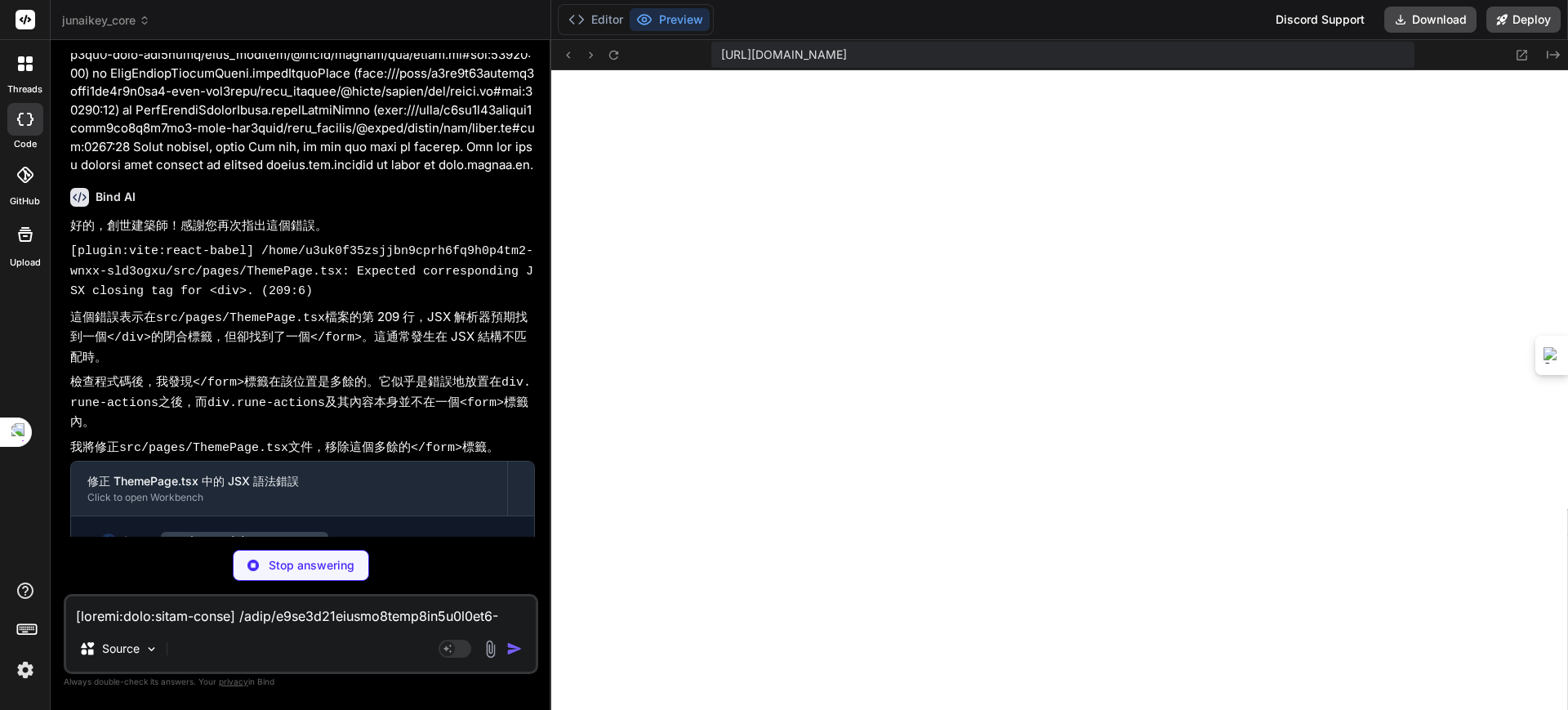
scroll to position [43574, 0]
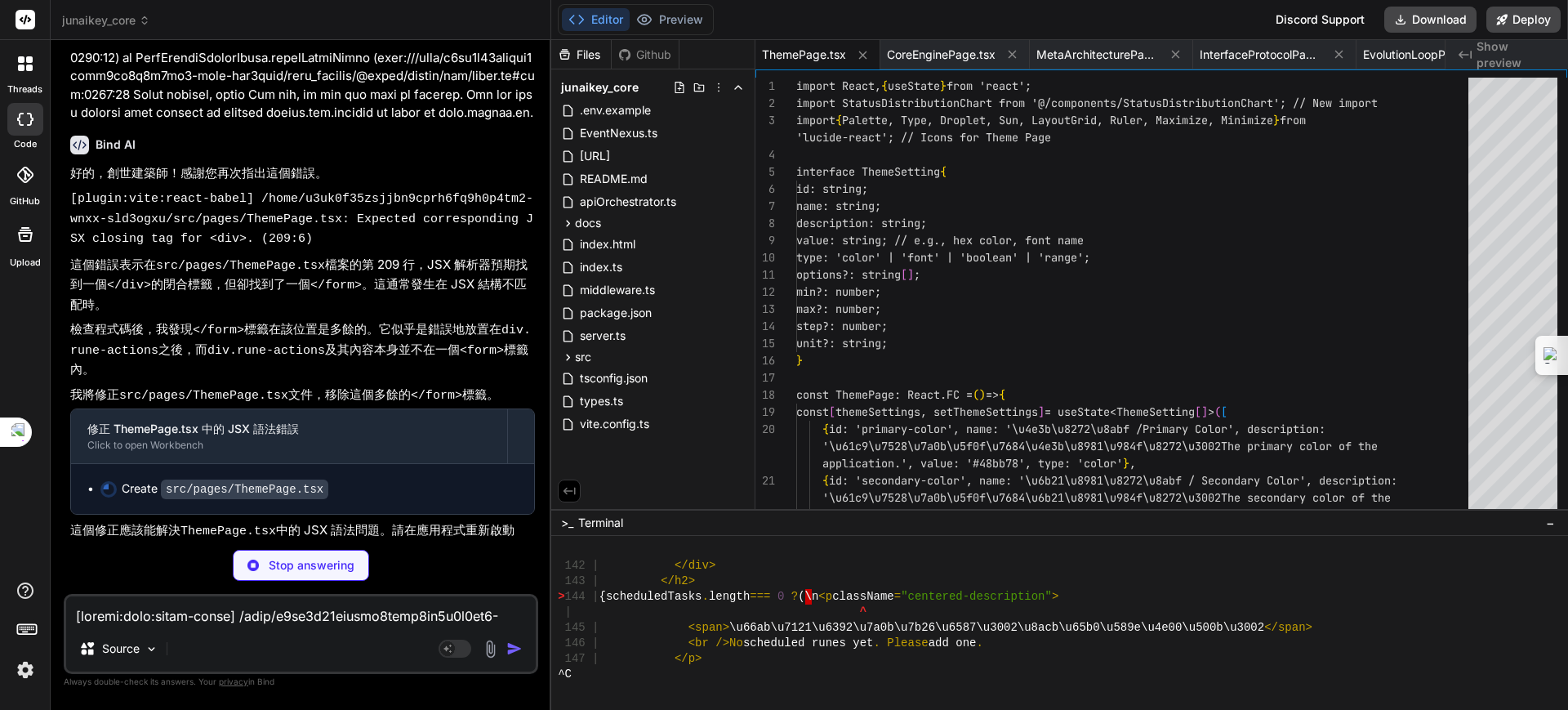
type textarea "x"
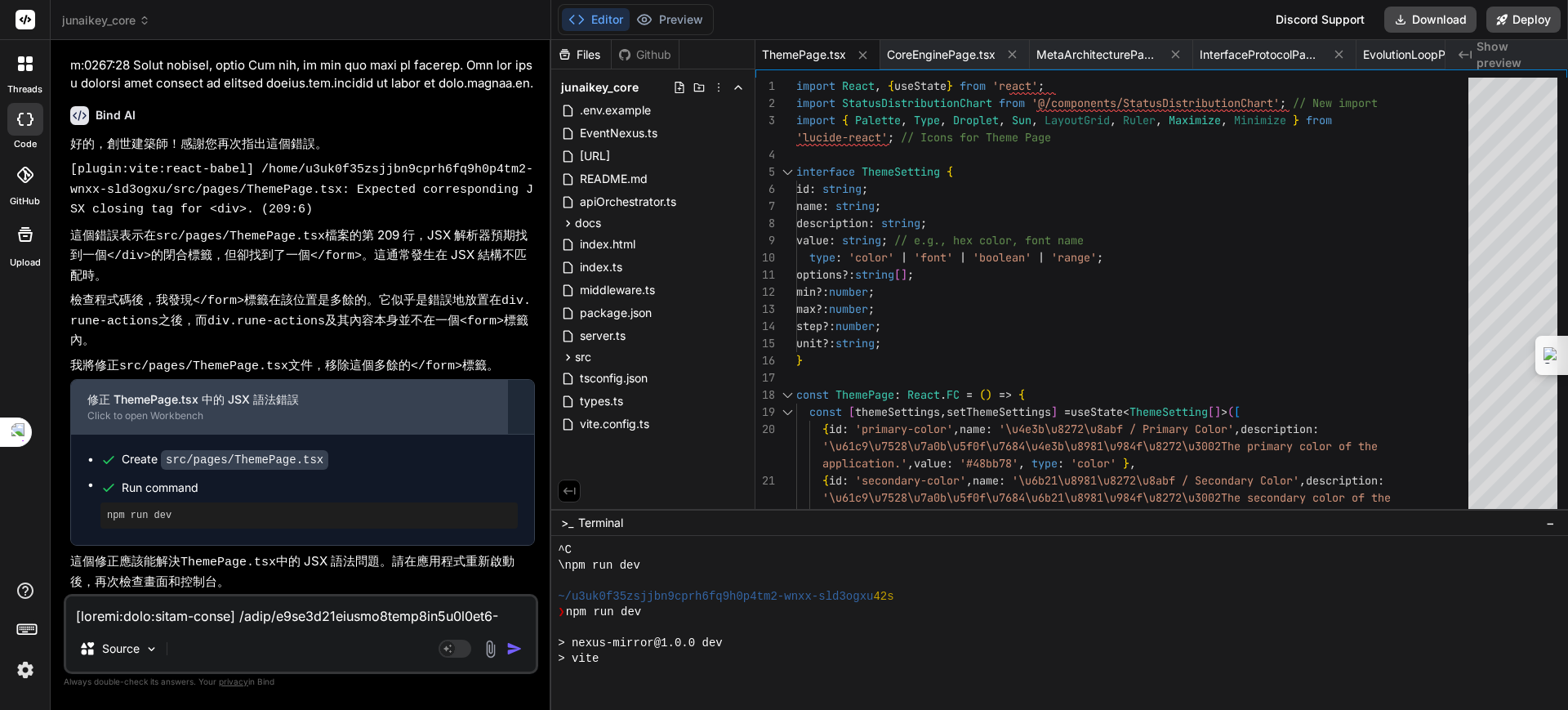
scroll to position [43623, 0]
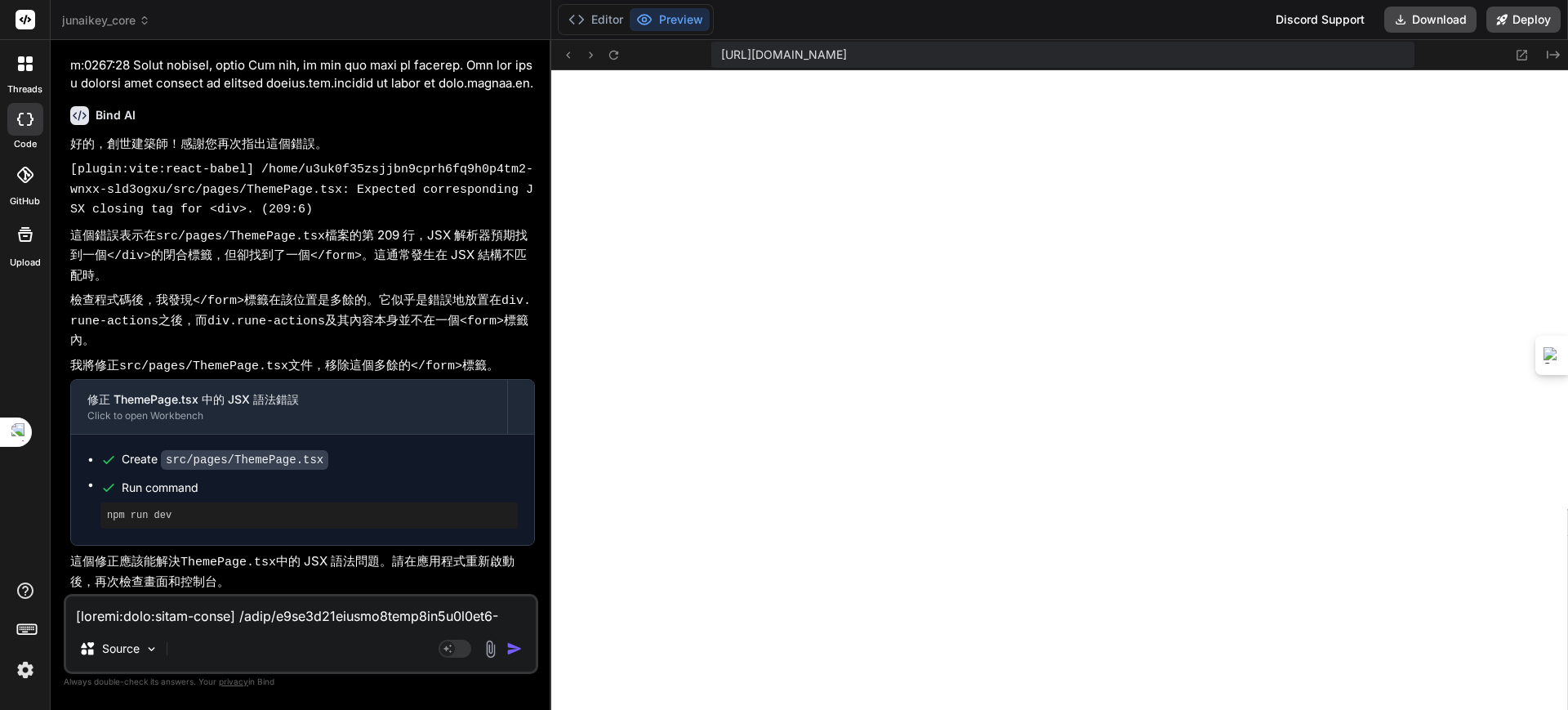
click at [276, 620] on textarea at bounding box center [302, 611] width 470 height 30
paste textarea "[plugin:vite:react-babel] /home/u3uk0f35zsjjbn9cprh6fq9h0p4tm2-wnxx-sld3ogxu/sr…"
type textarea "[plugin:vite:react-babel] /home/u3uk0f35zsjjbn9cprh6fq9h0p4tm2-wnxx-sld3ogxu/sr…"
type textarea "x"
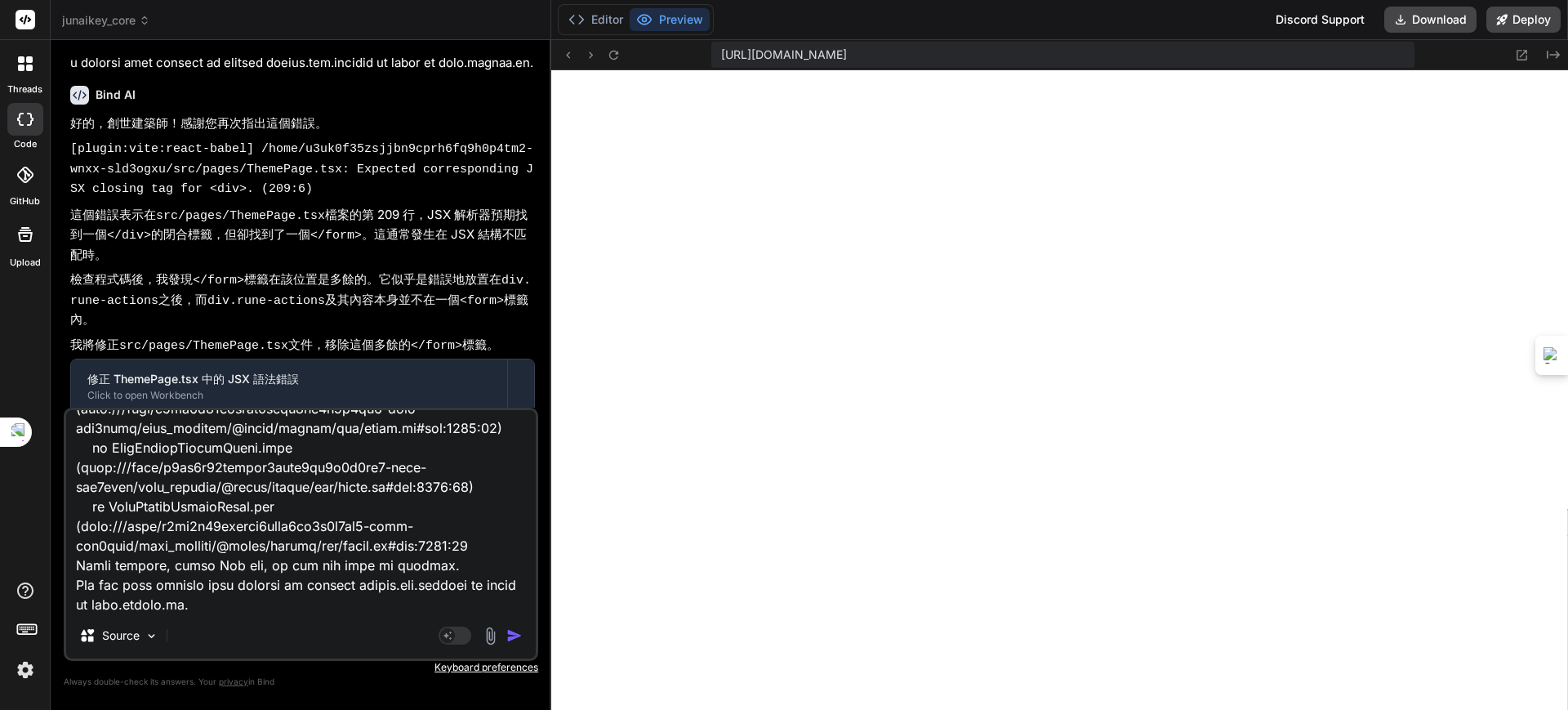
type textarea "[plugin:vite:react-babel] /home/u3uk0f35zsjjbn9cprh6fq9h0p4tm2-wnxx-sld3ogxu/sr…"
click at [509, 630] on img "button" at bounding box center [515, 635] width 16 height 16
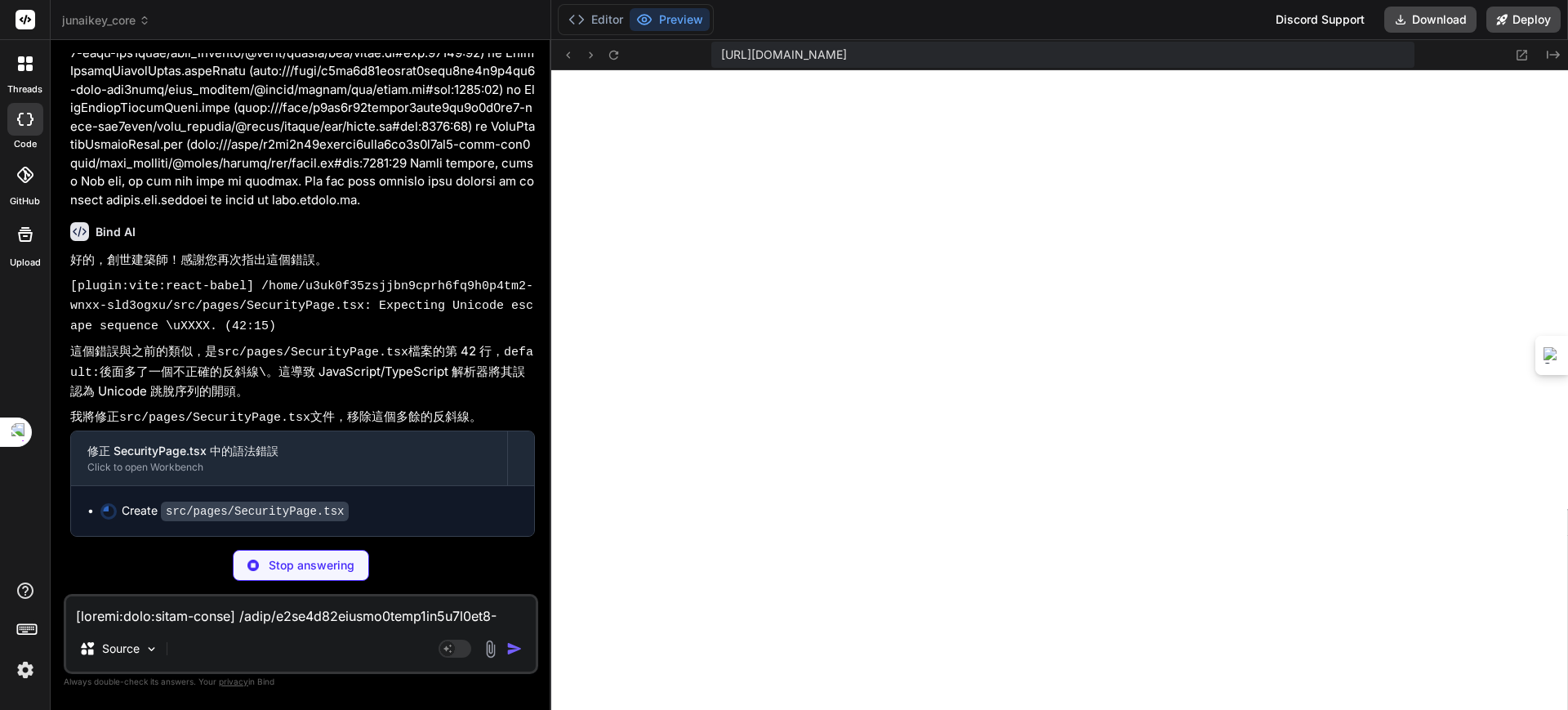
scroll to position [44512, 0]
type textarea "x"
type textarea "</div> )} </div> </div> ); }; export default SecurityPage;"
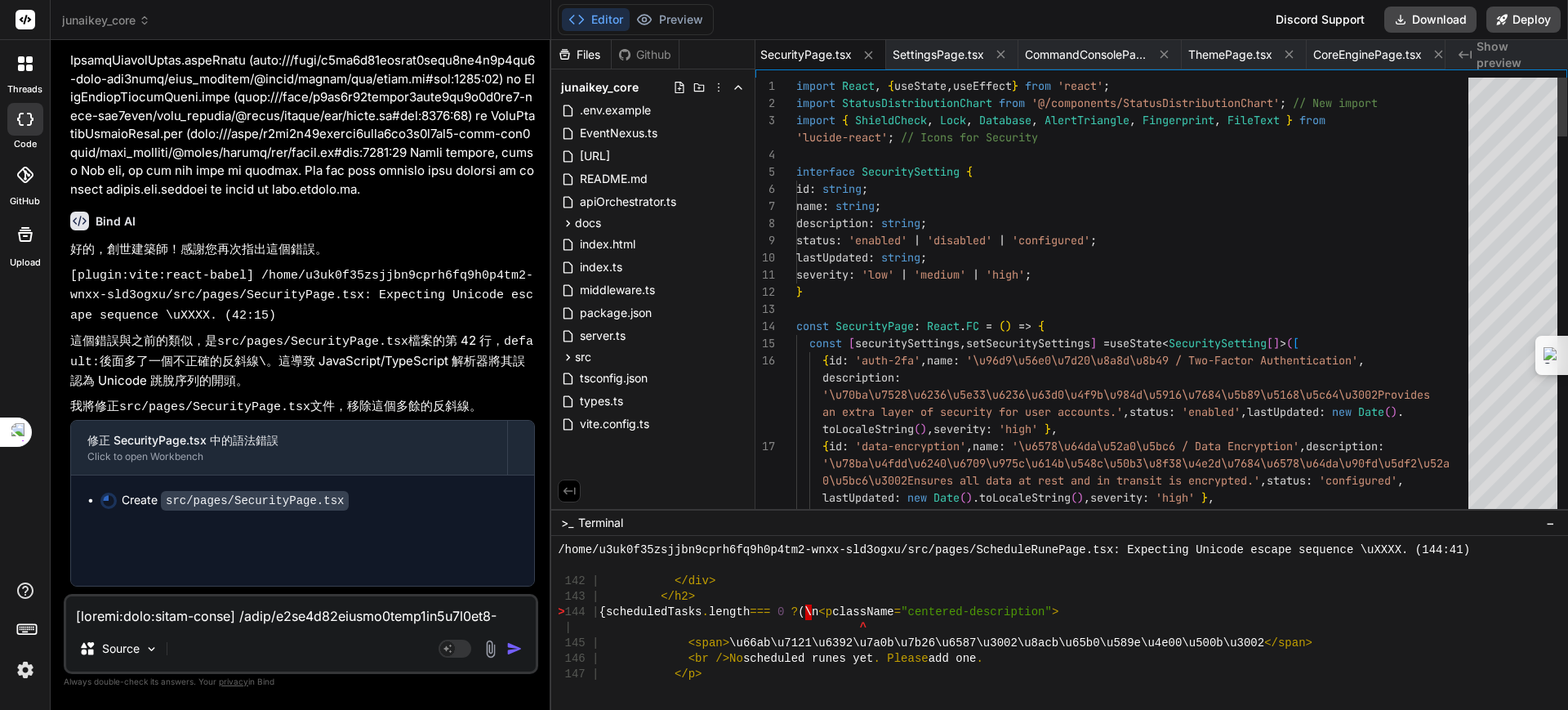
type textarea "x"
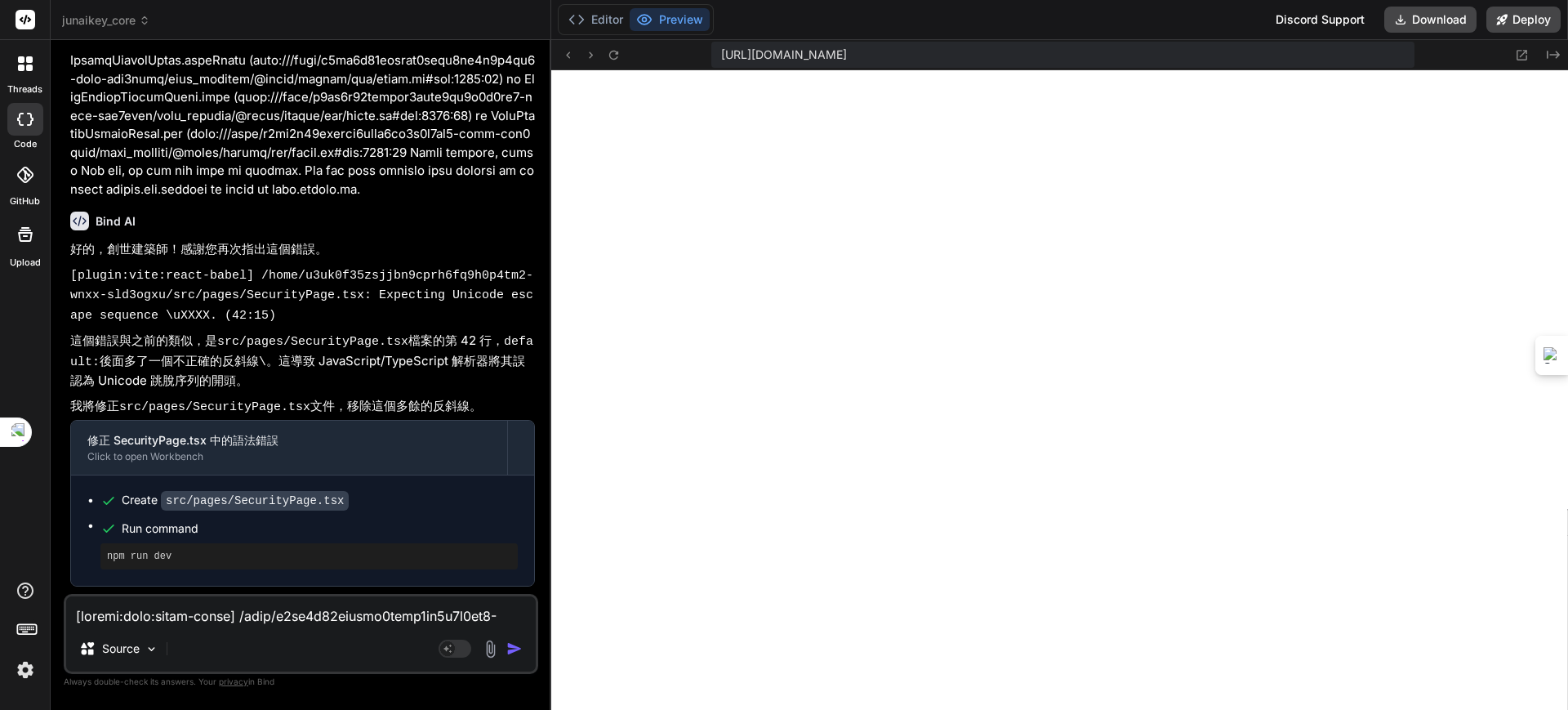
click at [230, 615] on textarea at bounding box center [302, 611] width 470 height 30
paste textarea "[plugin:vite:react-babel] /home/u3uk0f35zsjjbn9cprh6fq9h0p4tm2-wnxx-sld3ogxu/sr…"
type textarea "[plugin:vite:react-babel] /home/u3uk0f35zsjjbn9cprh6fq9h0p4tm2-wnxx-sld3ogxu/sr…"
type textarea "x"
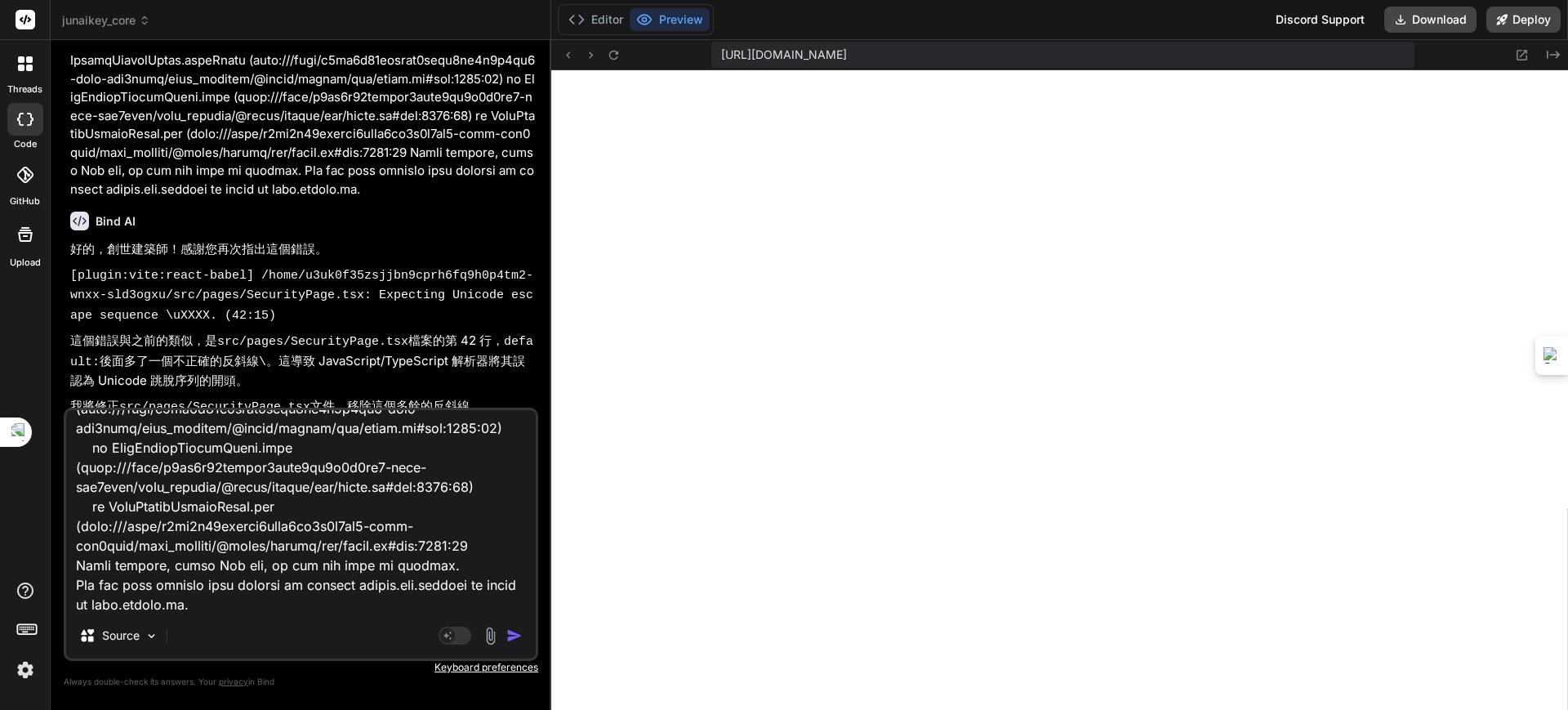
type textarea "[plugin:vite:react-babel] /home/u3uk0f35zsjjbn9cprh6fq9h0p4tm2-wnxx-sld3ogxu/sr…"
click at [517, 630] on img "button" at bounding box center [515, 635] width 16 height 16
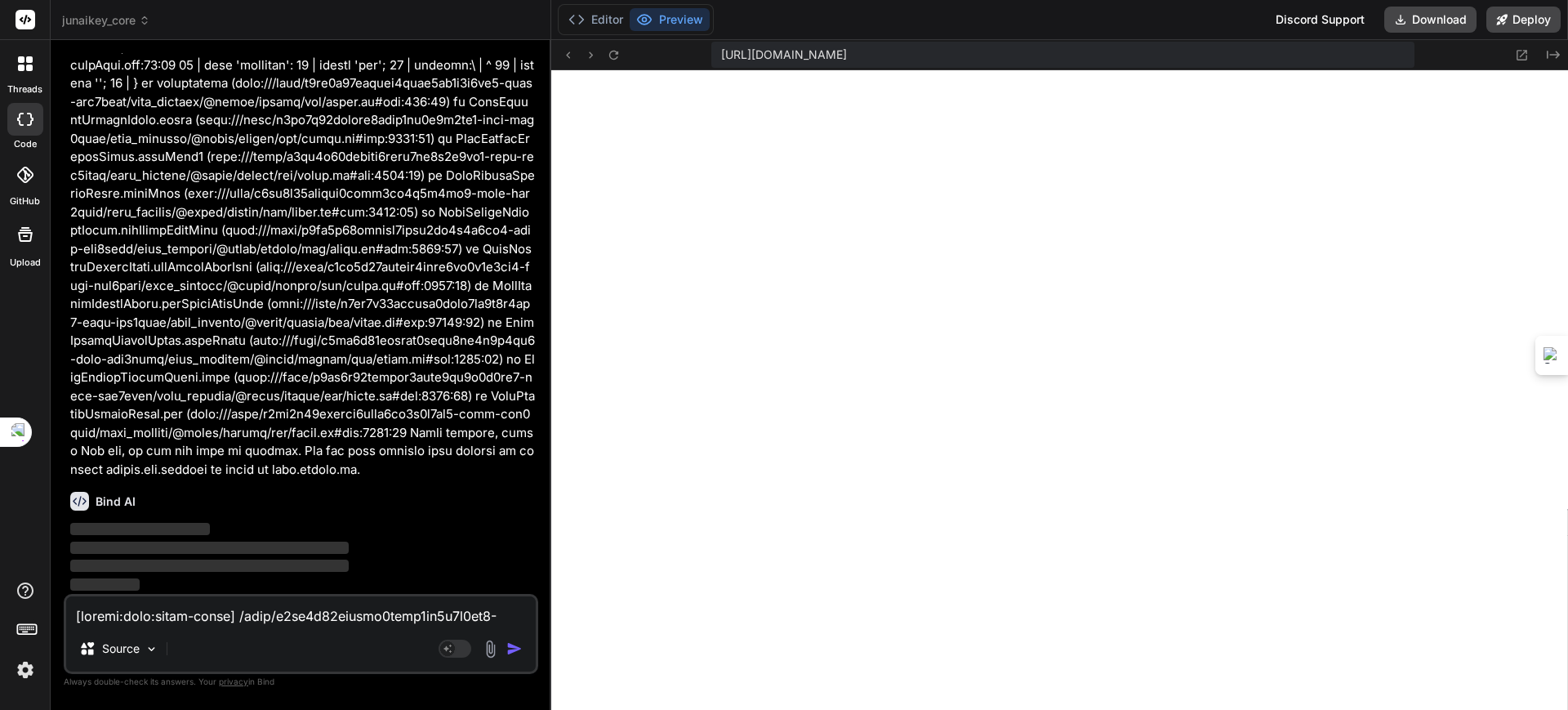
scroll to position [45190, 0]
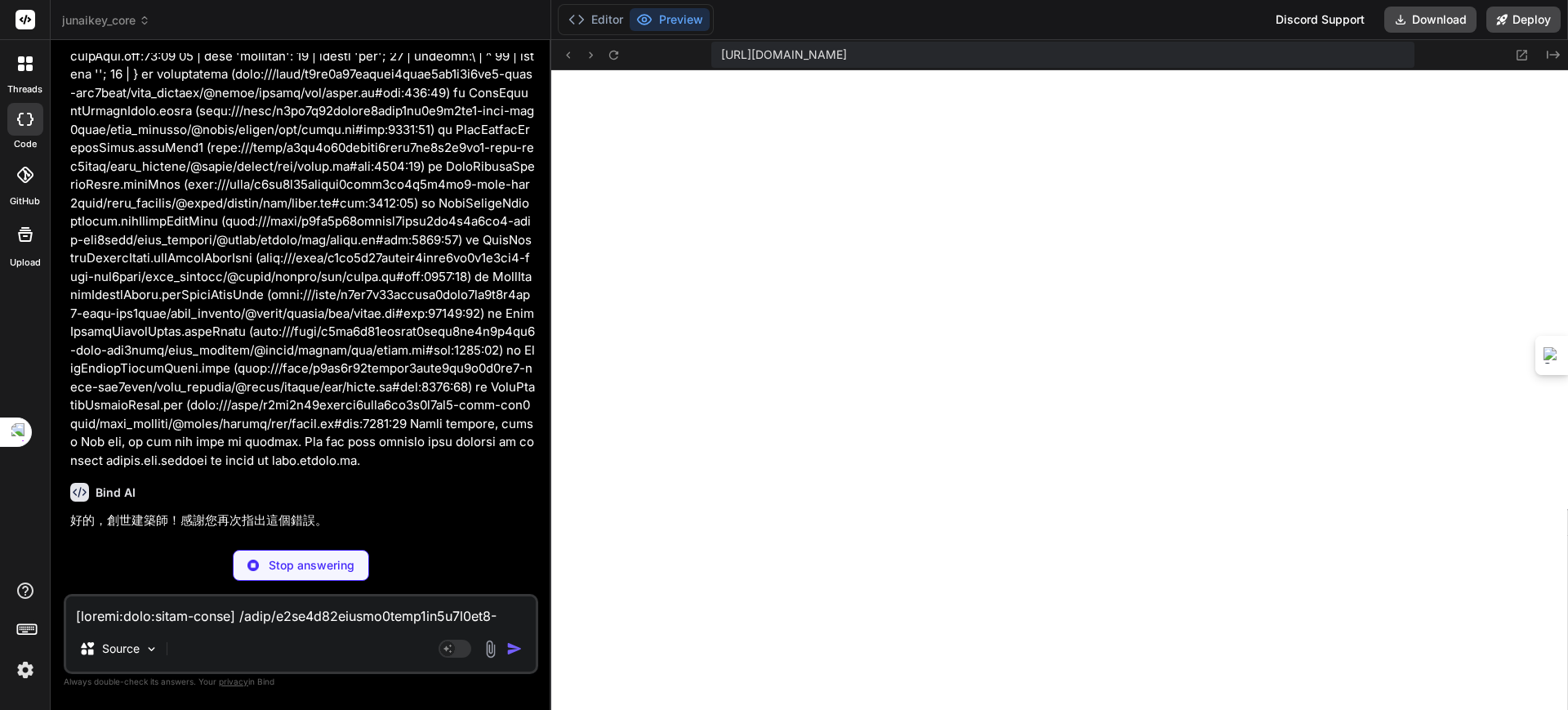
type textarea "x"
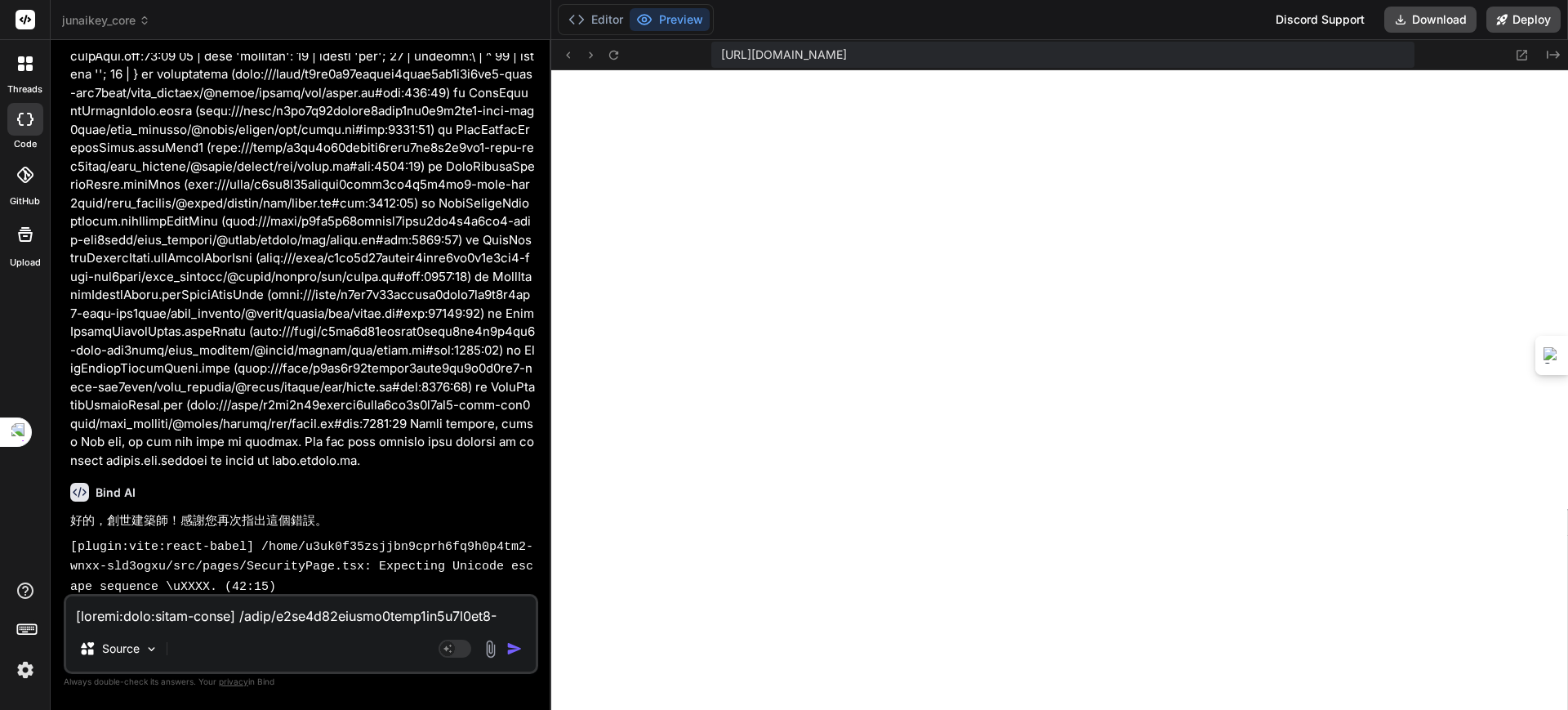
click at [300, 623] on textarea at bounding box center [302, 611] width 470 height 30
paste textarea "[plugin:vite:react-babel] /home/u3uk0f35zsjjbn9cprh6fq9h0p4tm2-wnxx-sld3ogxu/sr…"
type textarea "[plugin:vite:react-babel] /home/u3uk0f35zsjjbn9cprh6fq9h0p4tm2-wnxx-sld3ogxu/sr…"
type textarea "x"
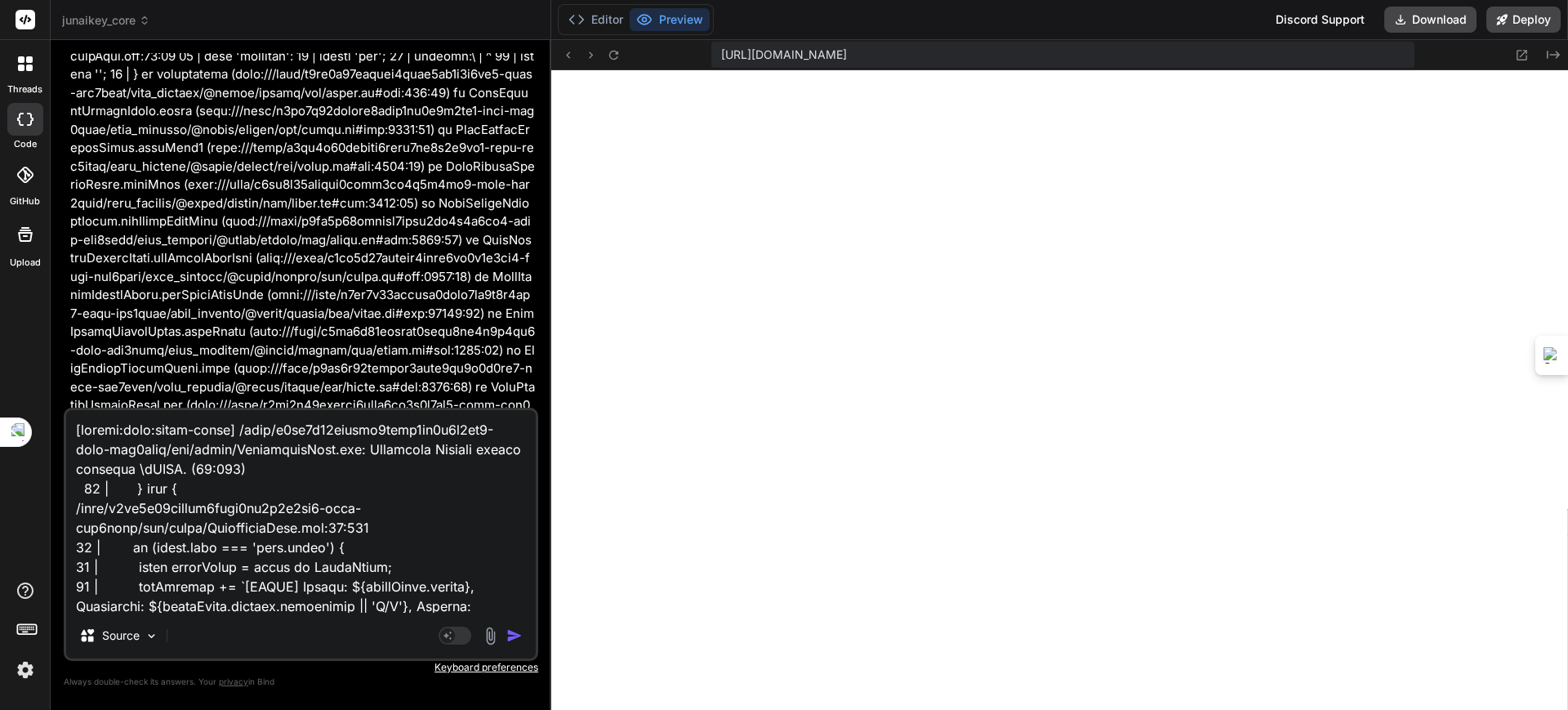
scroll to position [747, 0]
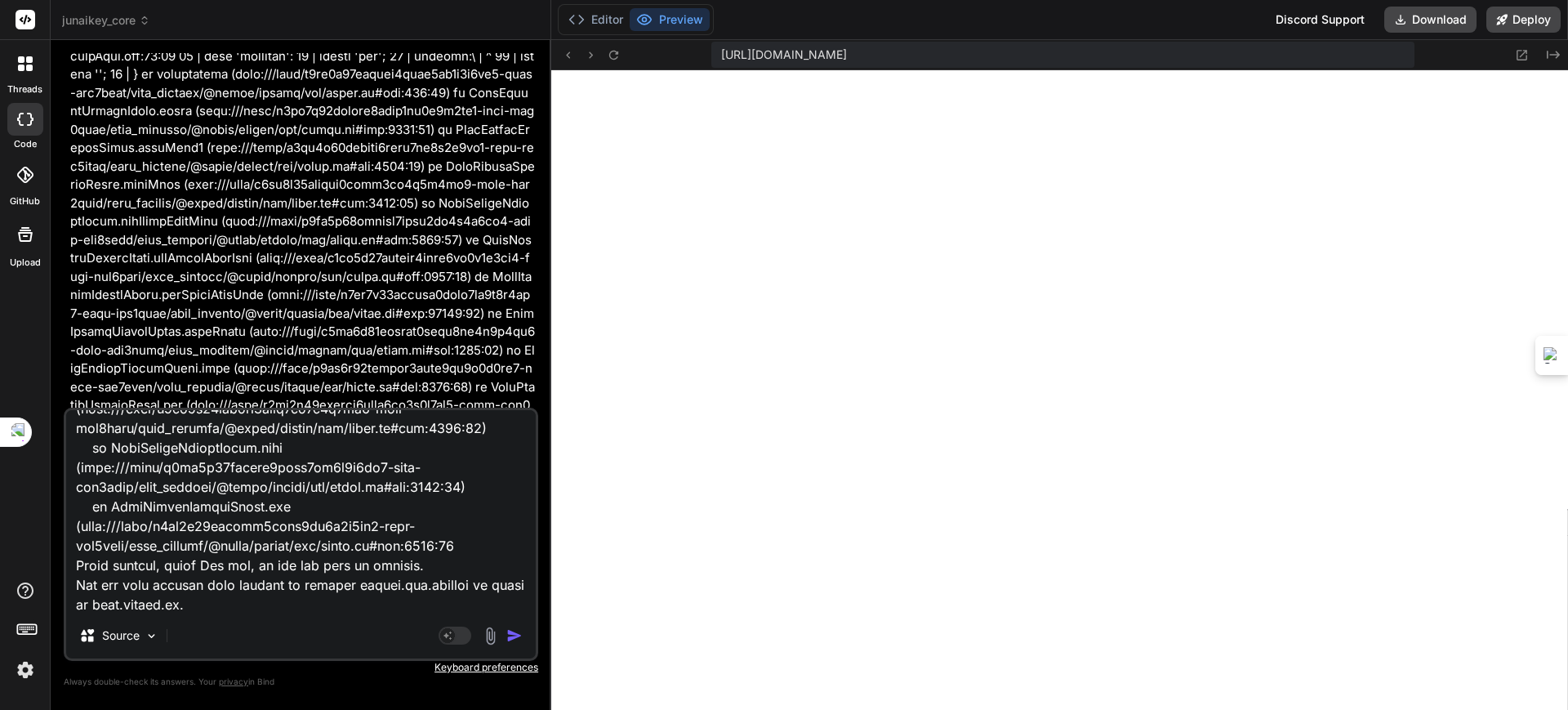
type textarea "[plugin:vite:react-babel] /home/u3uk0f35zsjjbn9cprh6fq9h0p4tm2-wnxx-sld3ogxu/sr…"
click at [516, 630] on img "button" at bounding box center [515, 635] width 16 height 16
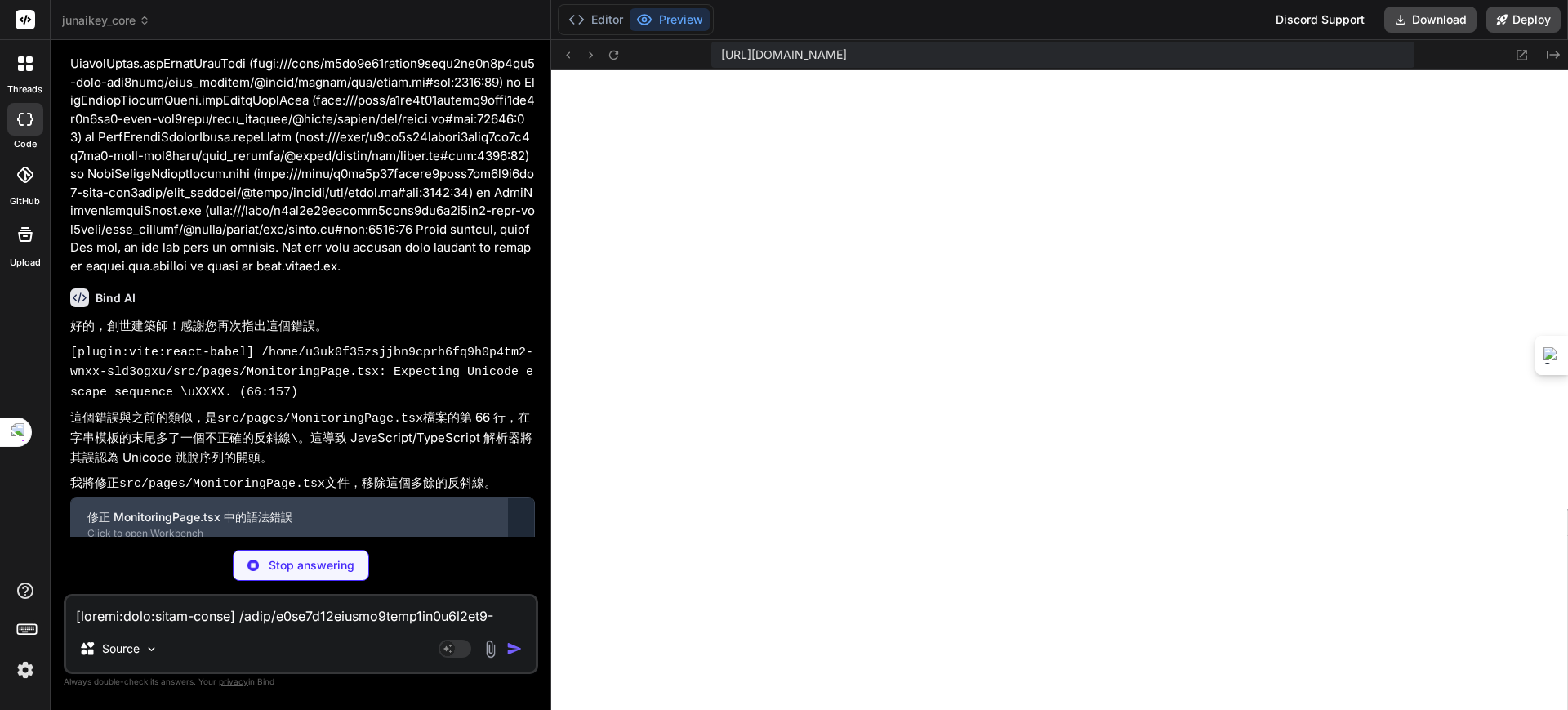
scroll to position [46462, 0]
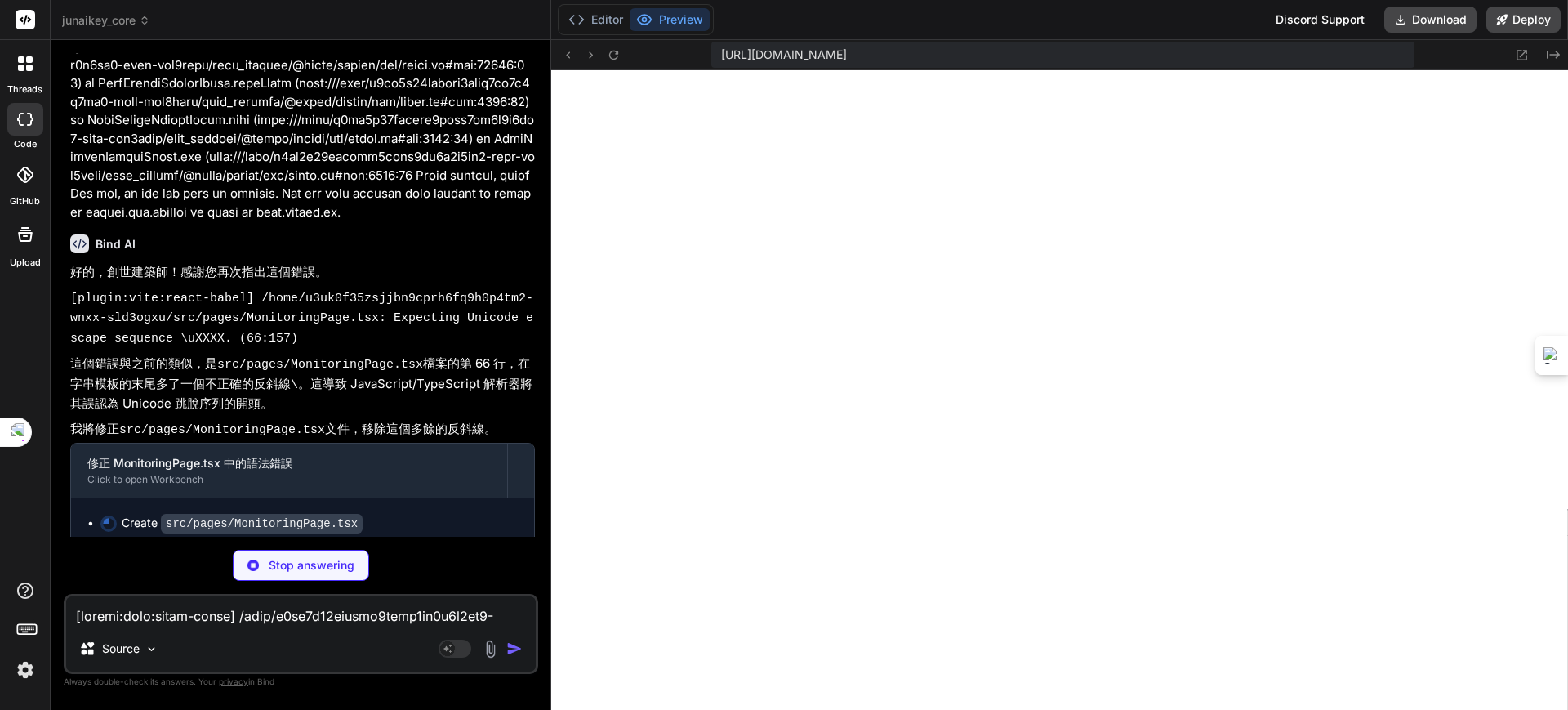
type textarea "x"
type textarea "<span>Clear Logs</span> </button> </div> </div> ); }; export default Monitoring…"
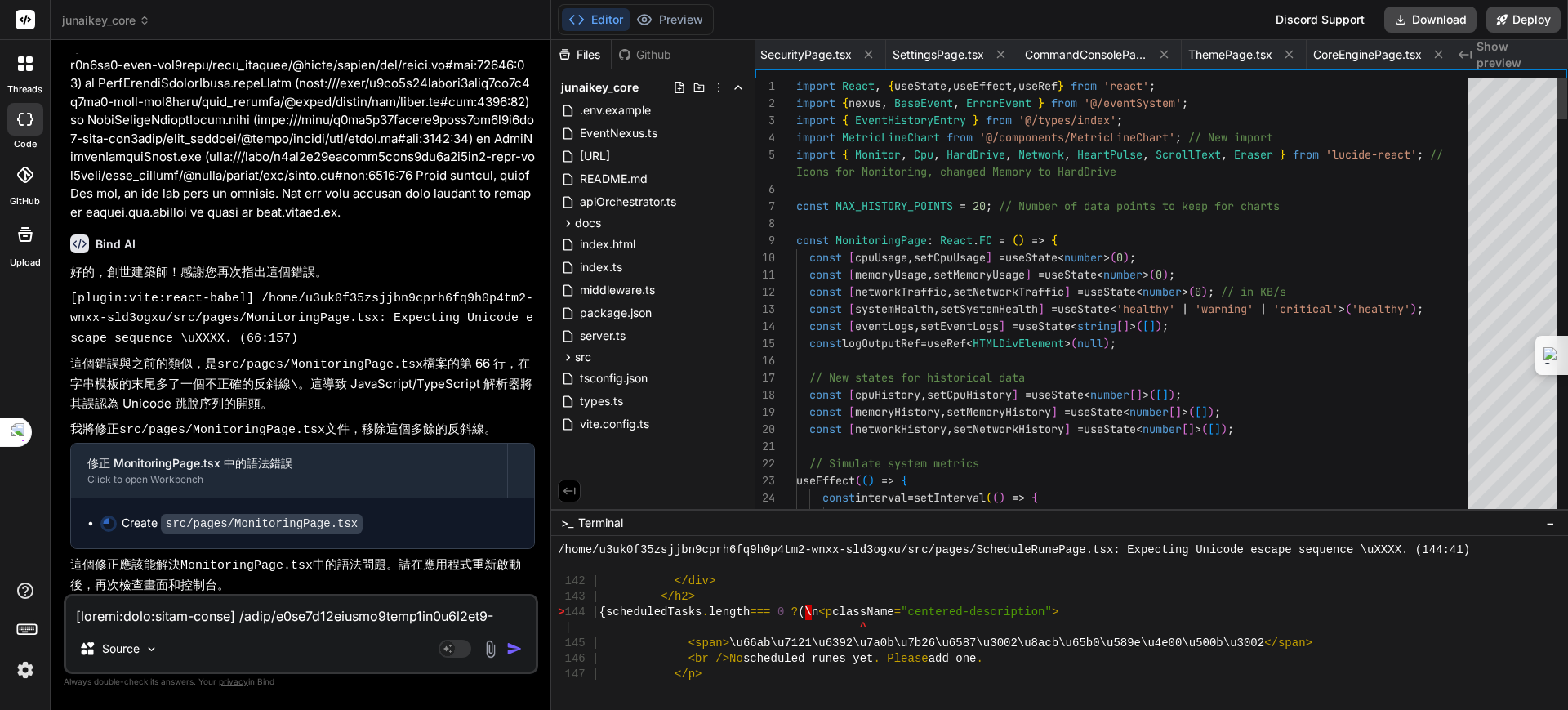
type textarea "x"
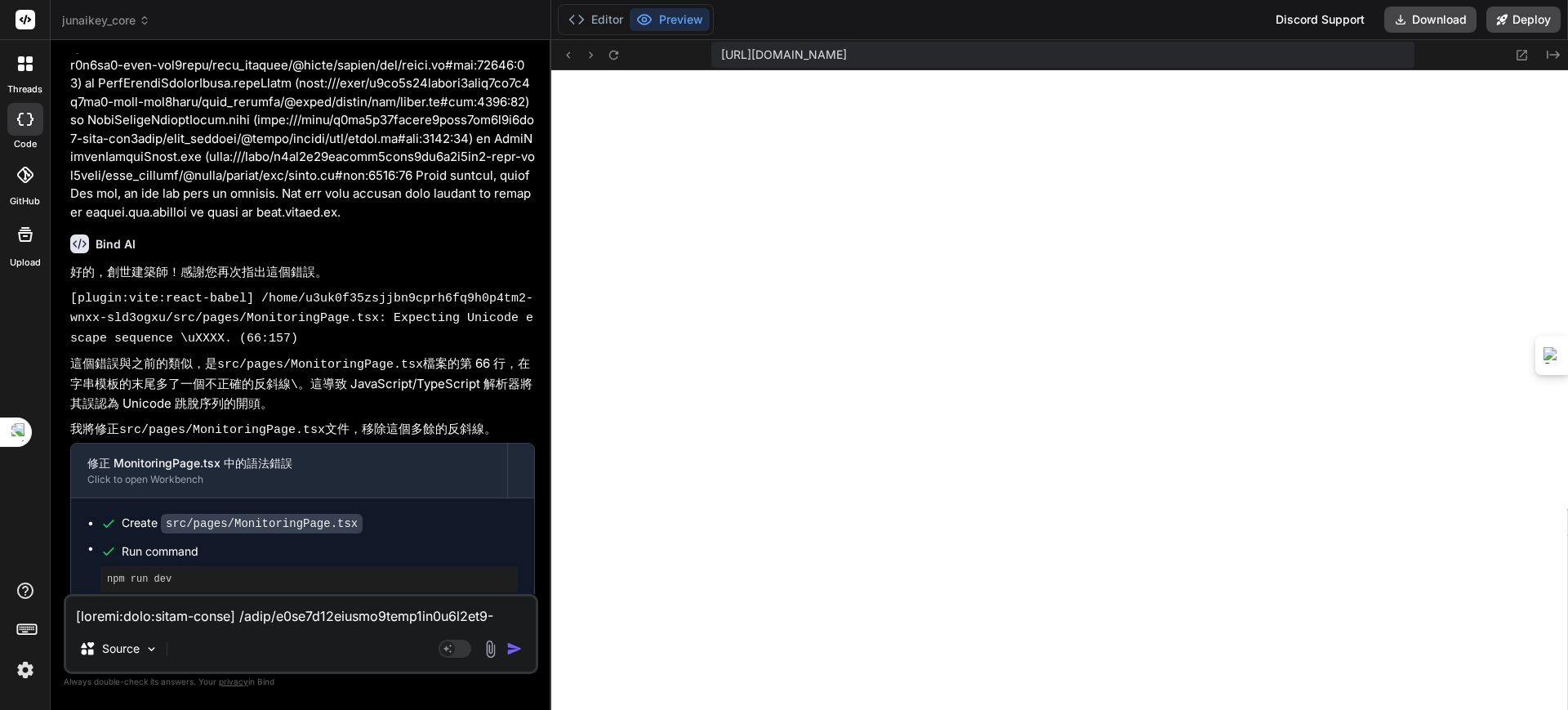
click at [228, 620] on textarea at bounding box center [302, 611] width 470 height 30
type textarea "ㄏ"
type textarea "x"
type textarea "ㄏㄨ"
type textarea "x"
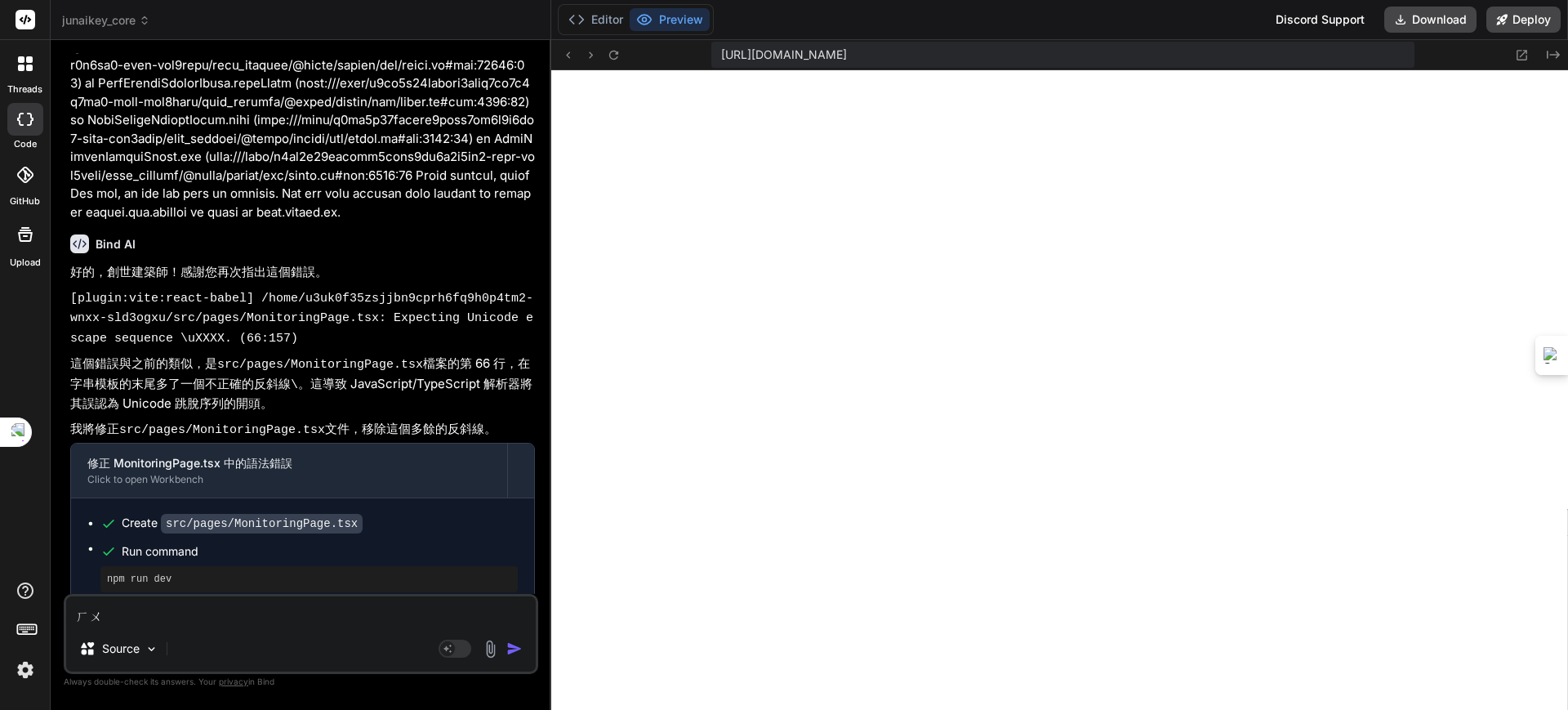
type textarea "ㄏㄨㄛ"
type textarea "x"
type textarea "或"
type textarea "x"
type textarea "或ㄧ"
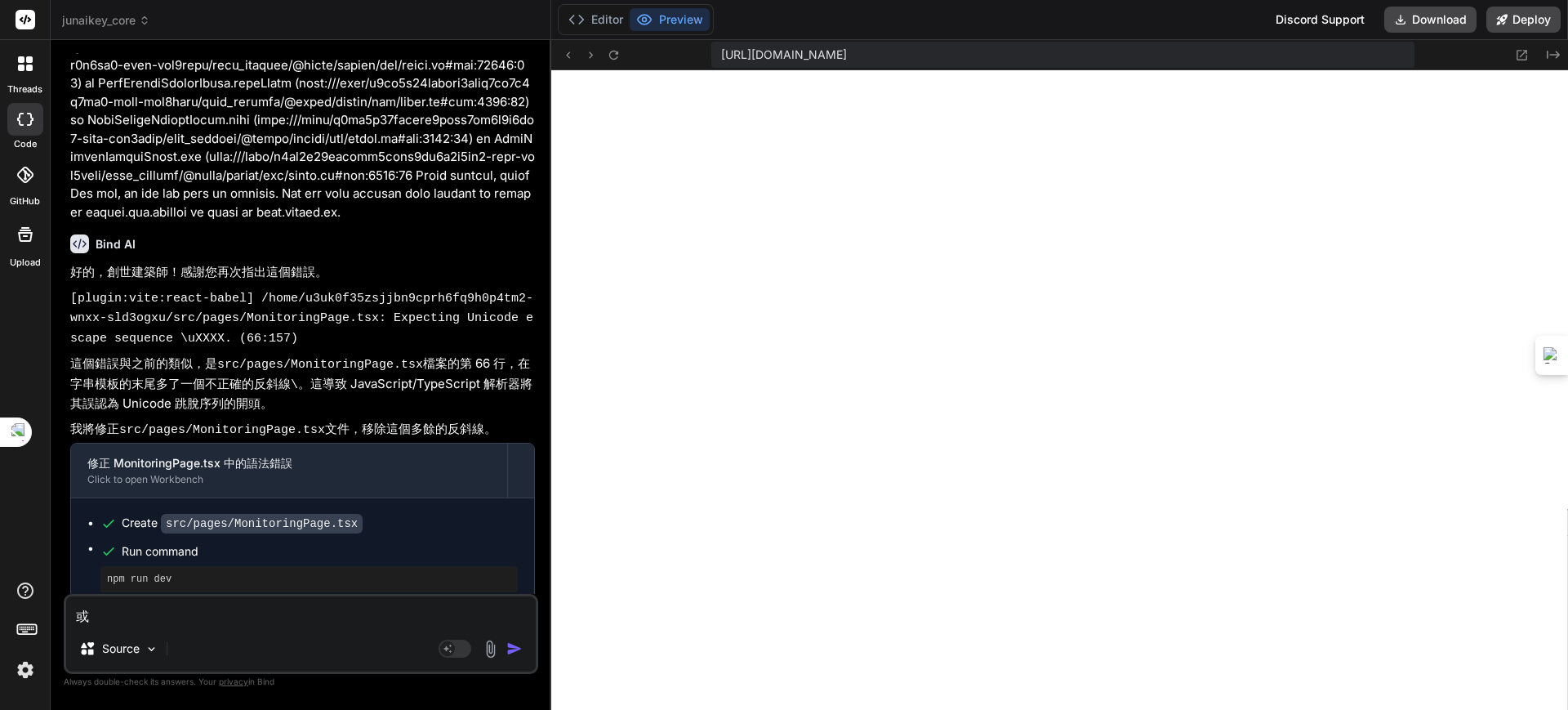
type textarea "x"
type textarea "或一"
type textarea "x"
type textarea "或一ㄘ"
type textarea "x"
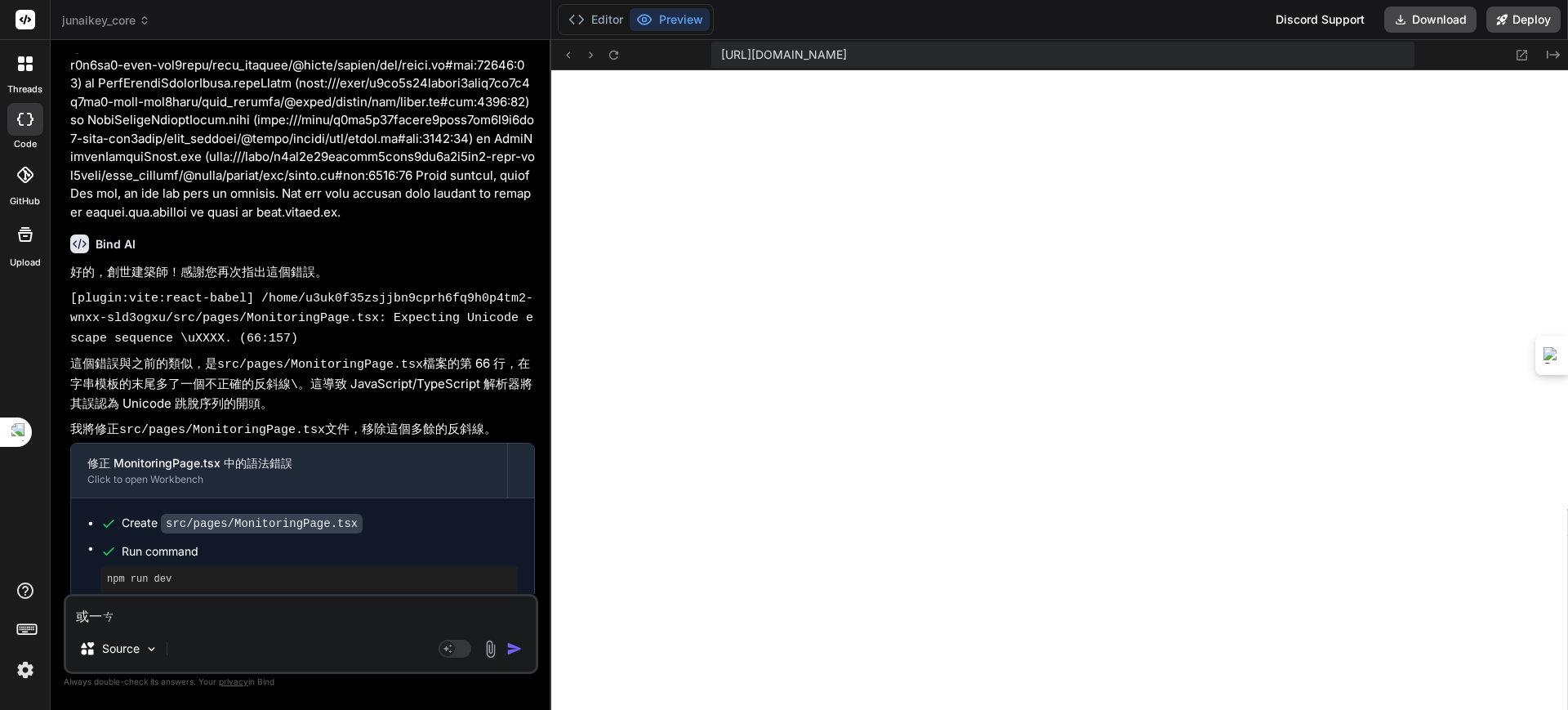
type textarea "或依次"
type textarea "x"
type textarea "或依次ㄒㄧ"
type textarea "x"
type textarea "或依次ㄒㄧㄥ"
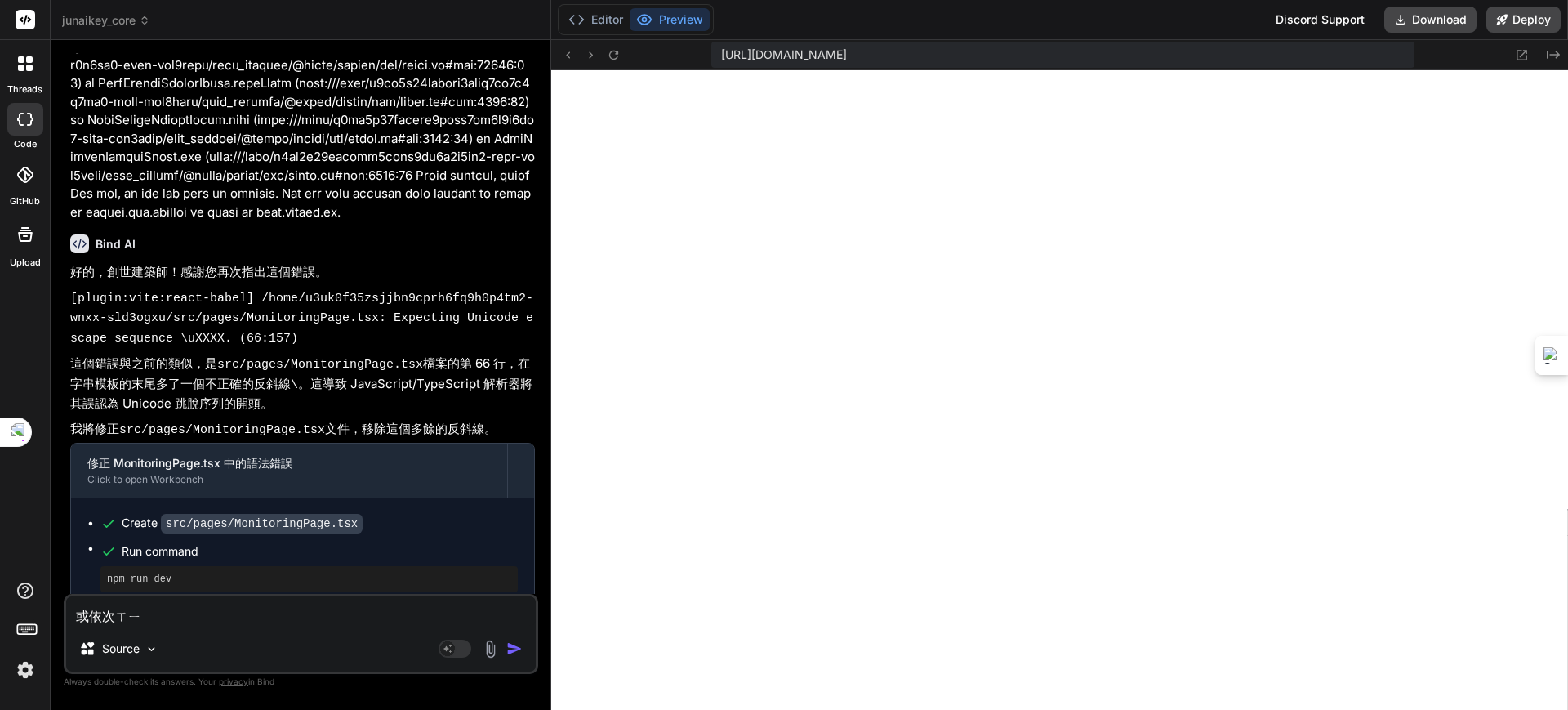
type textarea "x"
type textarea "或一次性"
type textarea "x"
type textarea "或一次性ㄜ"
type textarea "x"
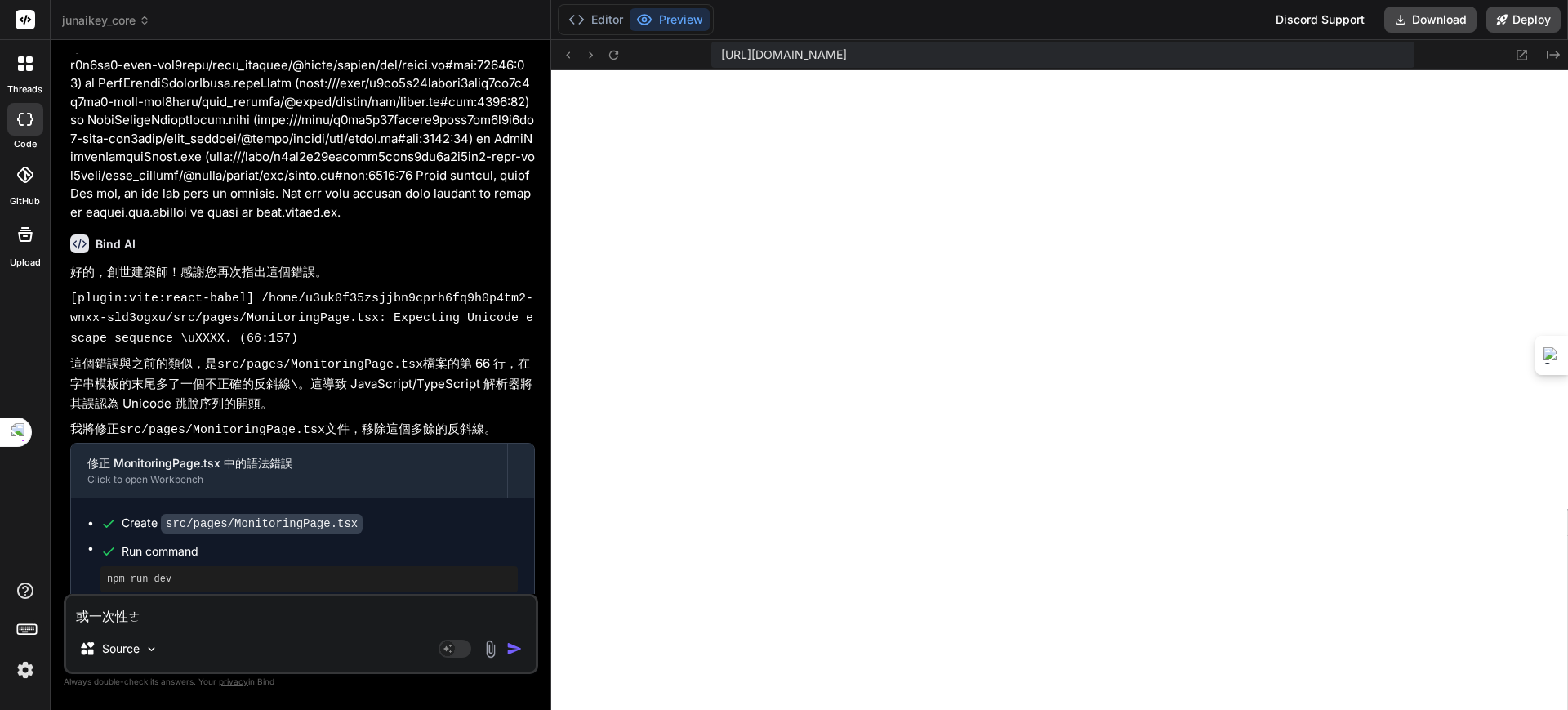
type textarea "或一次性ㄉㄜ"
type textarea "x"
type textarea "或一次性的"
type textarea "x"
type textarea "或一次性的ㄐ"
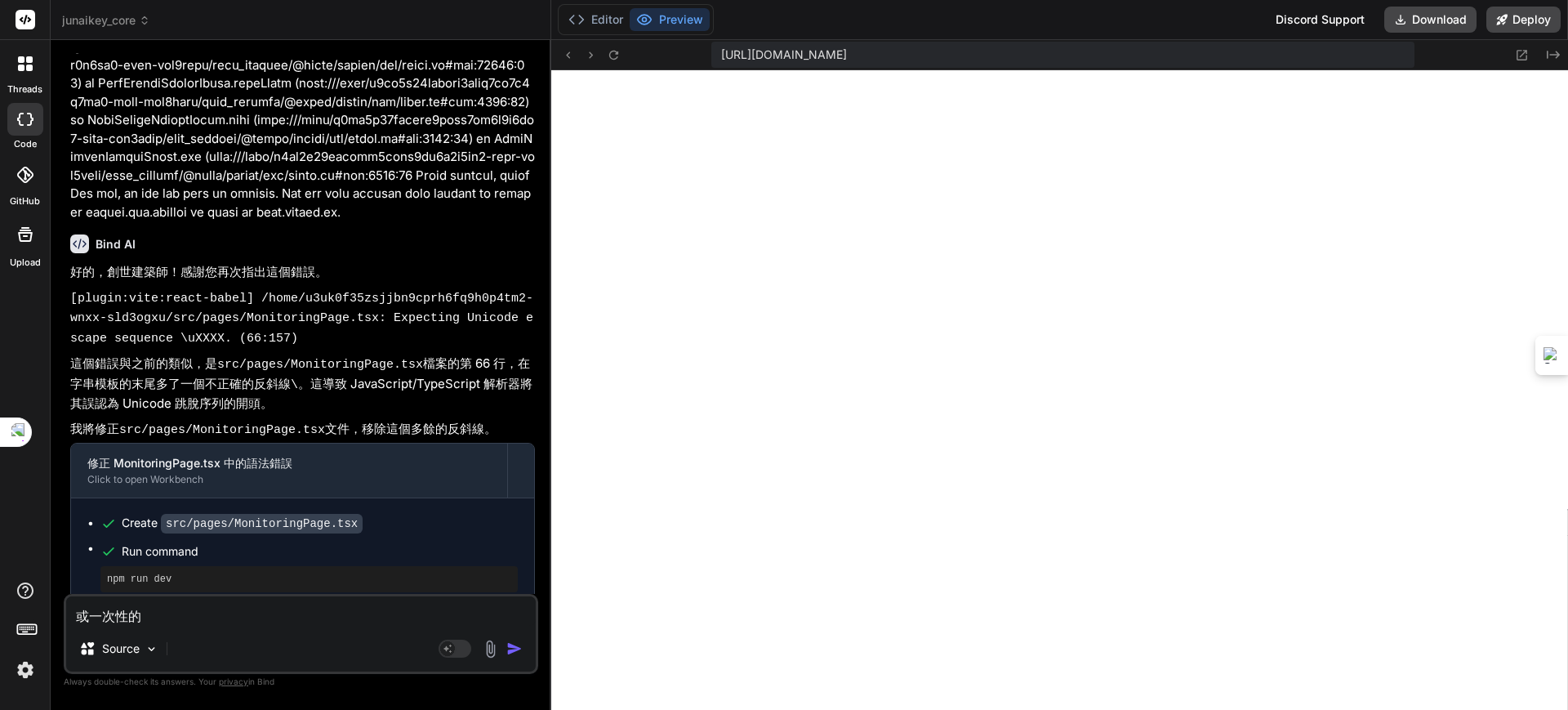
type textarea "x"
type textarea "或一次性的ㄐㄧ"
type textarea "x"
type textarea "或一次性的ㄐㄧㄤ"
type textarea "x"
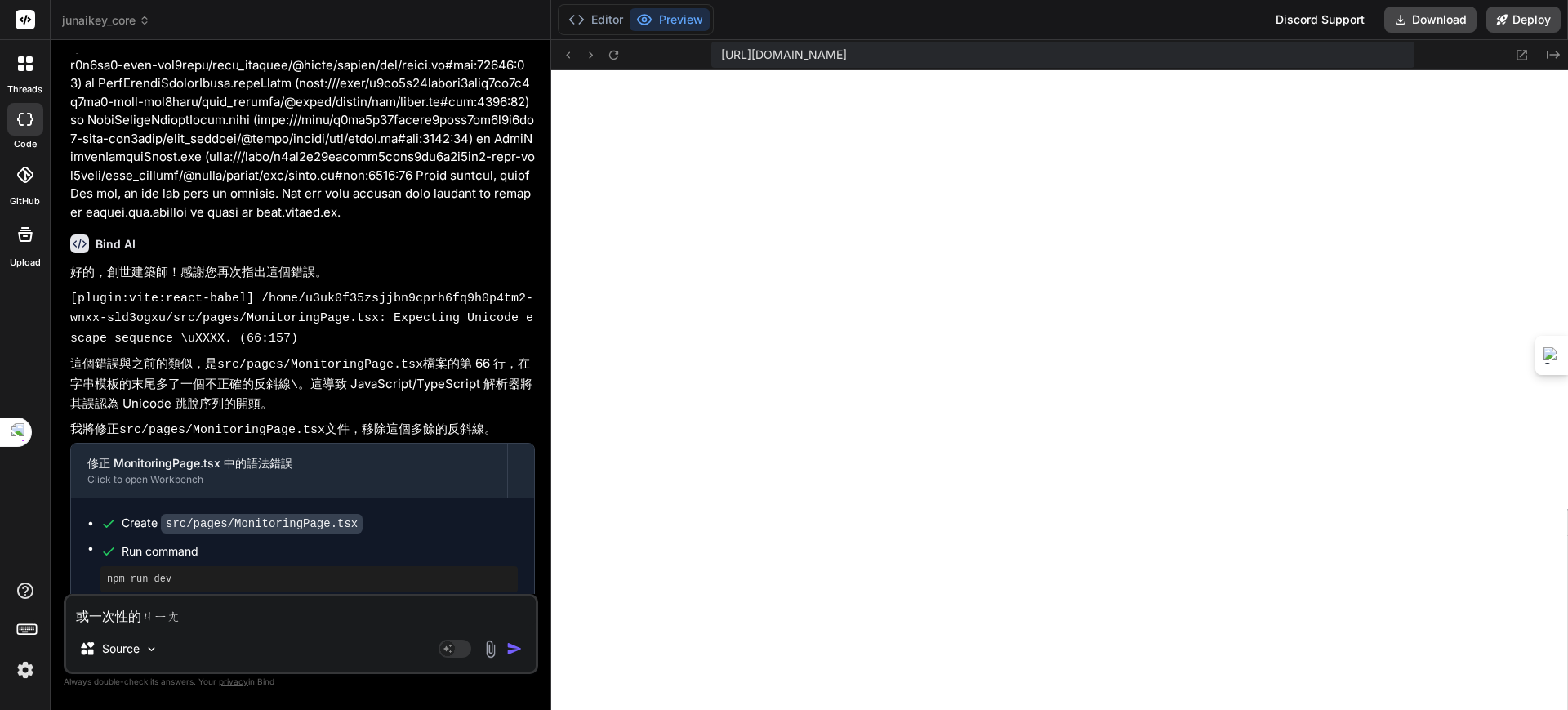
type textarea "或一次性地將"
type textarea "x"
type textarea "或一次性地將ㄊ"
type textarea "x"
type textarea "或一次性地將ㄊㄨ"
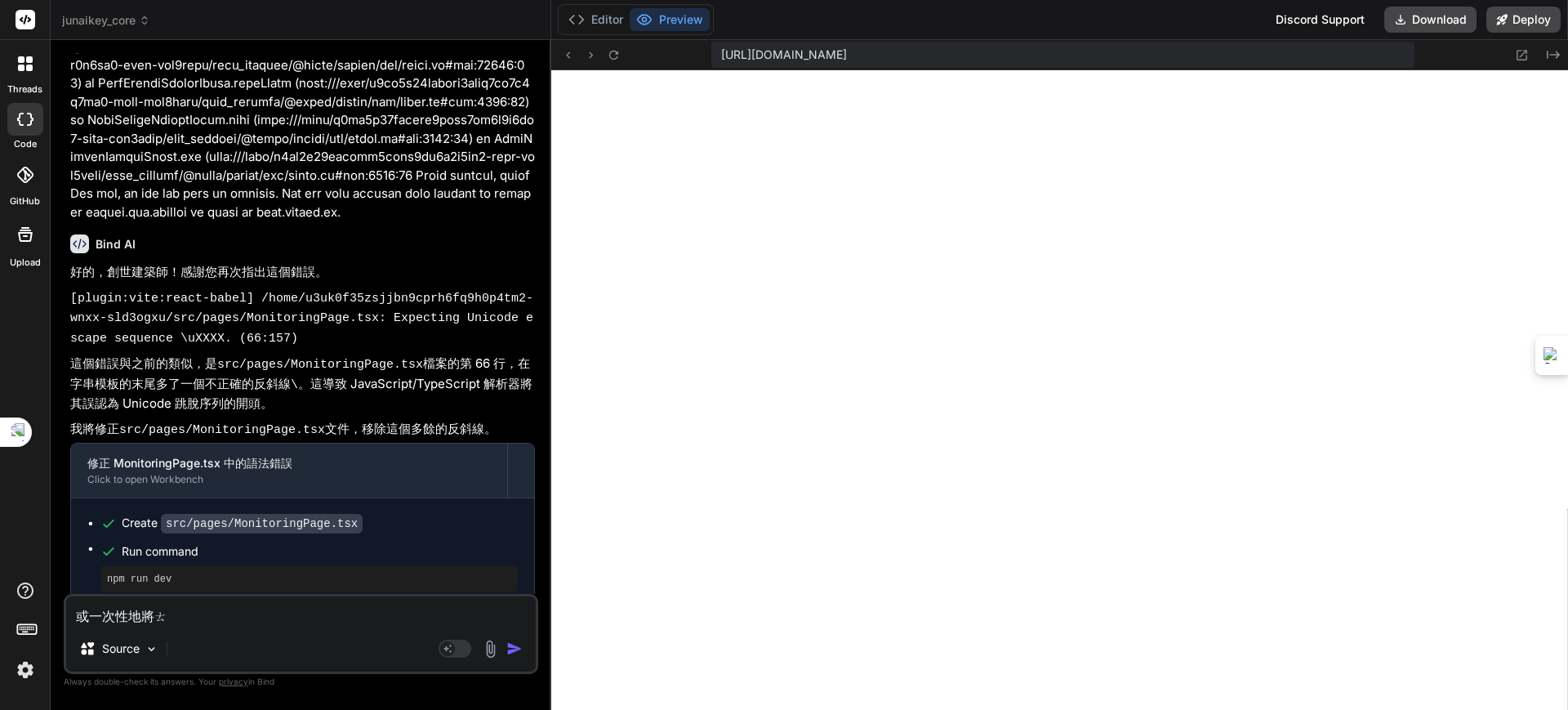
type textarea "x"
type textarea "或一次性地將ㄊㄨㄥ"
type textarea "x"
type textarea "或一次性地將同"
type textarea "x"
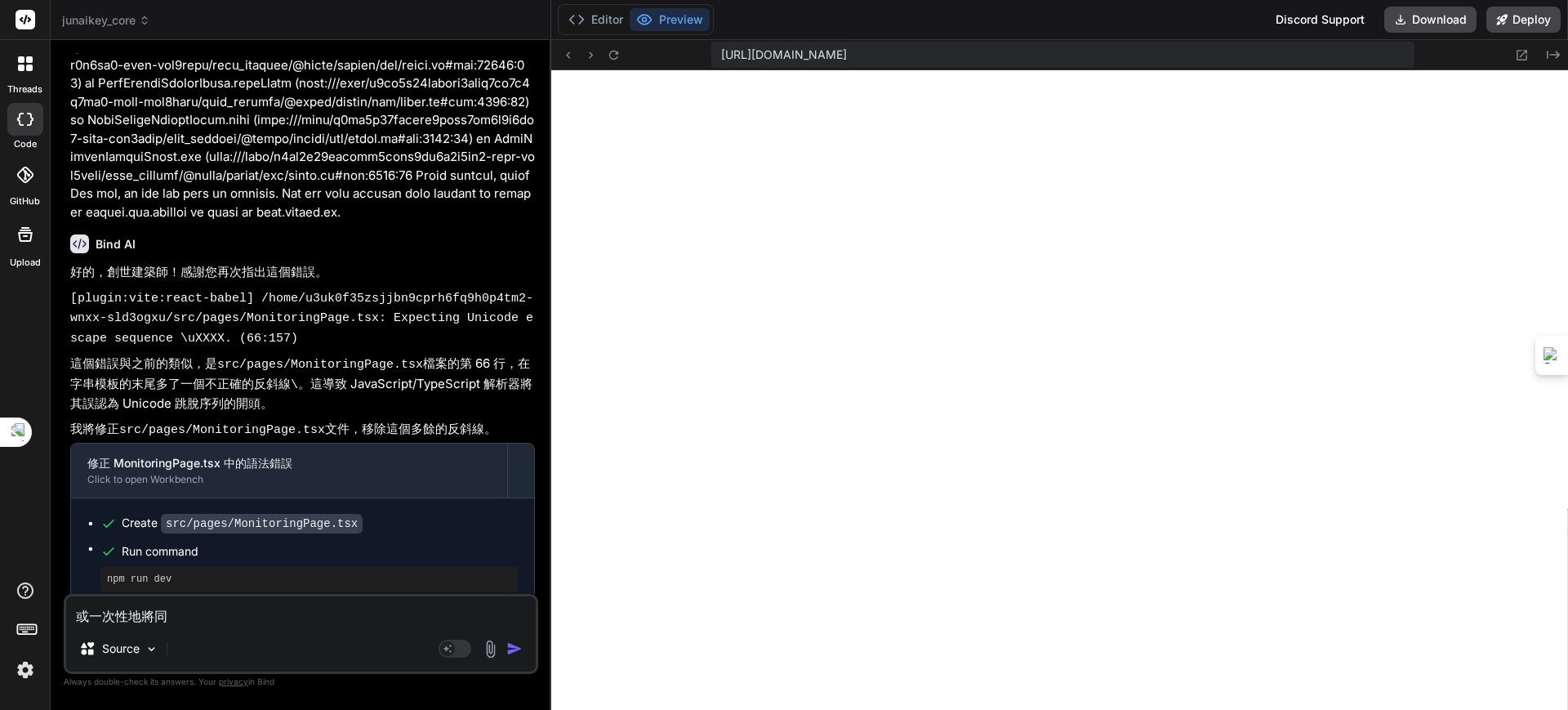
type textarea "或一次性地將同ㄧ"
type textarea "x"
type textarea "或一次性地將同ㄧㄤ"
type textarea "x"
type textarea "或一次性地將同樣"
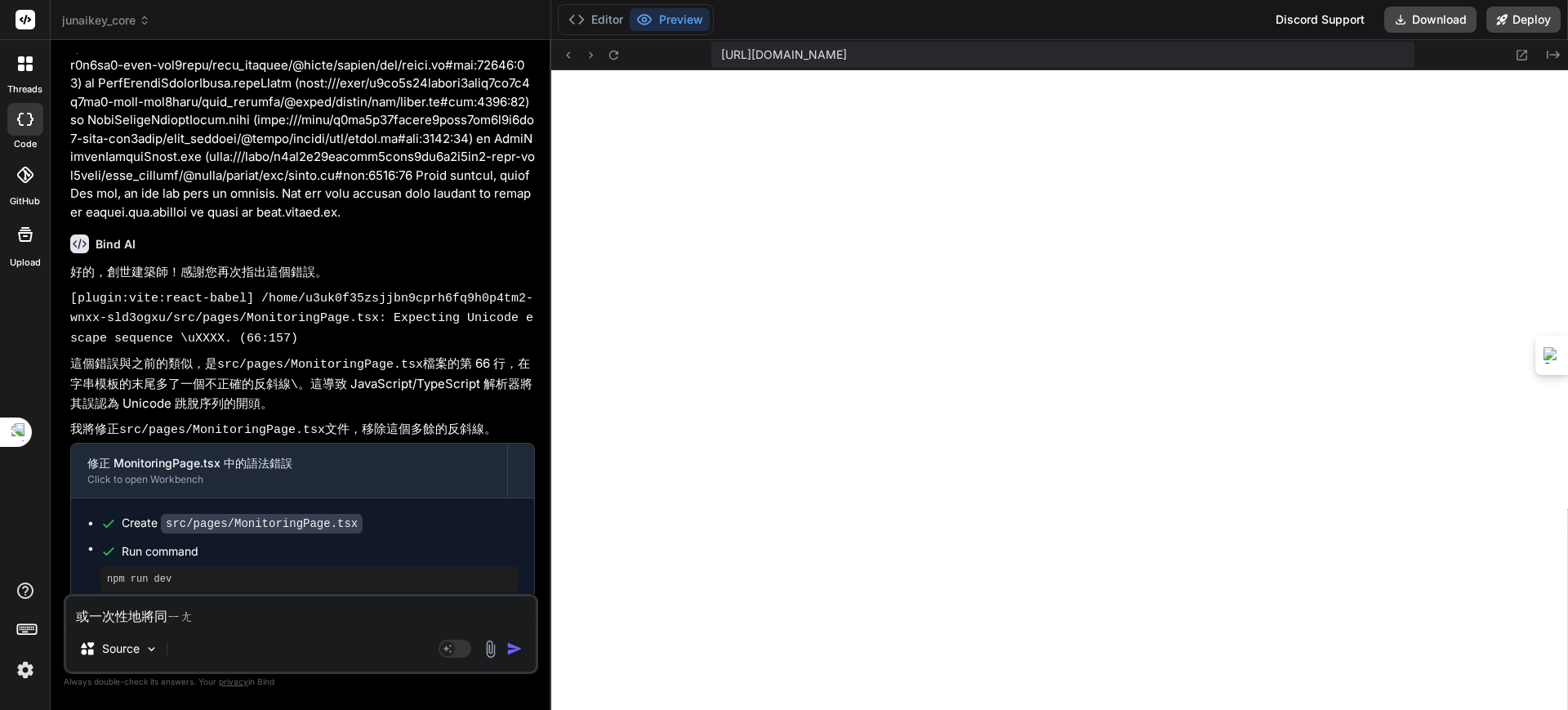
type textarea "x"
type textarea "或一次性地將同樣ㄨ"
type textarea "x"
type textarea "或一次性地將同樣"
type textarea "x"
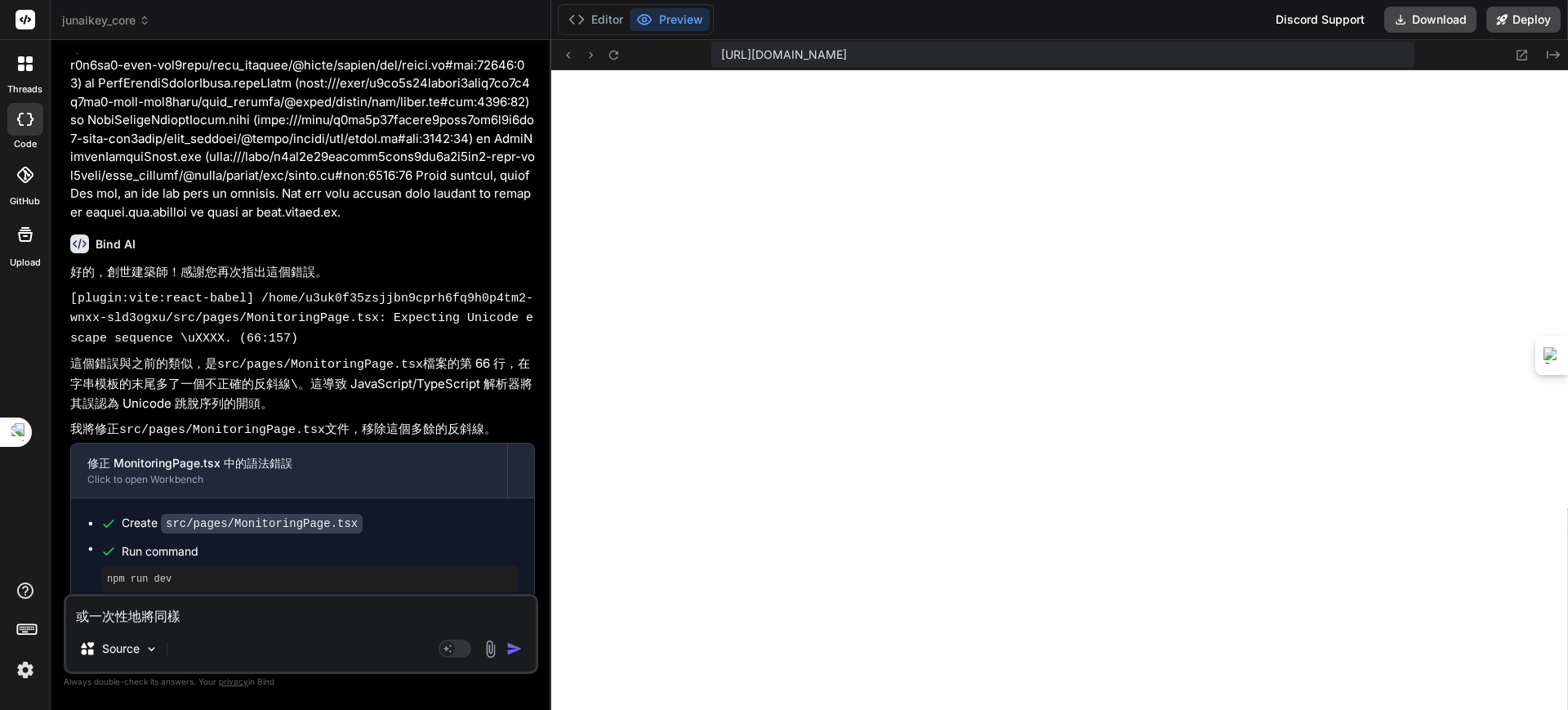
type textarea "或一次性地將同樣ㄉ"
type textarea "x"
type textarea "或一次性地將同樣ㄉㄠ"
type textarea "x"
type textarea "或一次性地將同樣到"
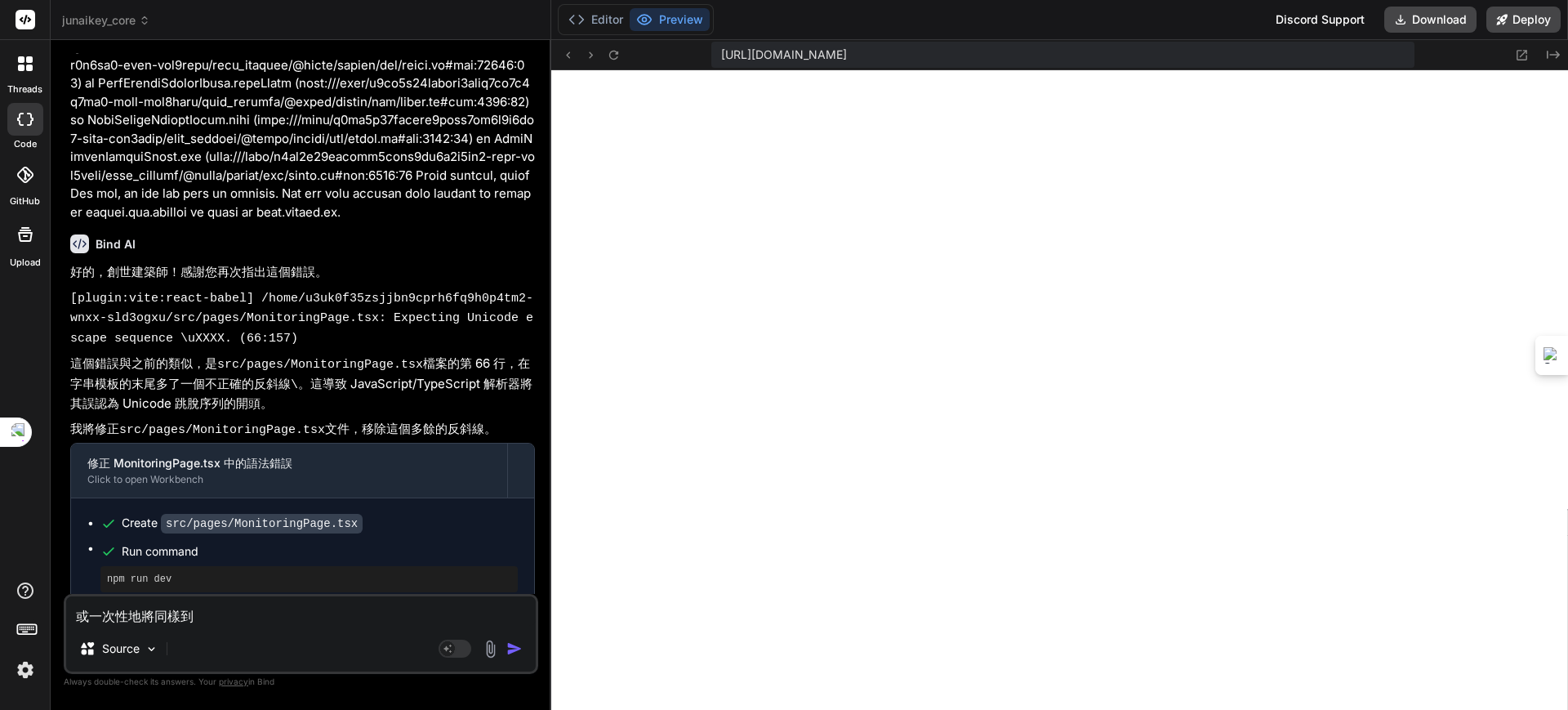
type textarea "x"
type textarea "或一次性地將同樣到ㄌ"
type textarea "x"
type textarea "或一次性地將同樣到ㄌㄧ"
type textarea "x"
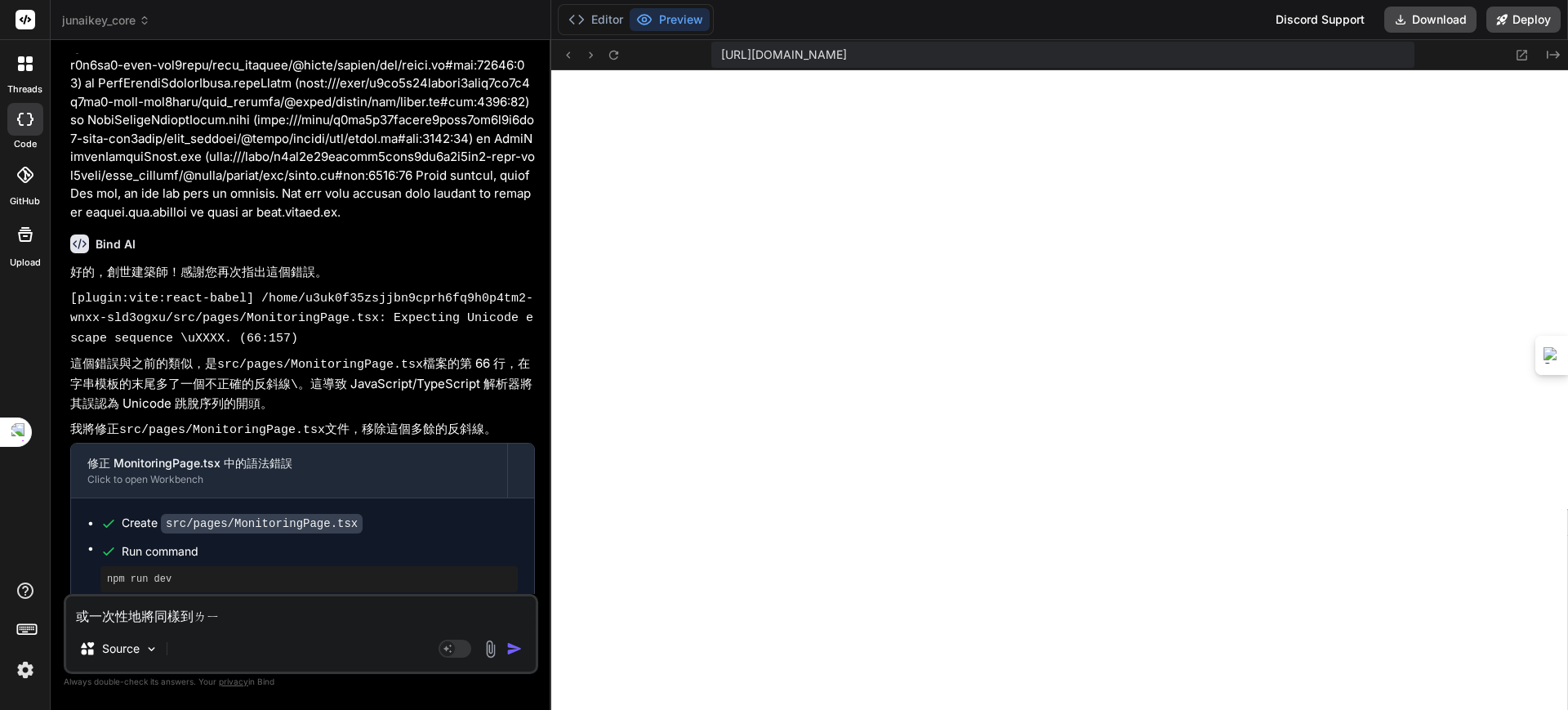
type textarea "或一次性地將同樣道理"
type textarea "x"
type textarea "或一次性地將同樣道理ㄜ"
type textarea "x"
type textarea "或一次性地將同樣道理ㄉㄜ"
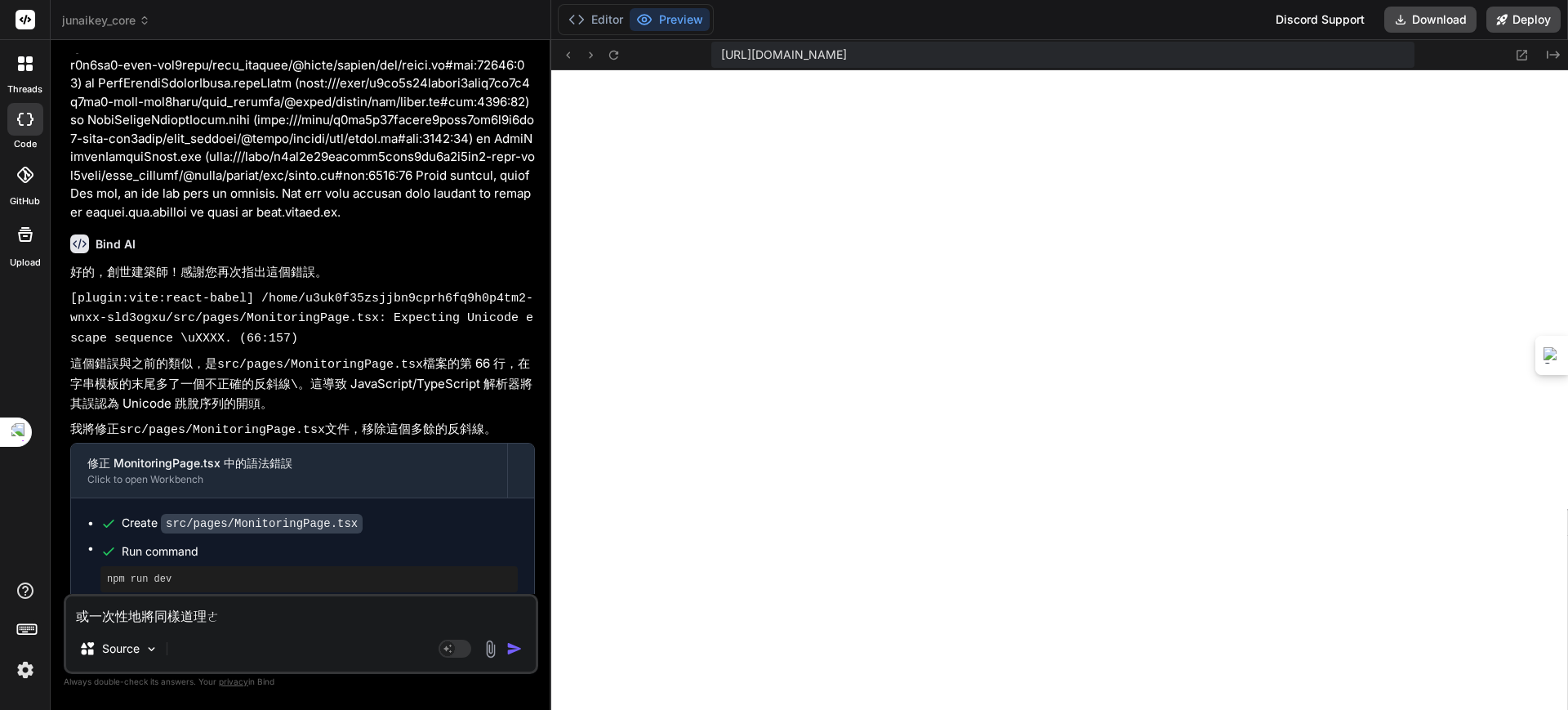
type textarea "x"
type textarea "或一次性地將同樣道理的"
type textarea "x"
type textarea "或一次性地將同樣道理的ㄨ"
type textarea "x"
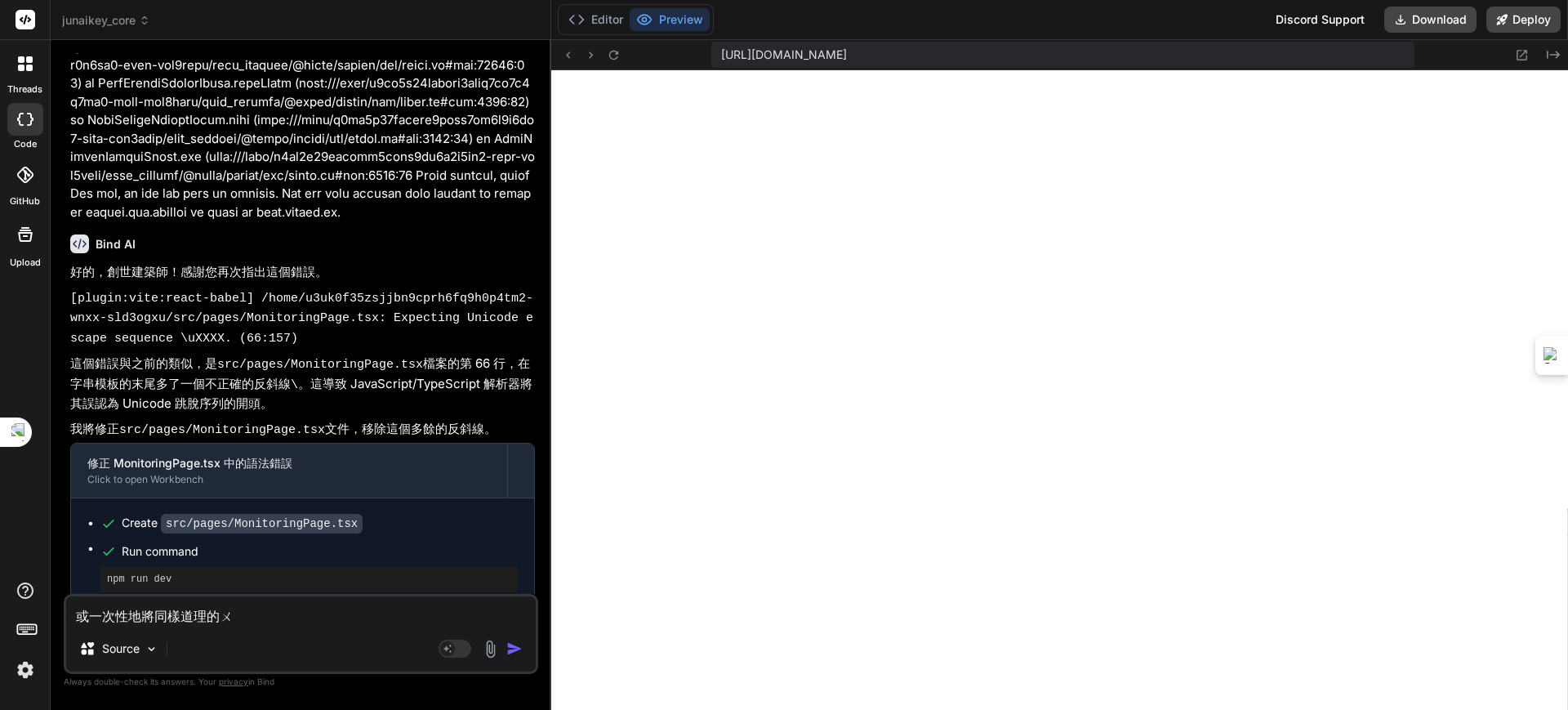
type textarea "或一次性地將同樣道理的"
type textarea "x"
type textarea "或一次性地將同樣道理的ㄨ"
type textarea "x"
type textarea "或一次性地將同樣道理的"
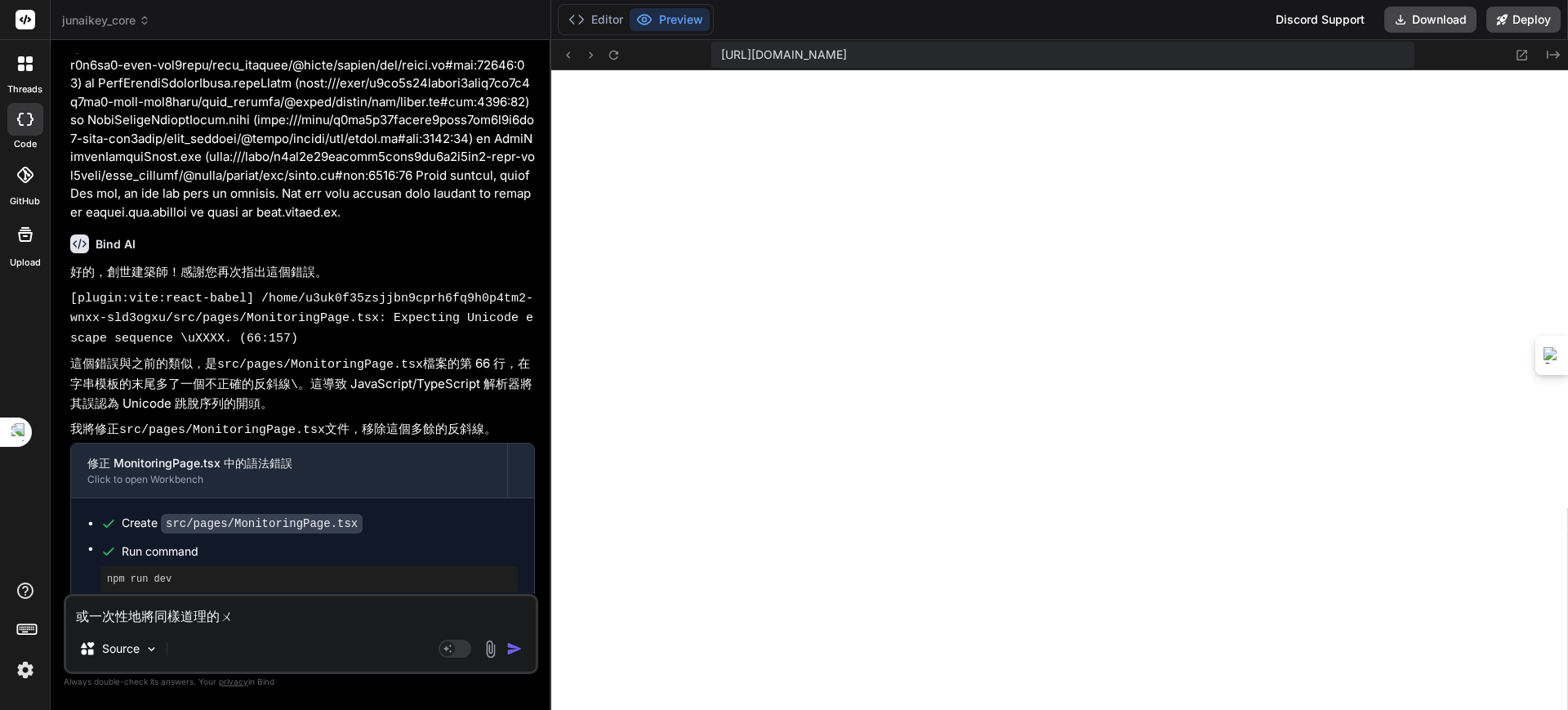
type textarea "x"
type textarea "或一次性地將同樣道理的ㄕ"
type textarea "x"
type textarea "或一次性地將同樣道理的ㄕㄨ"
type textarea "x"
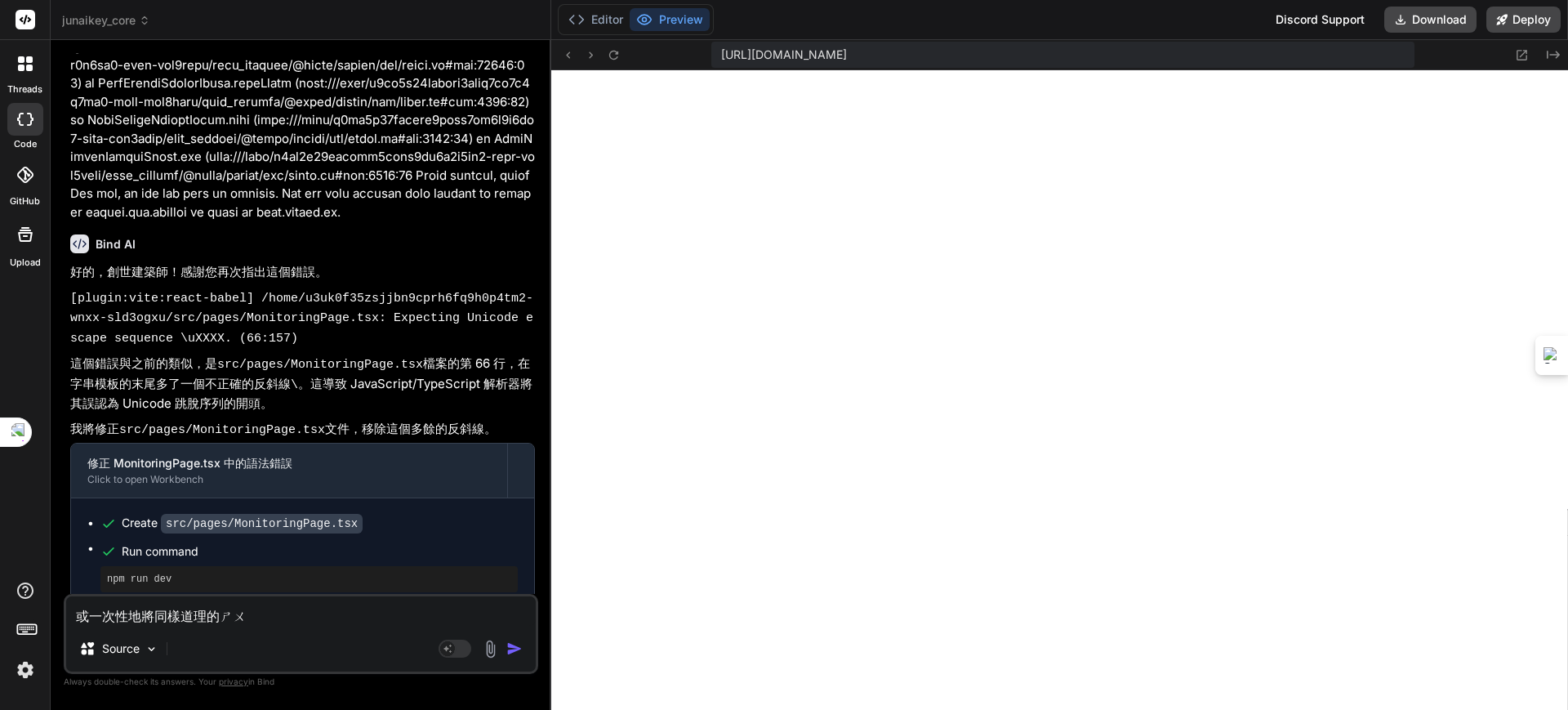
type textarea "或一次性地將同樣道理的ㄕㄨㄛ"
type textarea "x"
type textarea "或一次性地將同樣道理的碩"
type textarea "x"
type textarea "或一次性地將同樣道理的碩ㄨ"
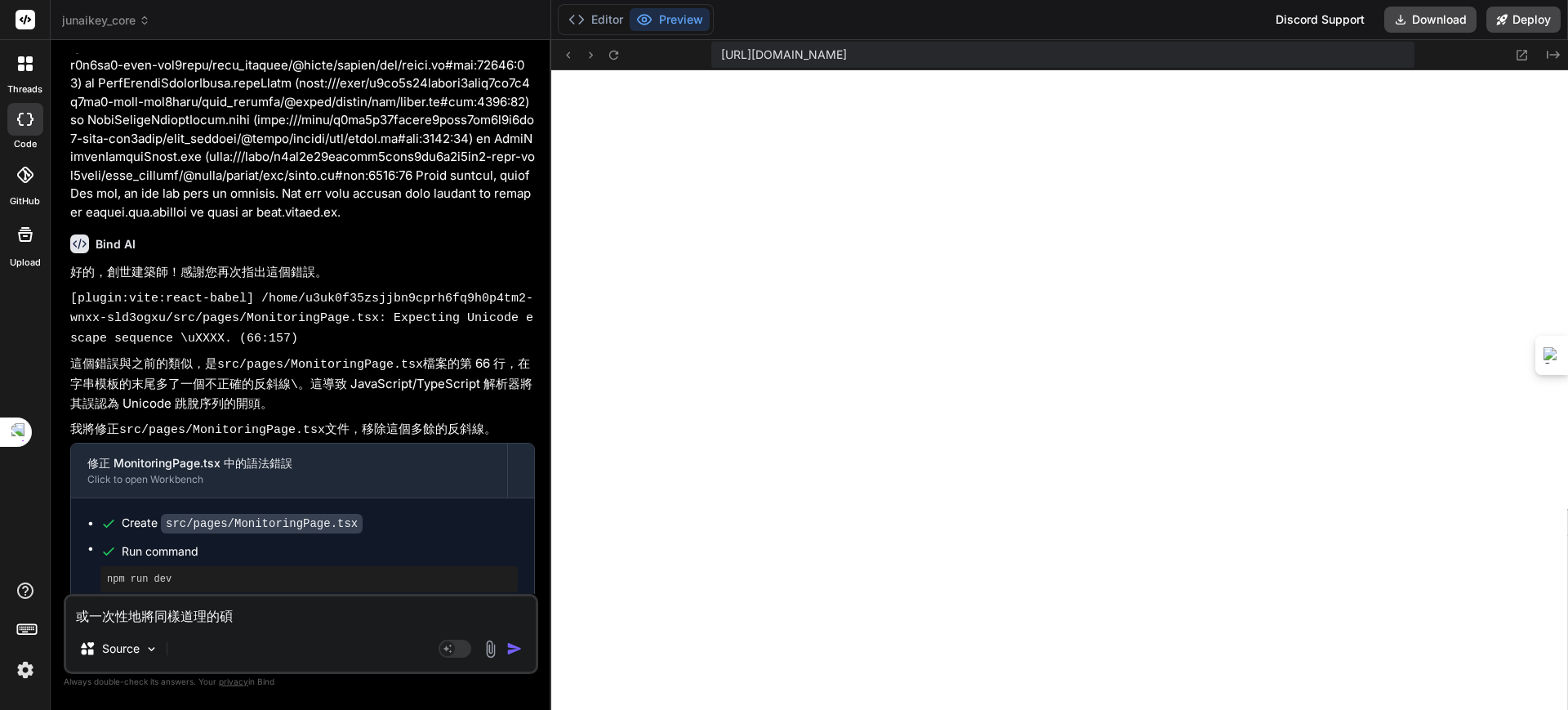
type textarea "x"
type textarea "或一次性地將同樣道理的朔物"
type textarea "x"
type textarea "或一次性地將同樣道理的朔物ㄜ"
type textarea "x"
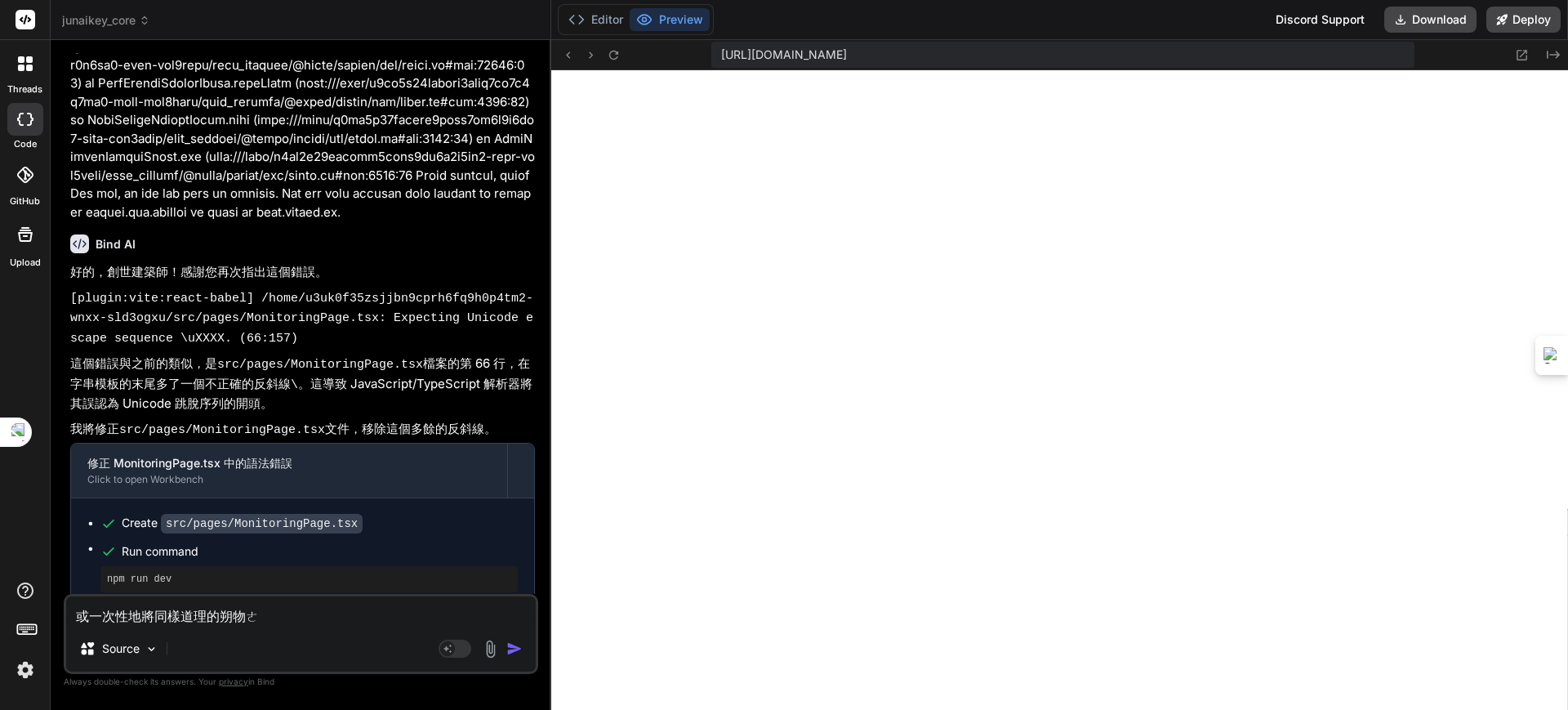
type textarea "或一次性地將同樣道理的朔物ㄉㄜ"
type textarea "x"
type textarea "或一次性地將同樣道理的朔物的"
click at [521, 616] on textarea "或一次性地將同樣道理的錯誤的全部修正 啟用舉一反三 而不是只有個案處理" at bounding box center [302, 611] width 470 height 30
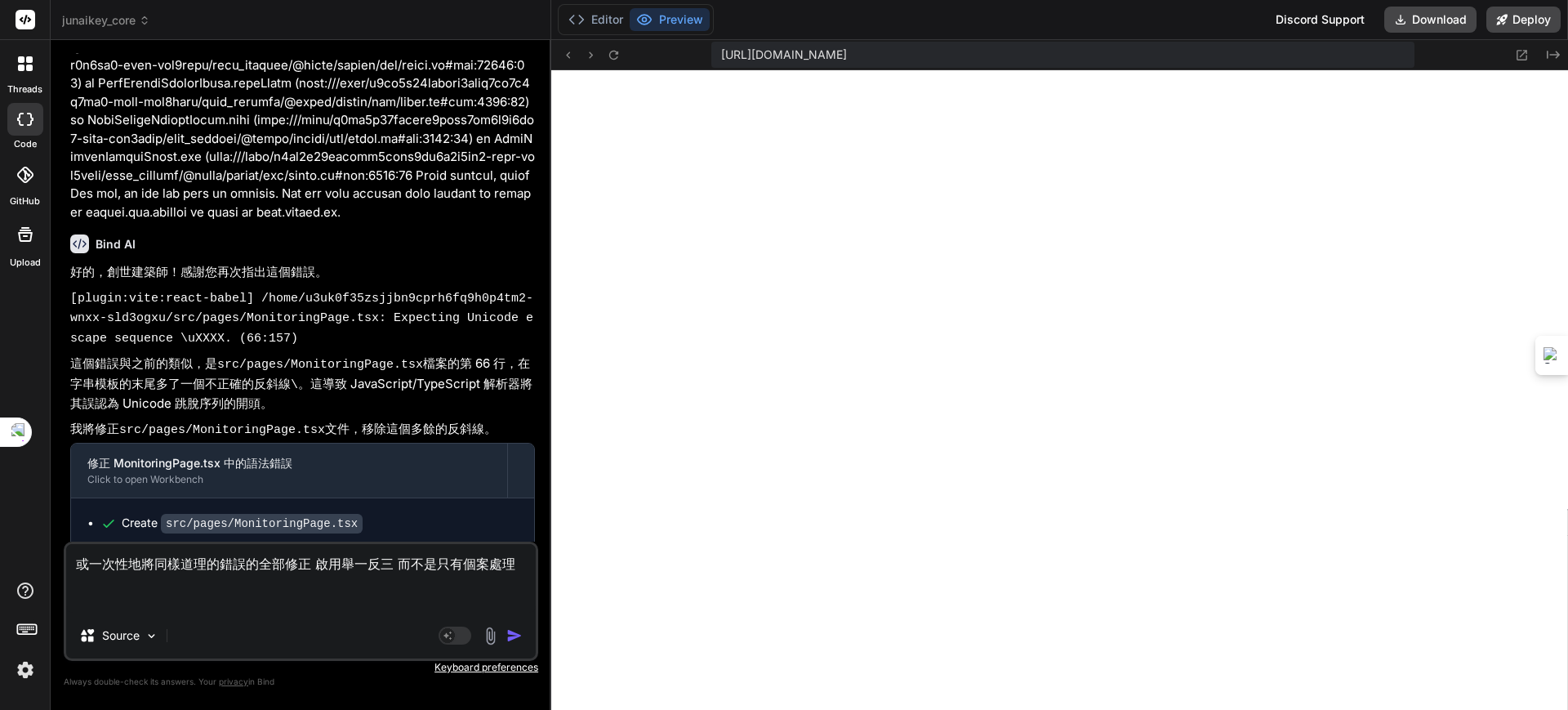
paste textarea "[plugin:vite:react-babel] /home/u3uk0f35zsjjbn9cprh6fq9h0p4tm2-wnxx-sld3ogxu/sr…"
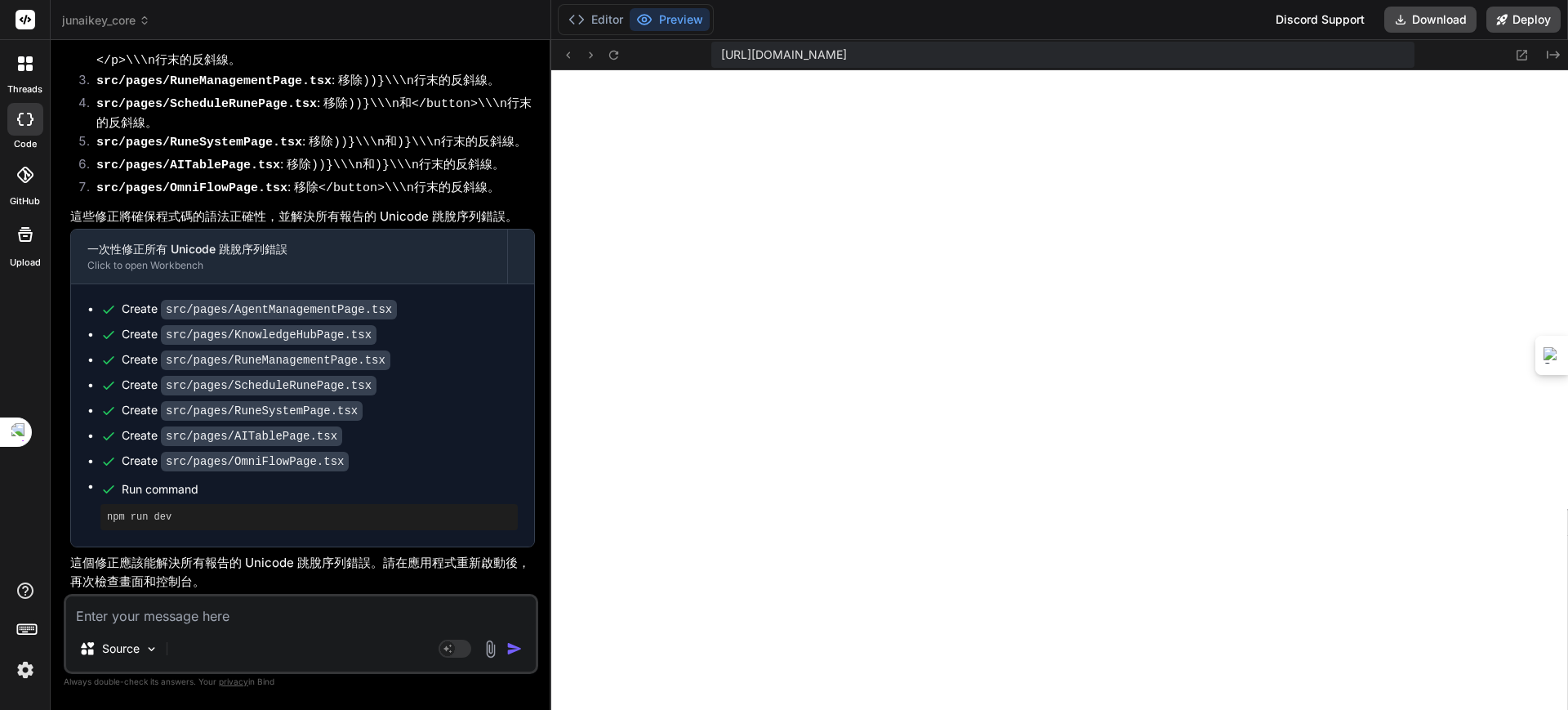
scroll to position [47997, 0]
click at [250, 619] on textarea at bounding box center [302, 611] width 470 height 30
paste textarea "[plugin:vite:css] [postcss] /home/u3uk0f35zsjjbn9cprh6fq9h0p4tm2-wnxx-sld3ogxu/…"
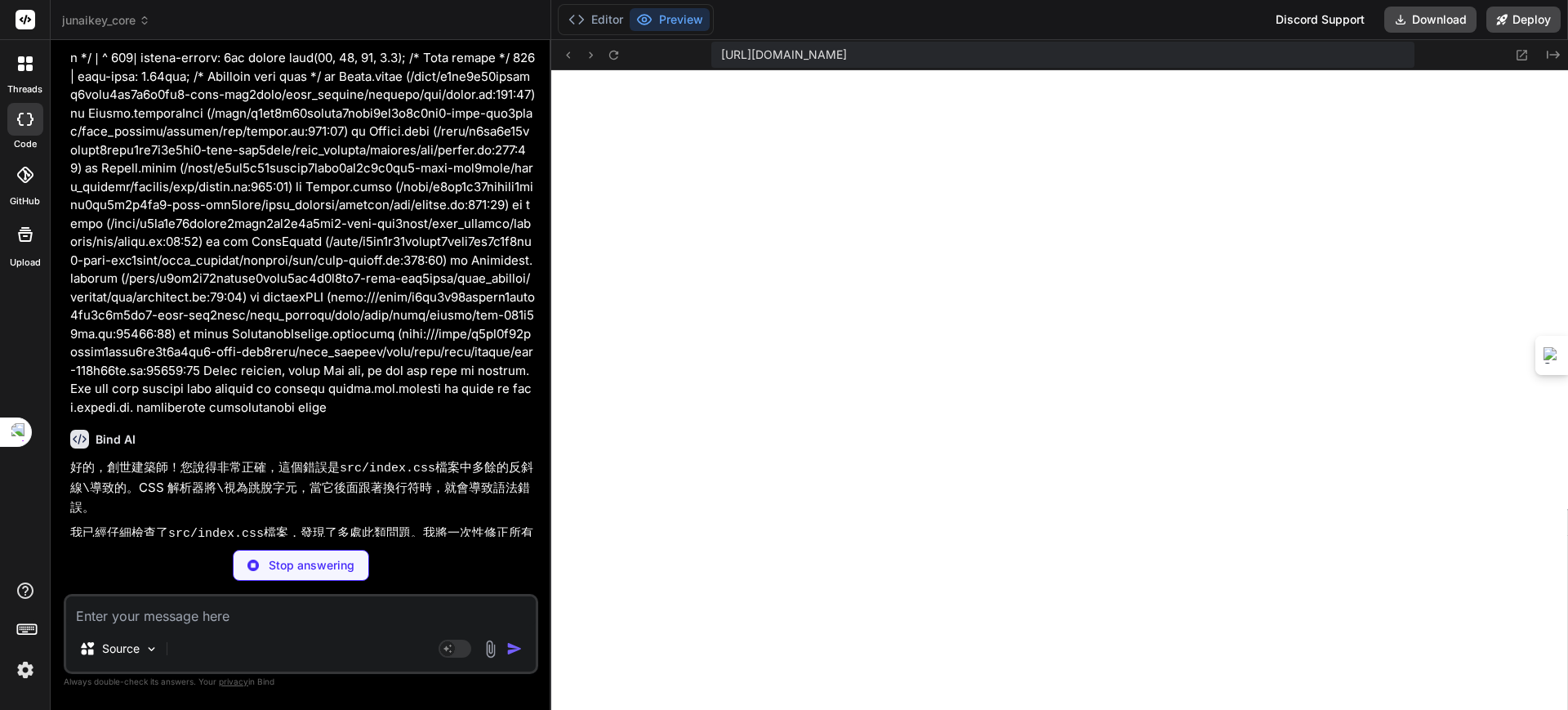
scroll to position [48608, 0]
